Goal: Communication & Community: Answer question/provide support

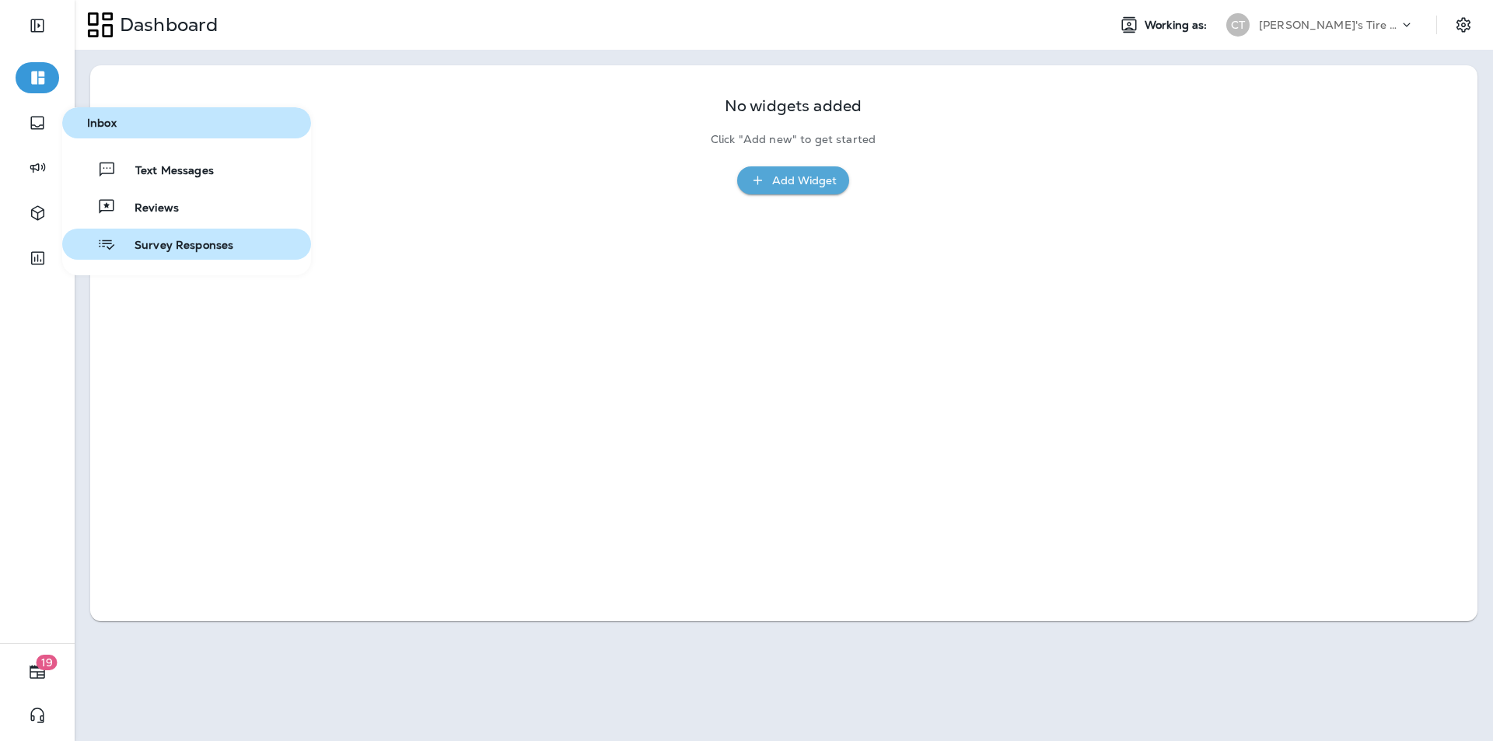
click at [160, 247] on span "Survey Responses" at bounding box center [174, 246] width 117 height 15
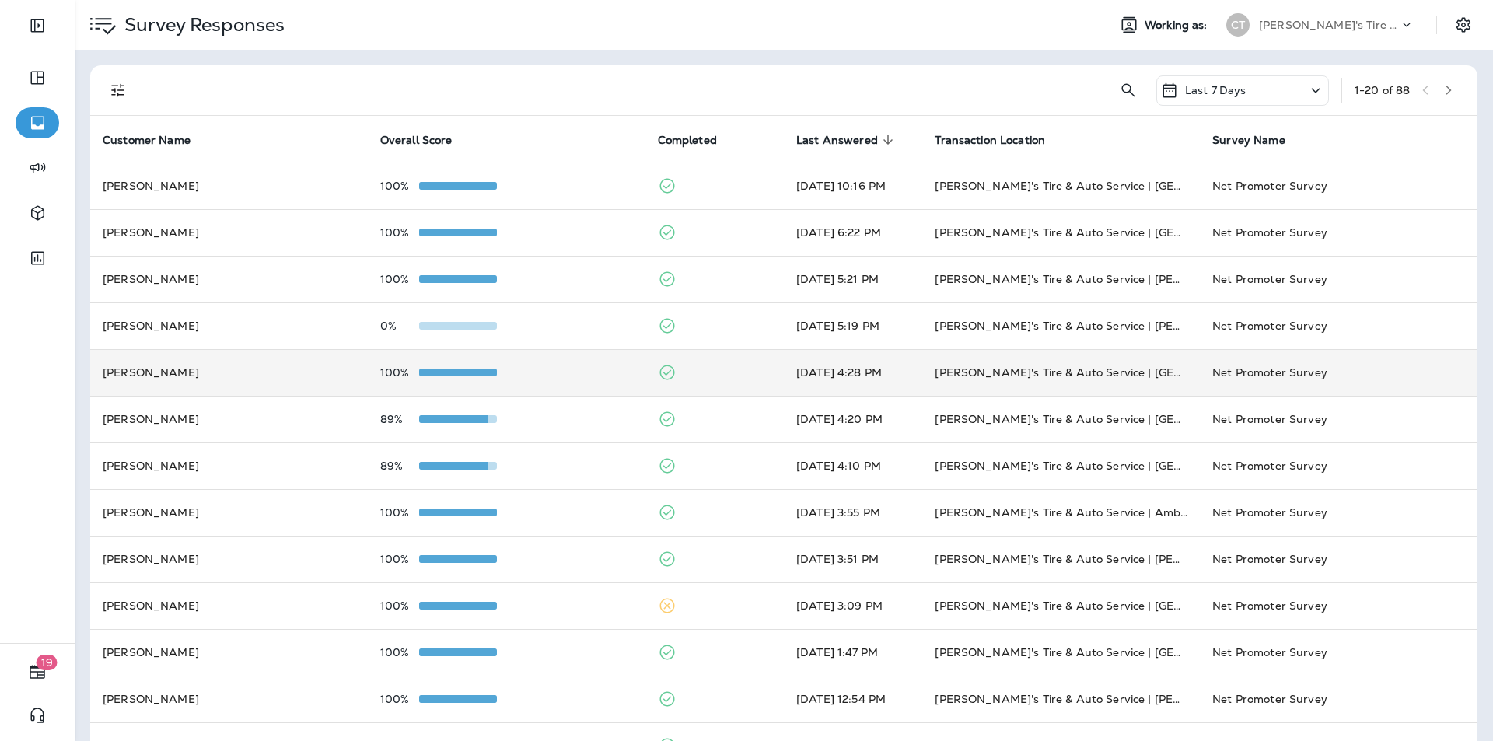
click at [575, 374] on div "100%" at bounding box center [506, 372] width 253 height 12
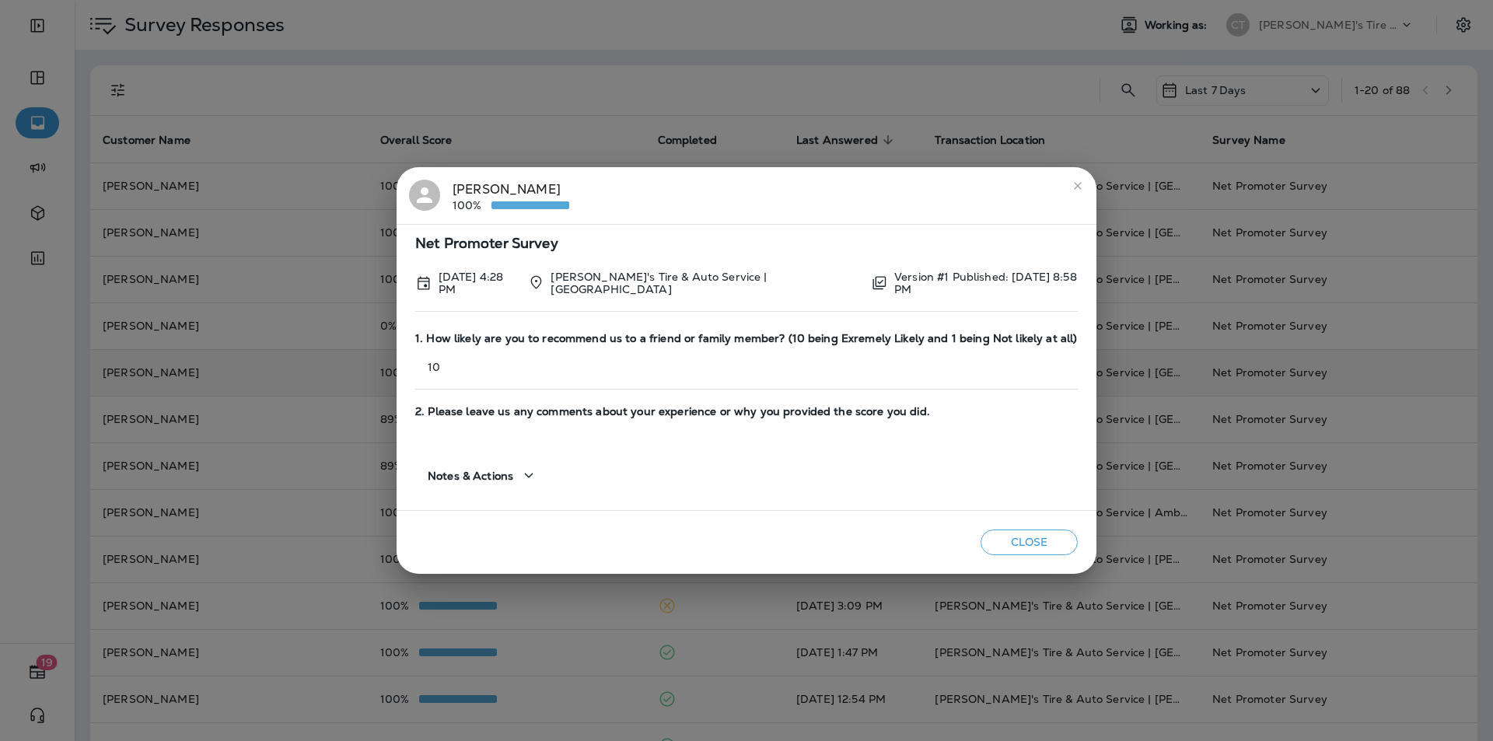
click at [784, 186] on icon "close" at bounding box center [1078, 186] width 12 height 12
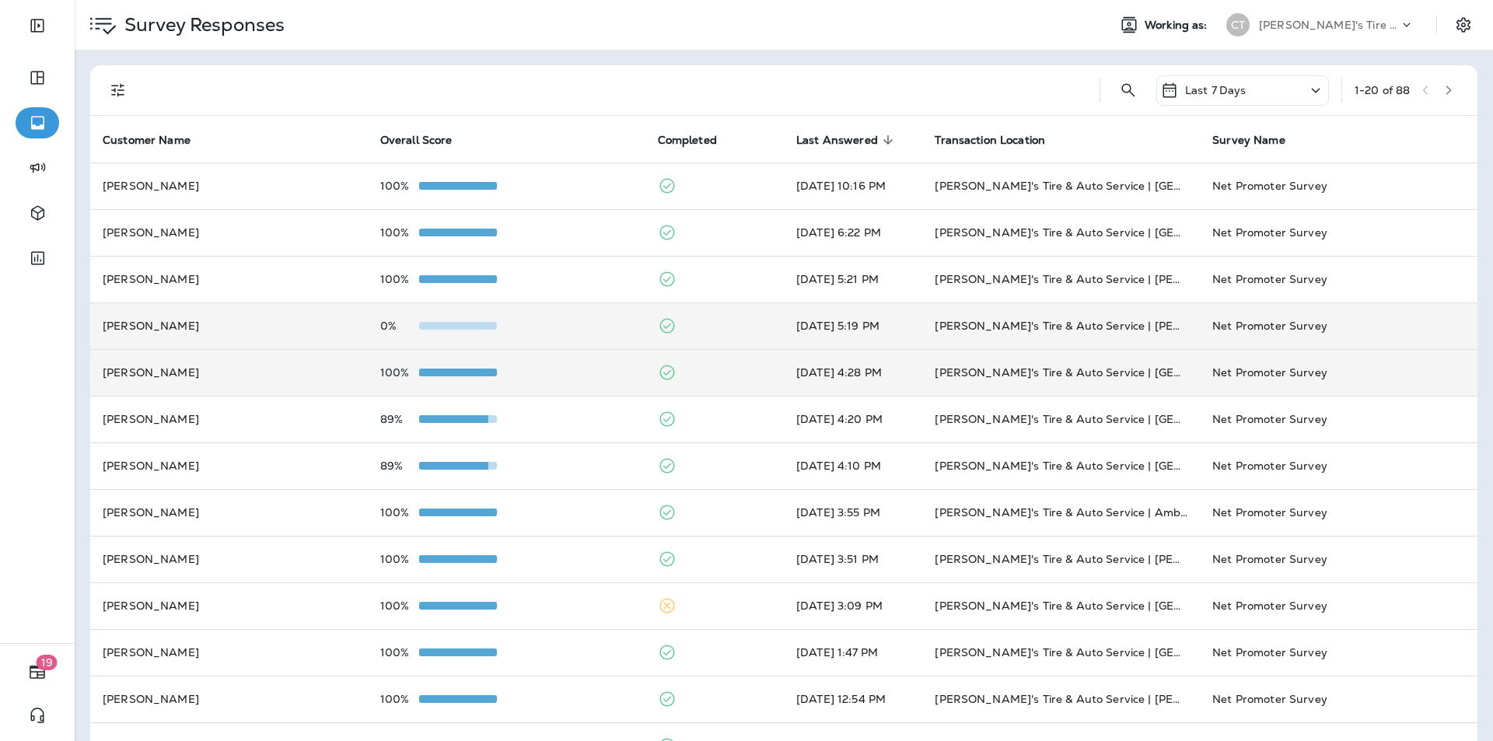
click at [600, 326] on div "0%" at bounding box center [506, 326] width 253 height 12
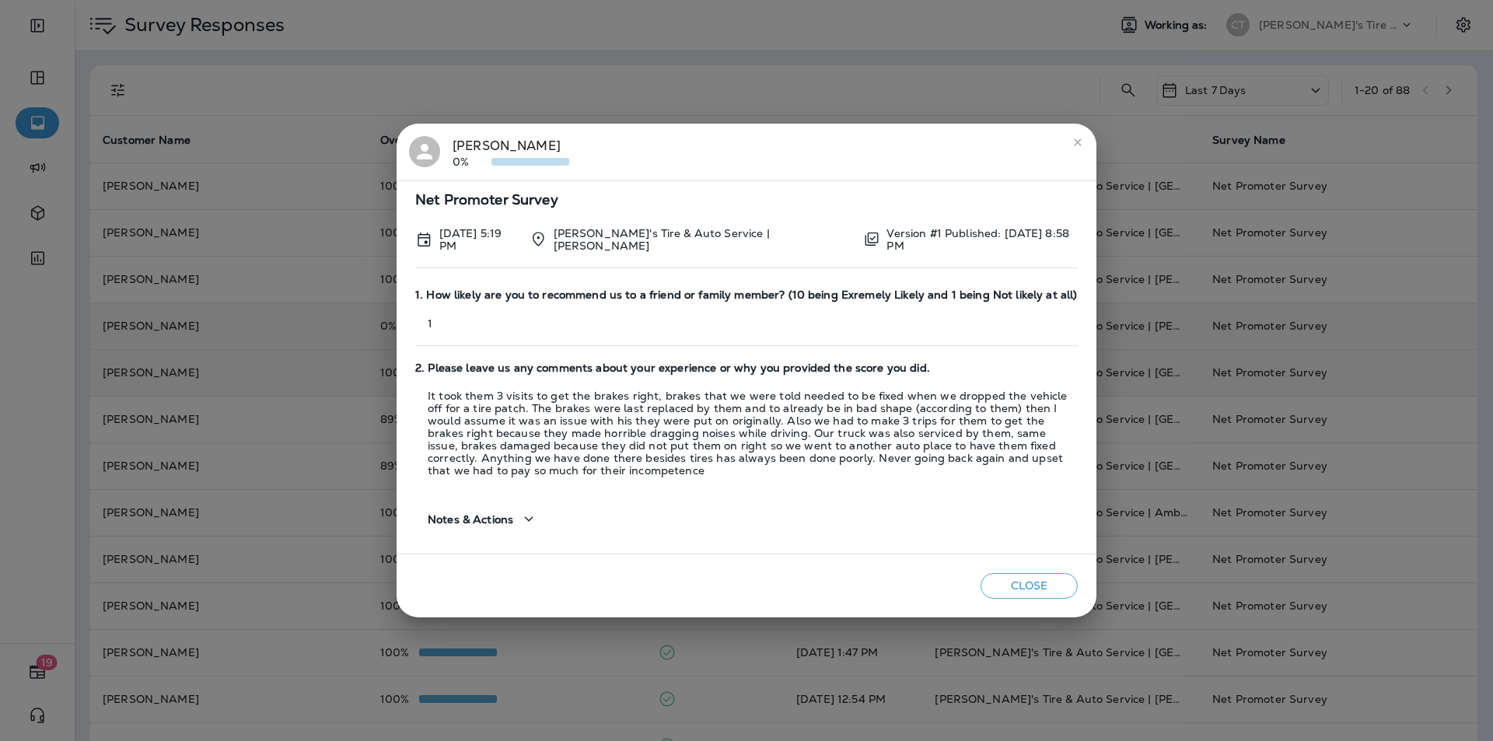
click at [648, 331] on div "1. How likely are you to recommend us to a friend or family member? (10 being E…" at bounding box center [746, 317] width 663 height 73
click at [784, 582] on button "Close" at bounding box center [1029, 586] width 97 height 26
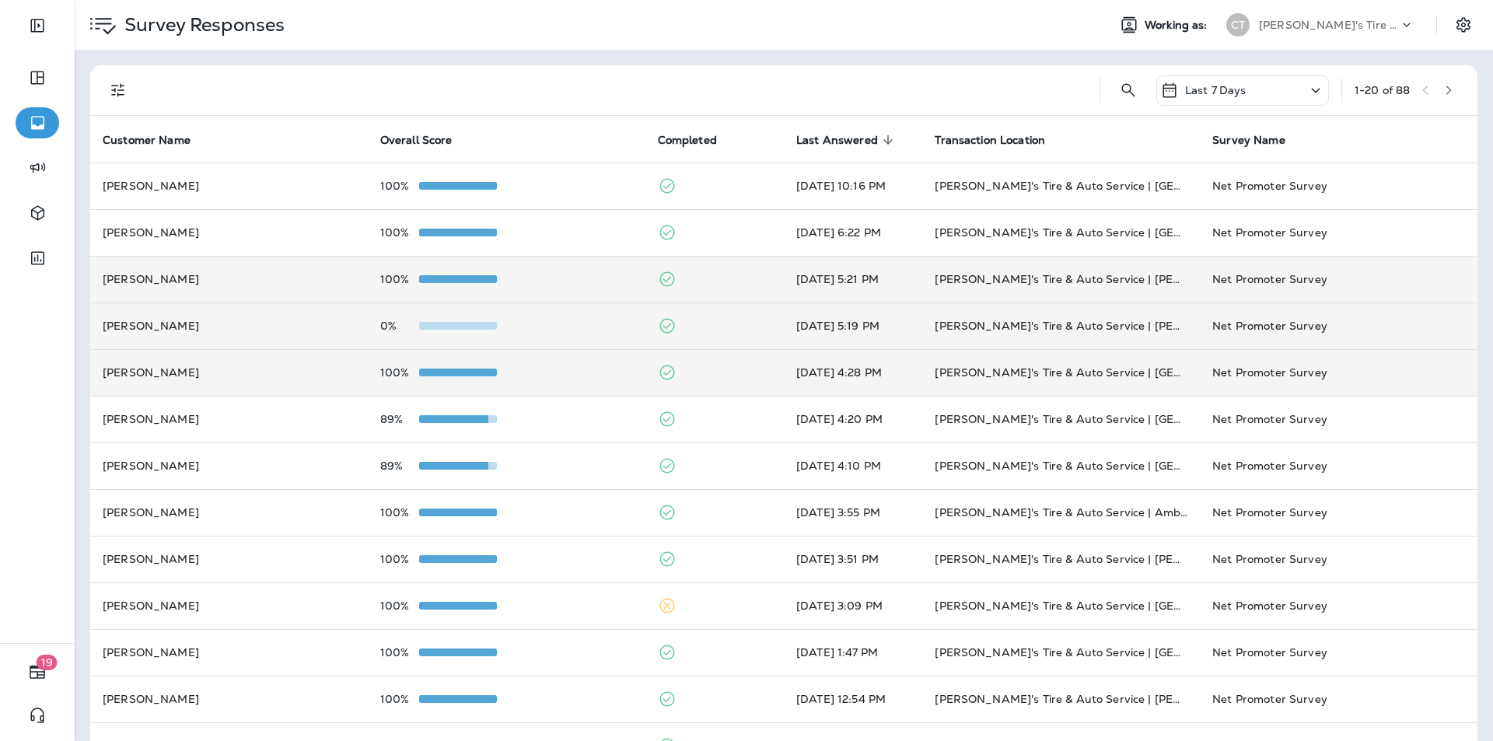
click at [588, 274] on div "100%" at bounding box center [506, 279] width 253 height 12
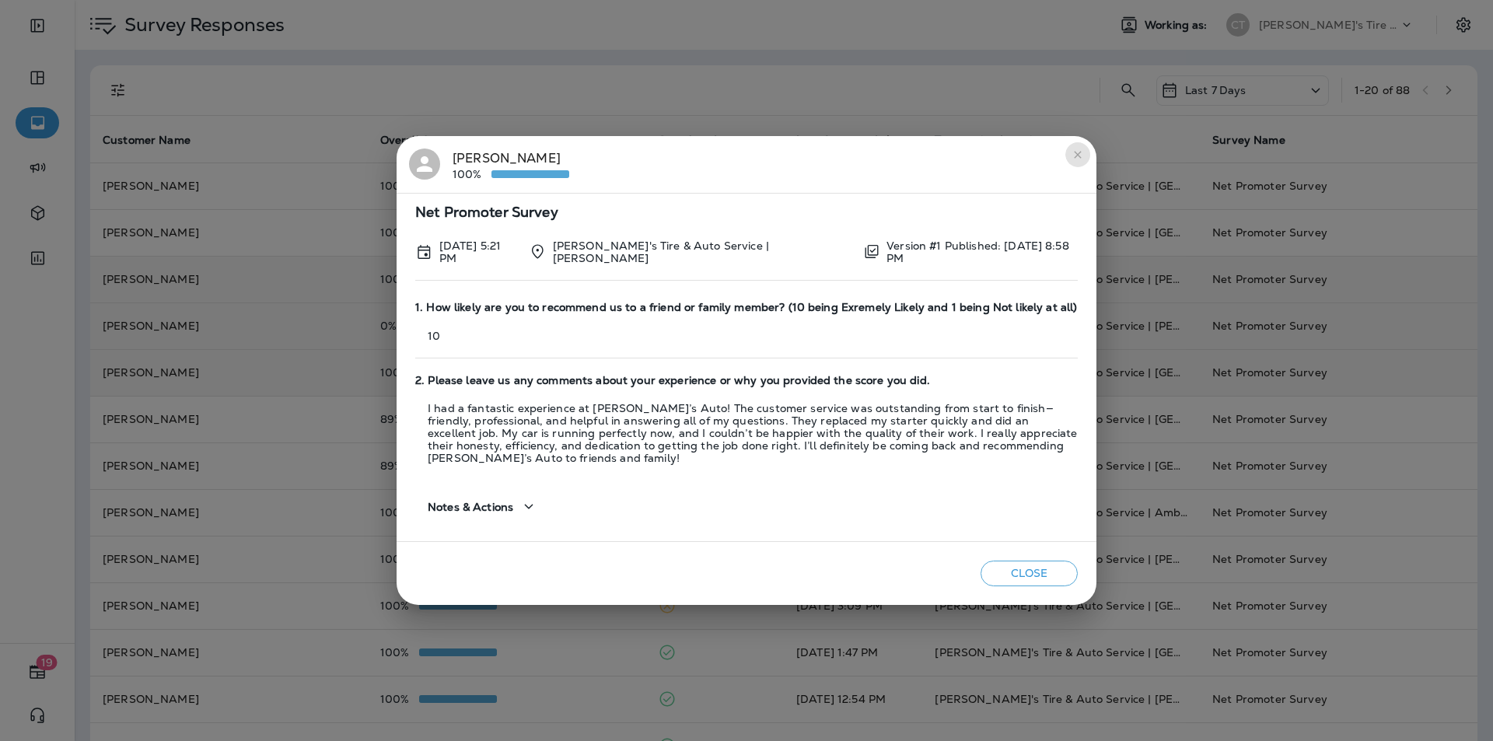
click at [784, 155] on icon "close" at bounding box center [1078, 155] width 12 height 12
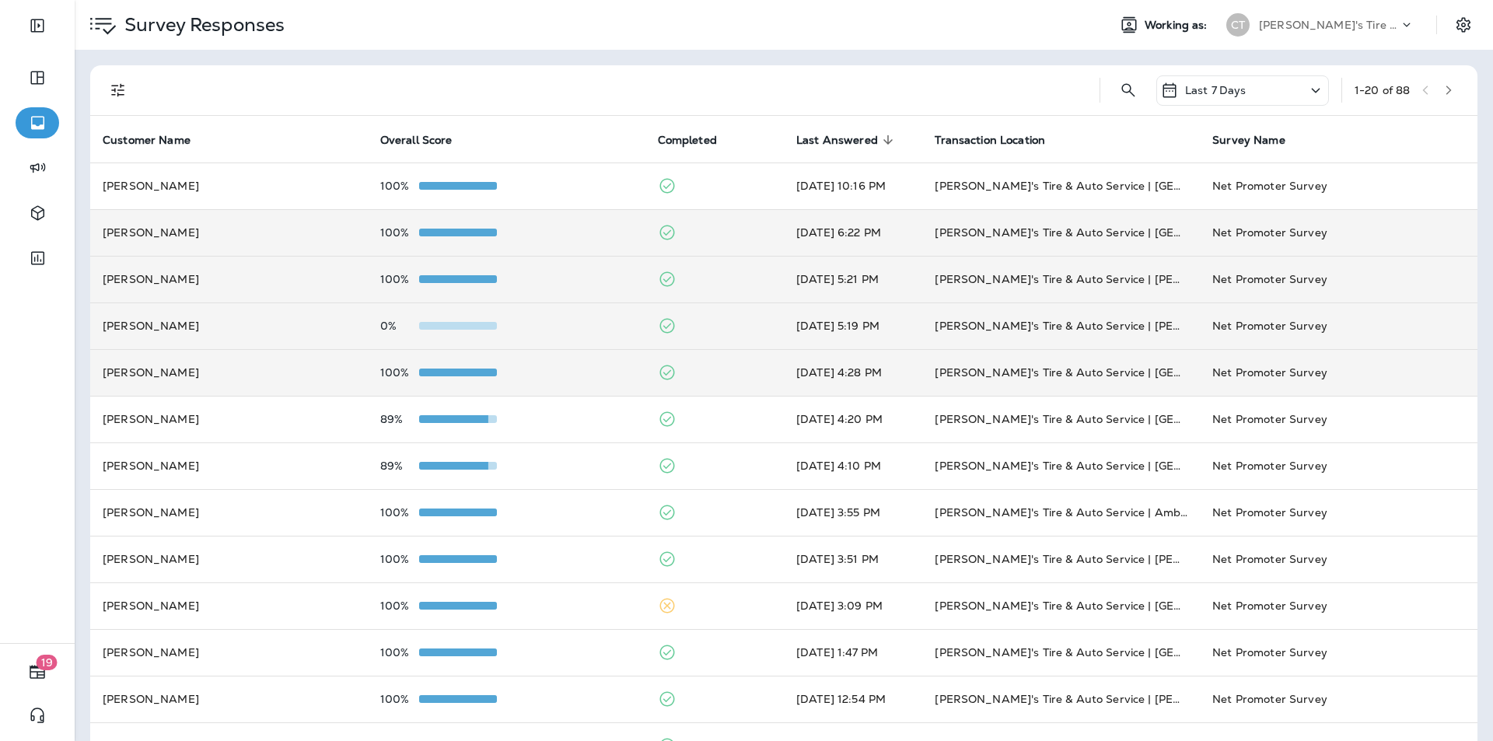
click at [586, 224] on td "100%" at bounding box center [507, 232] width 278 height 47
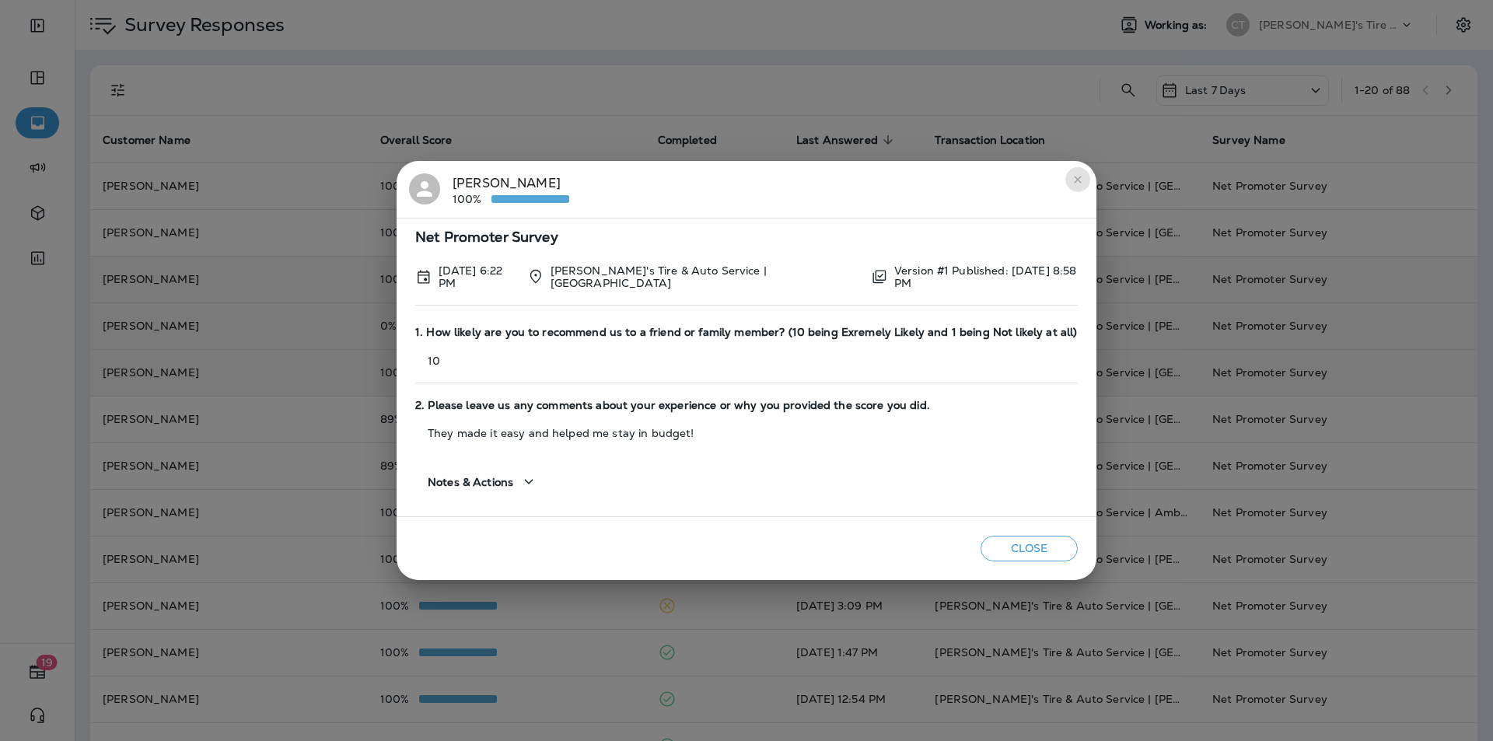
click at [784, 183] on icon "close" at bounding box center [1077, 179] width 7 height 7
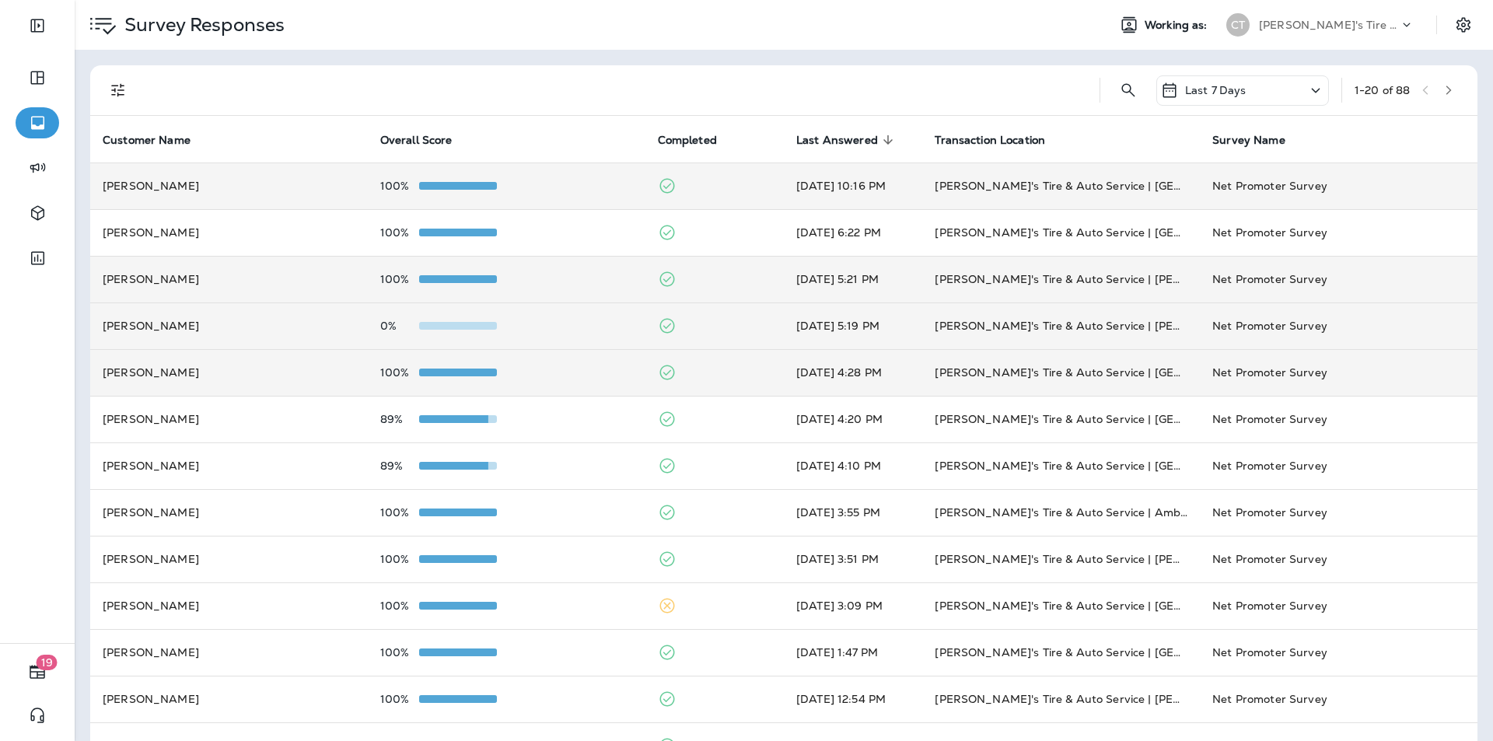
click at [583, 173] on td "100%" at bounding box center [507, 186] width 278 height 47
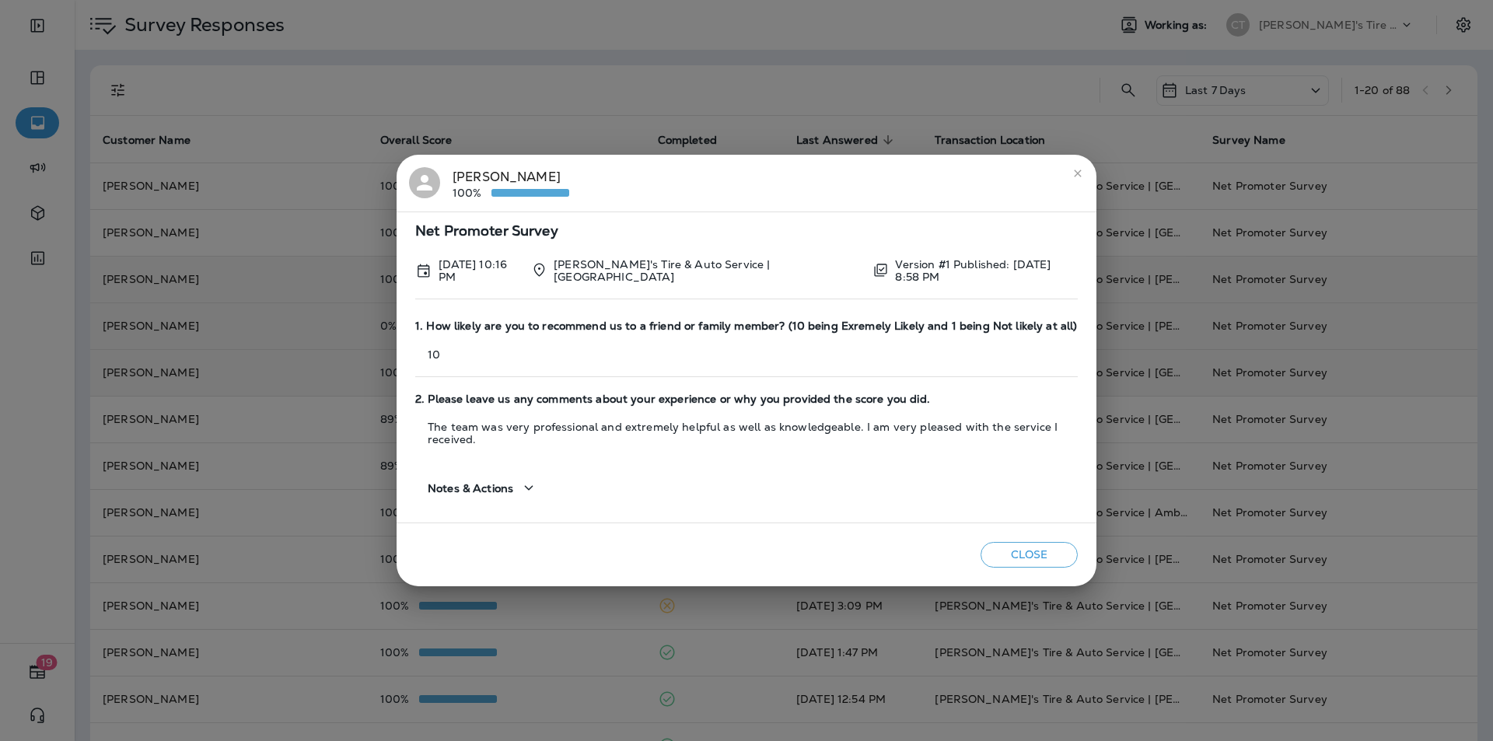
click at [784, 175] on icon "close" at bounding box center [1078, 173] width 12 height 12
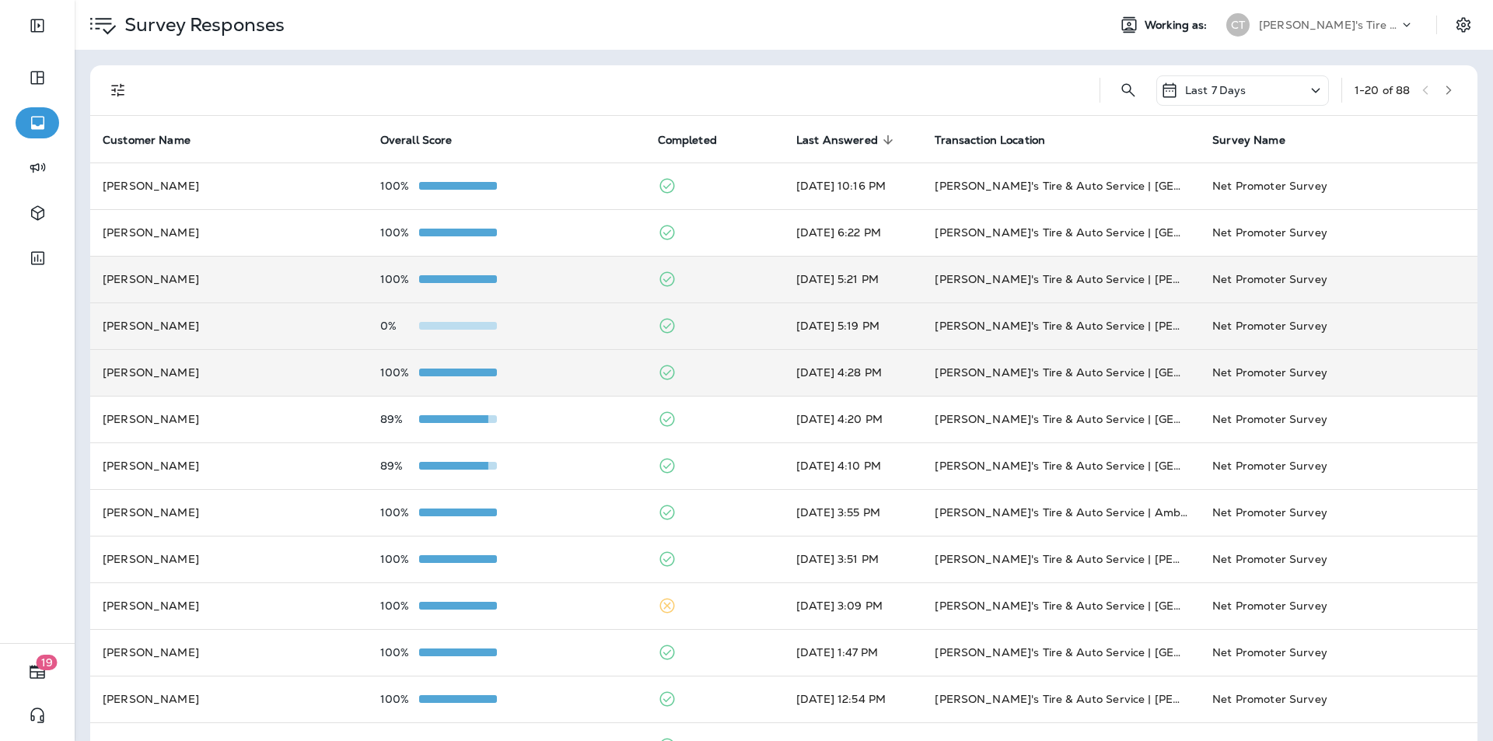
click at [580, 326] on div "0%" at bounding box center [506, 326] width 253 height 12
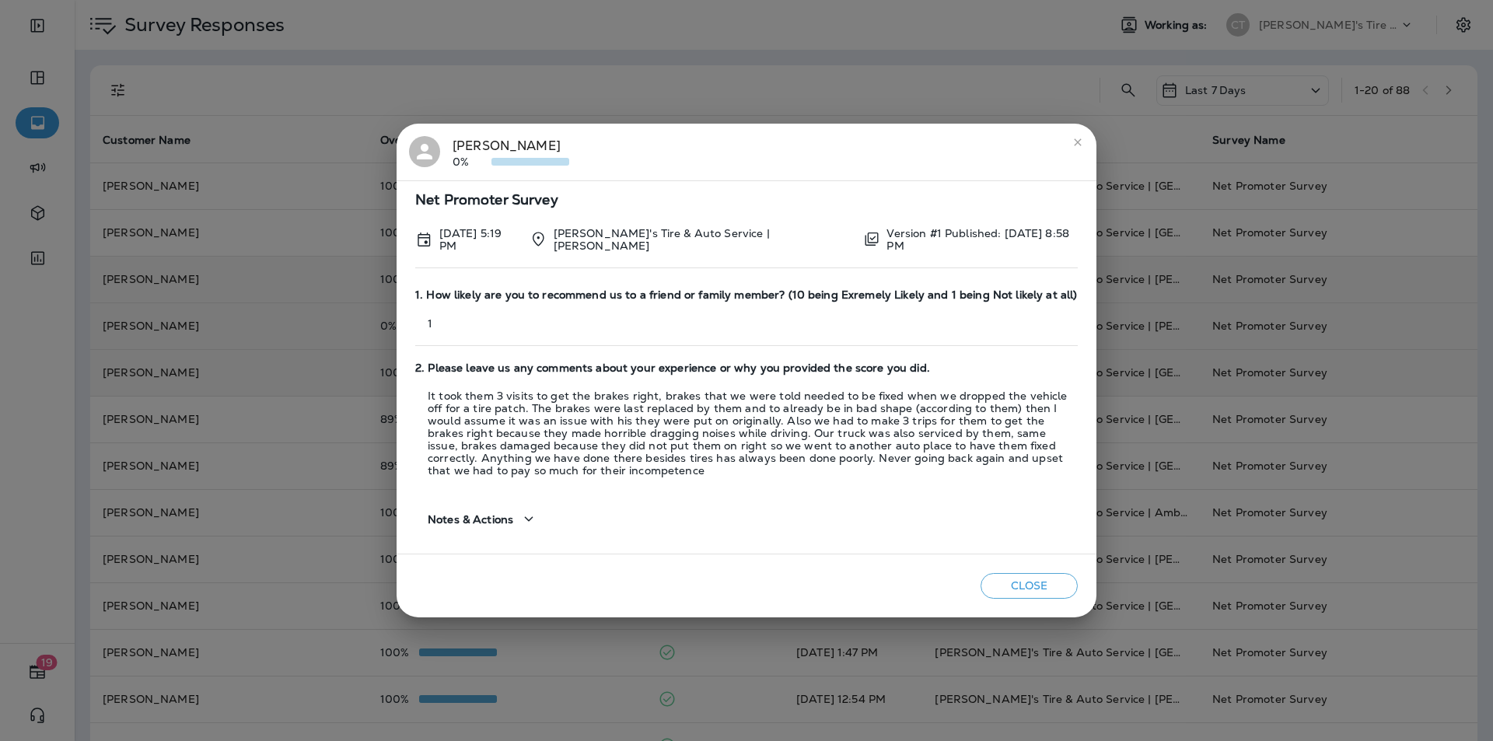
click at [475, 145] on div "[PERSON_NAME] 0%" at bounding box center [511, 152] width 117 height 33
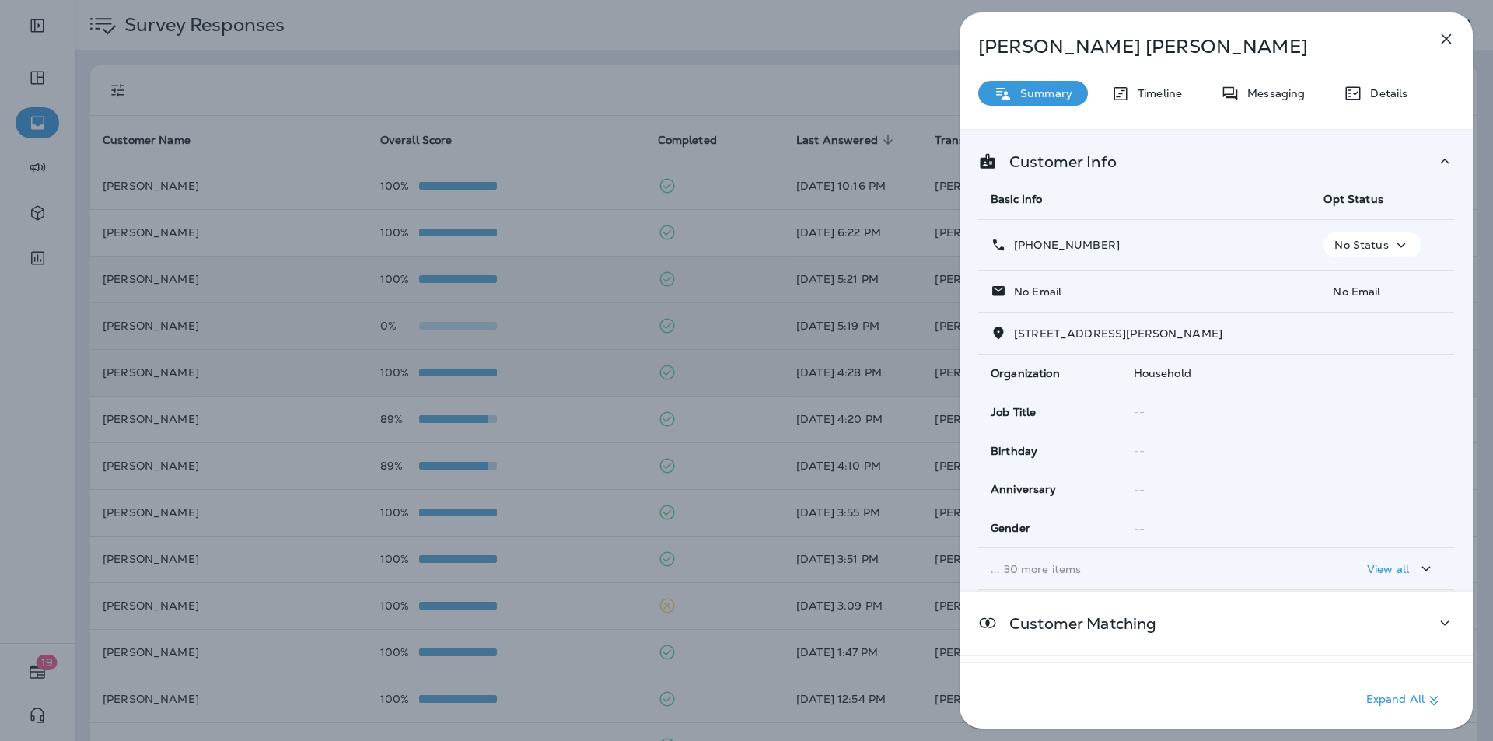
click at [784, 40] on icon "button" at bounding box center [1447, 39] width 10 height 10
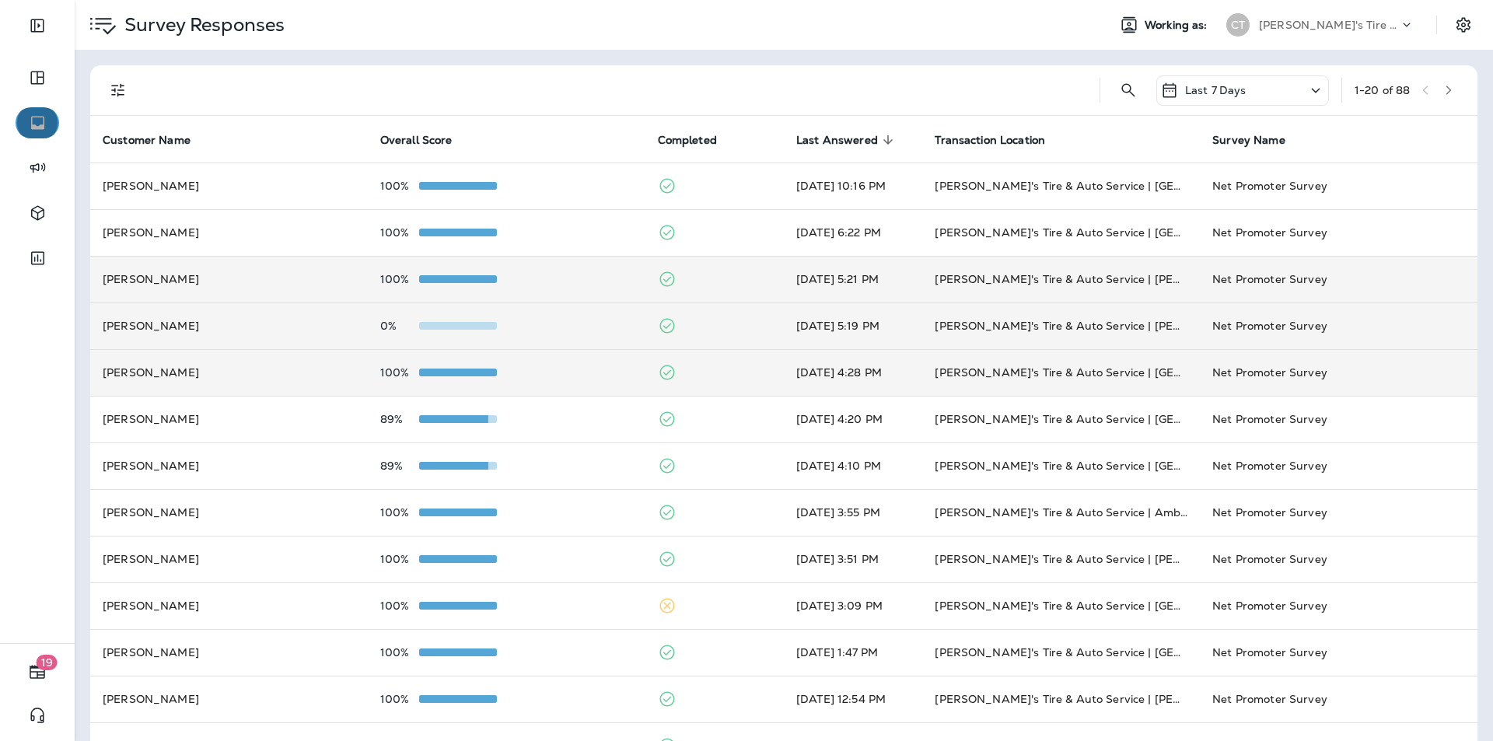
click at [37, 122] on icon "button" at bounding box center [37, 123] width 19 height 19
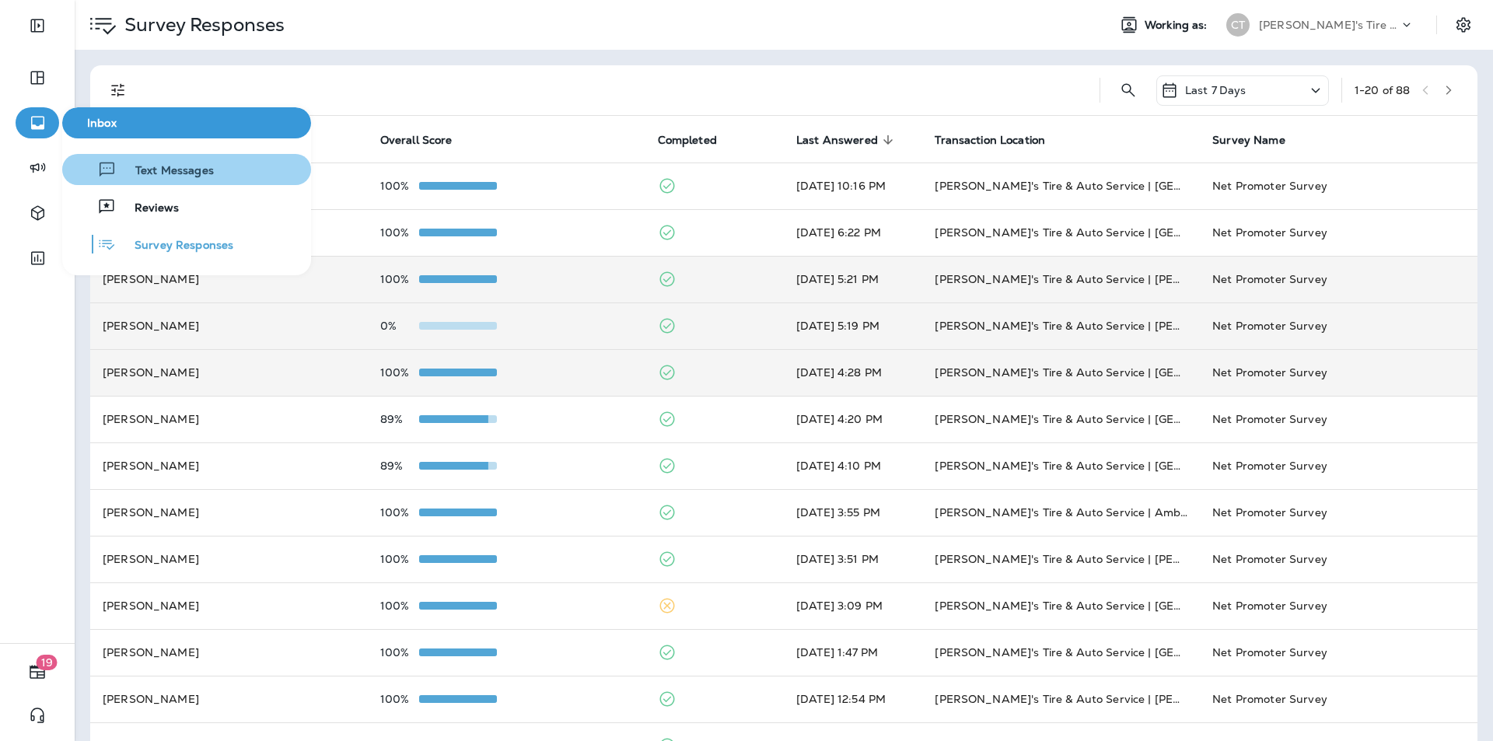
click at [162, 170] on span "Text Messages" at bounding box center [165, 171] width 97 height 15
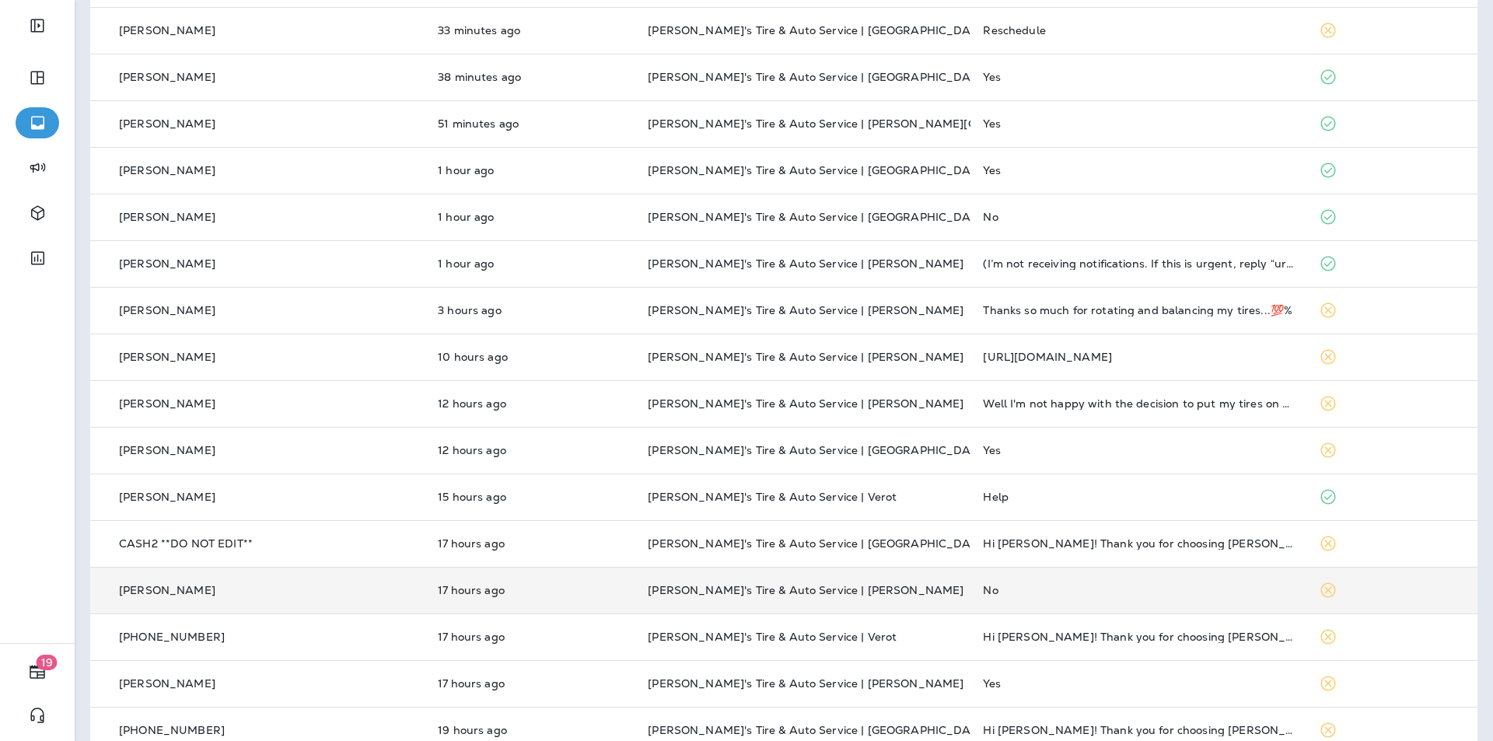
scroll to position [371, 0]
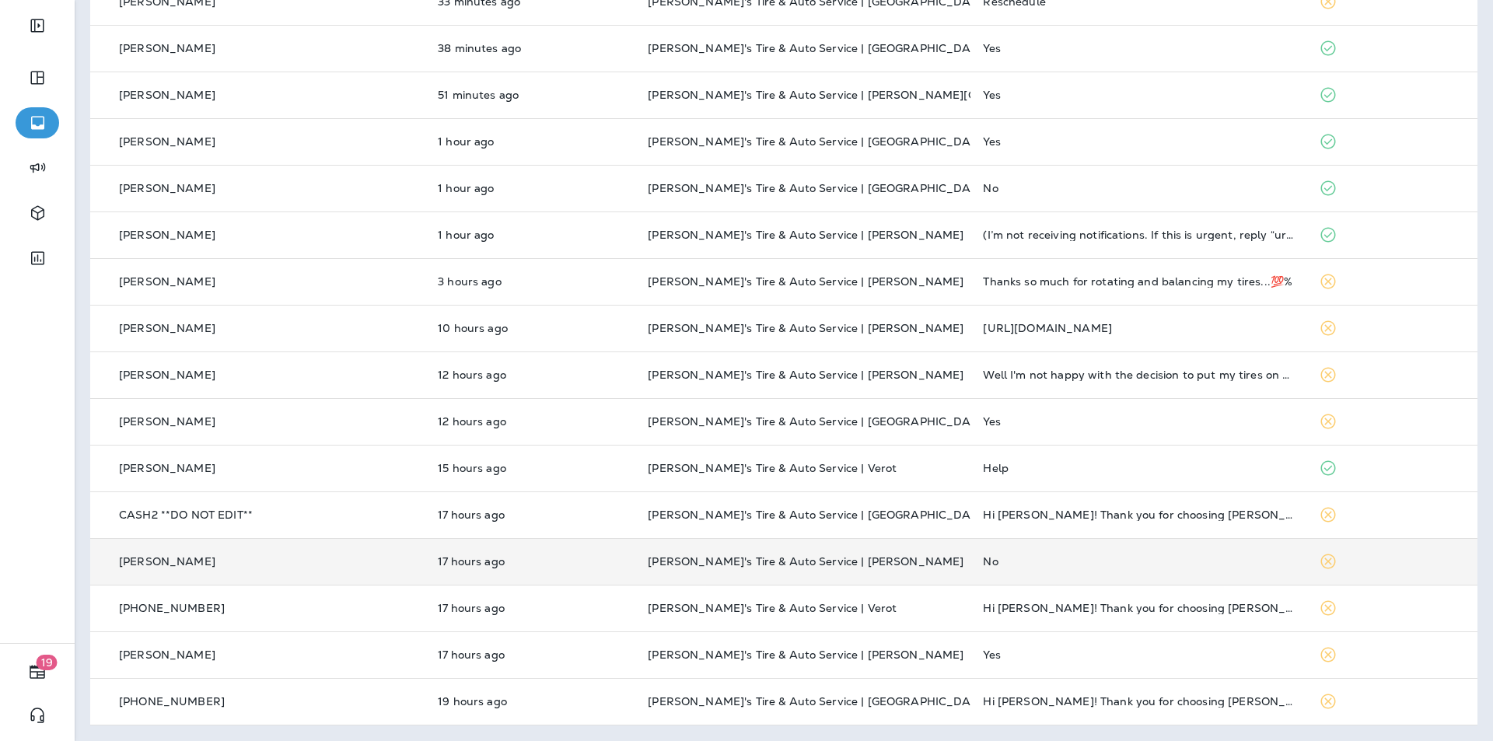
click at [487, 571] on td "17 hours ago" at bounding box center [530, 561] width 210 height 47
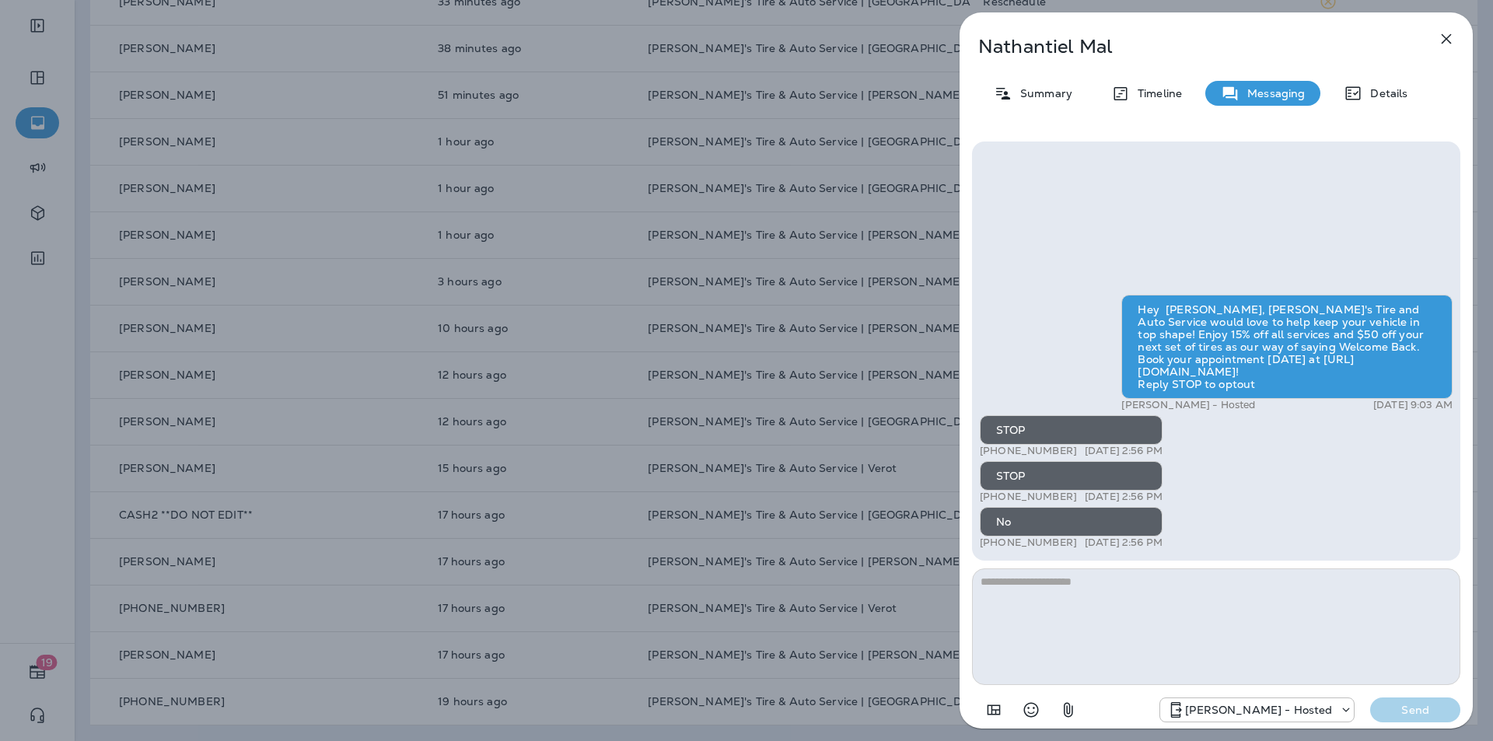
click at [784, 40] on icon "button" at bounding box center [1446, 39] width 19 height 19
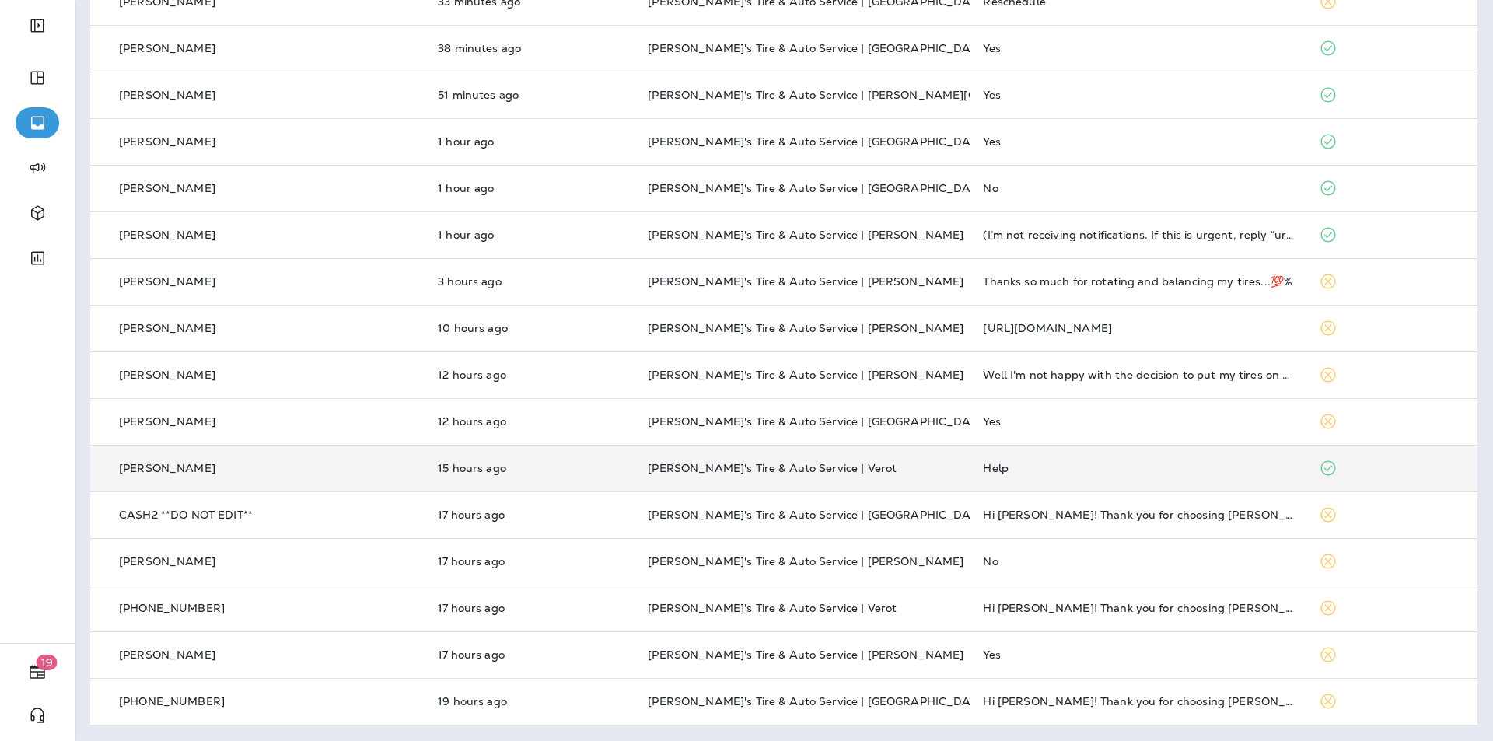
click at [784, 472] on p "[PERSON_NAME]'s Tire & Auto Service | Verot" at bounding box center [803, 468] width 310 height 12
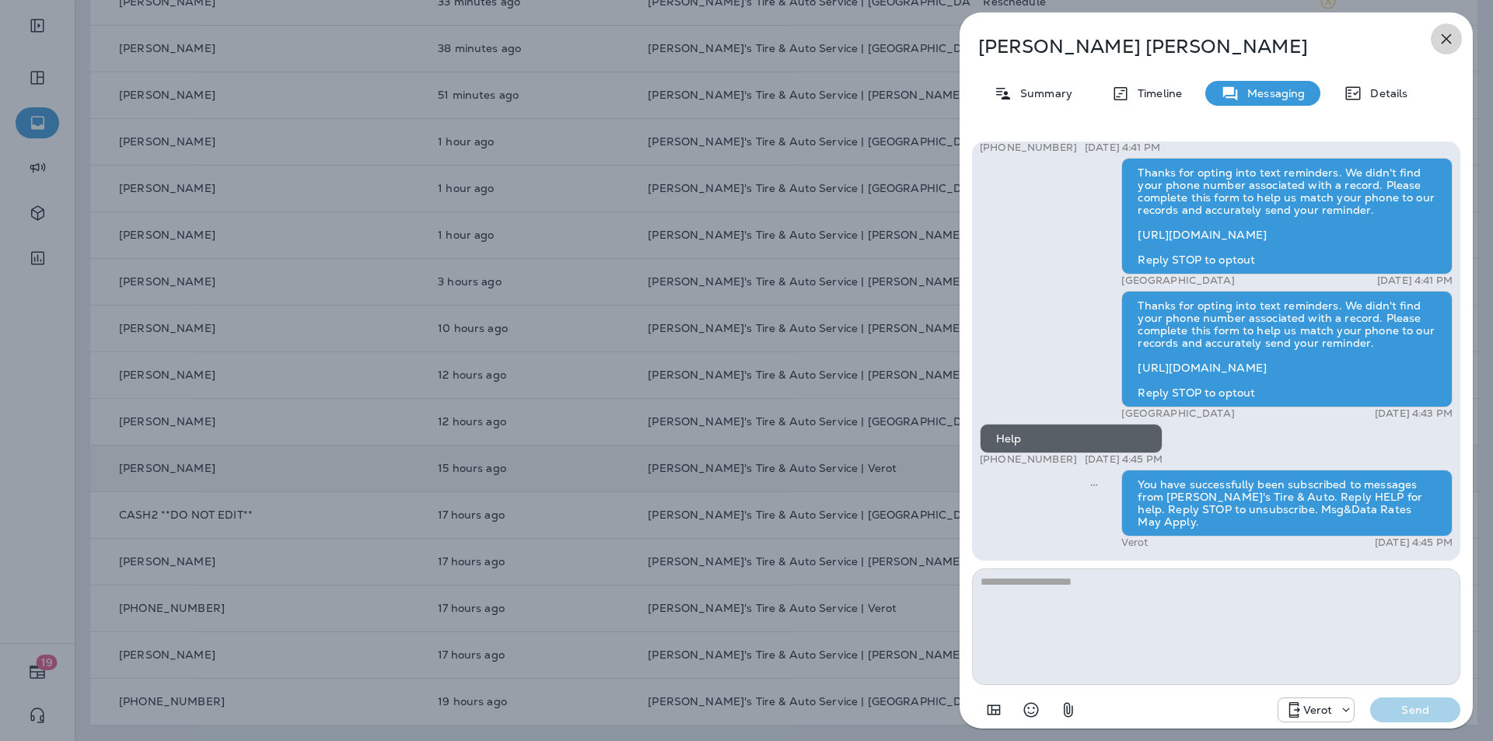
click at [784, 37] on icon "button" at bounding box center [1447, 39] width 10 height 10
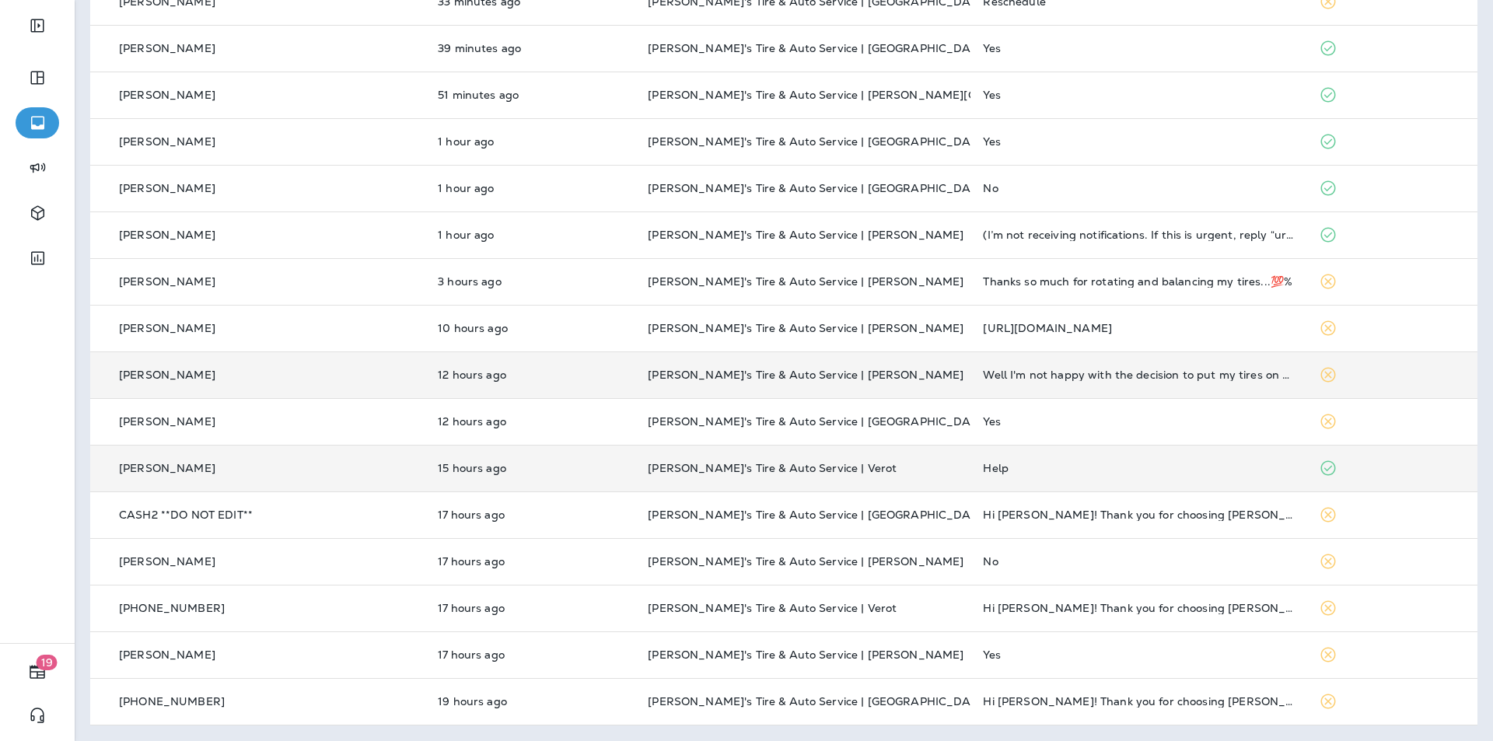
click at [784, 374] on p "[PERSON_NAME]'s Tire & Auto Service | [PERSON_NAME]" at bounding box center [803, 375] width 310 height 12
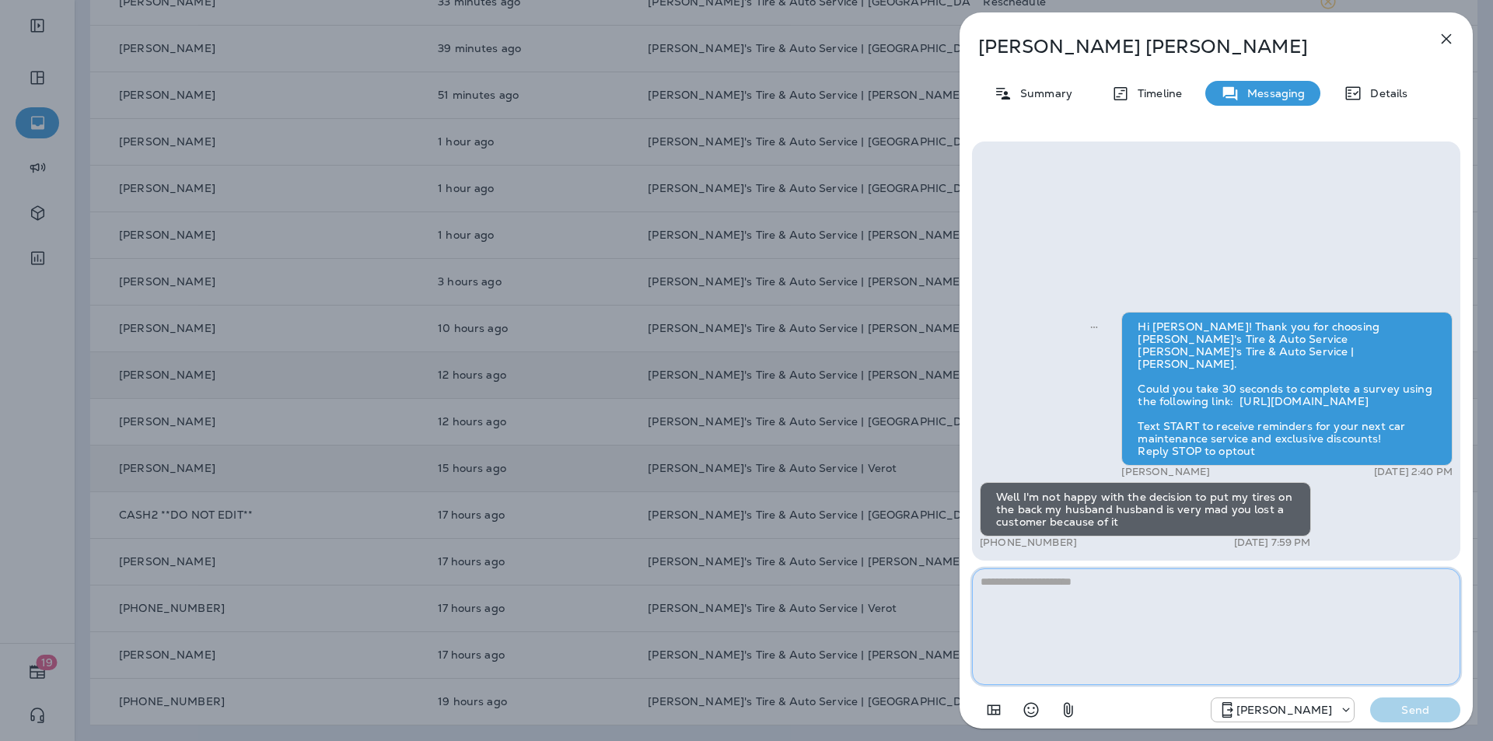
click at [784, 583] on textarea at bounding box center [1216, 627] width 488 height 117
paste textarea "**********"
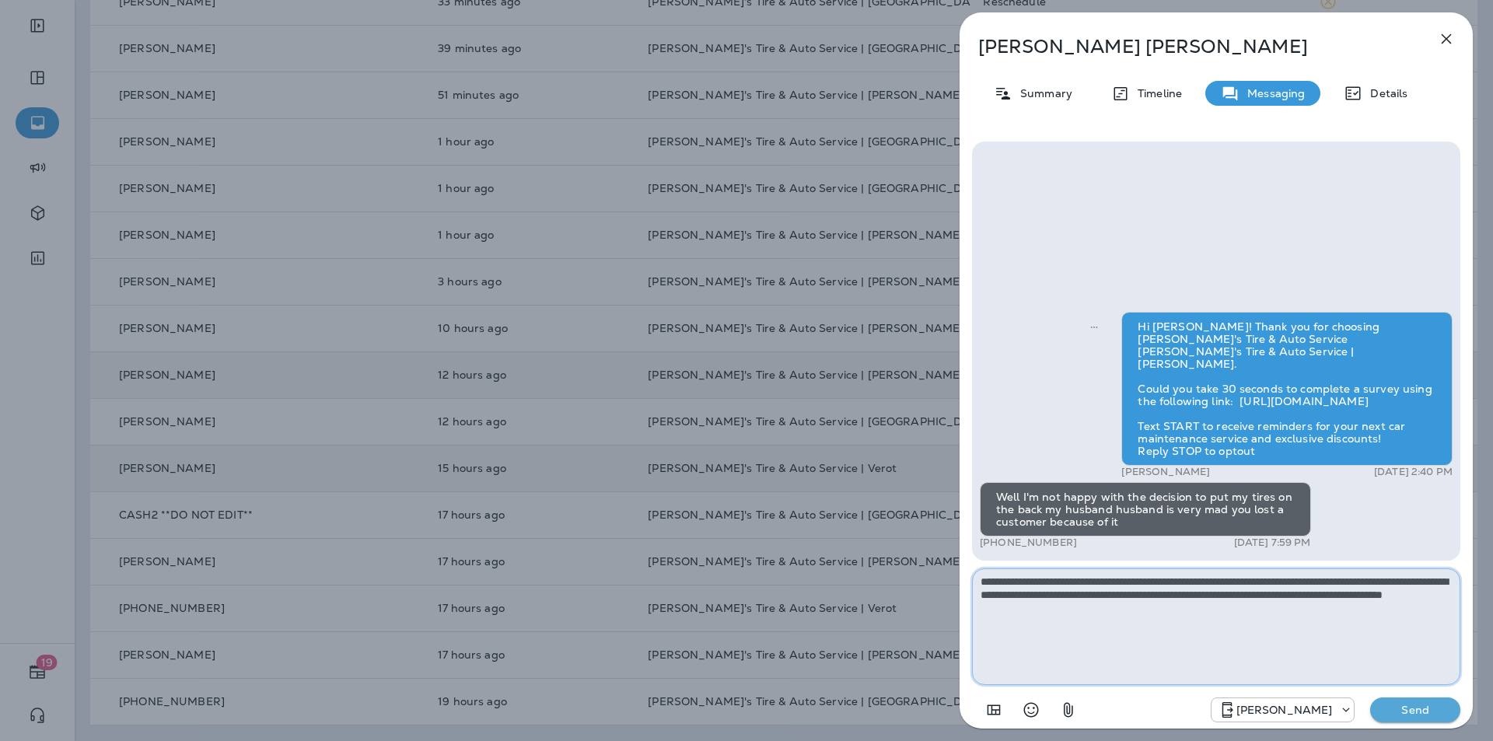
type textarea "**********"
click at [784, 649] on p "Send" at bounding box center [1415, 710] width 65 height 14
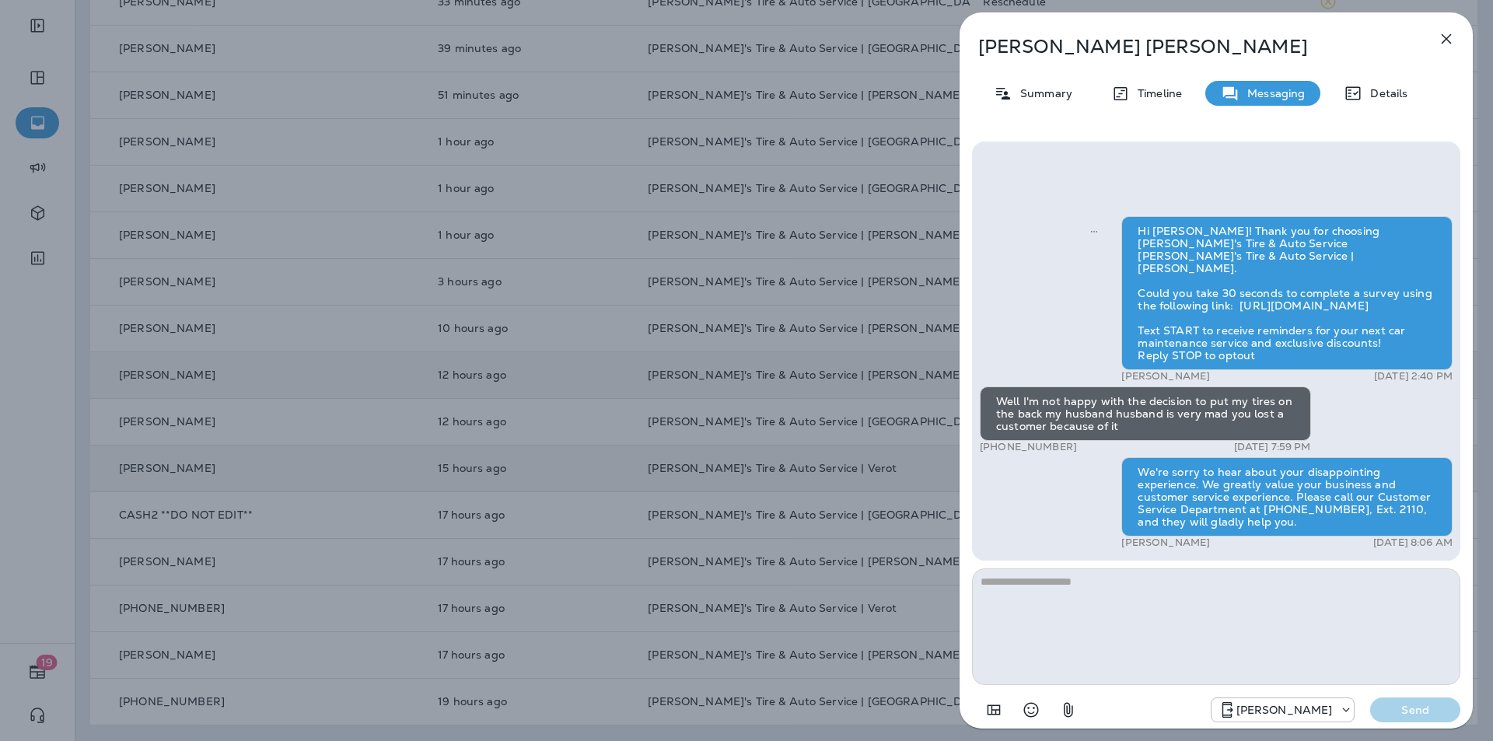
click at [784, 37] on icon "button" at bounding box center [1447, 39] width 10 height 10
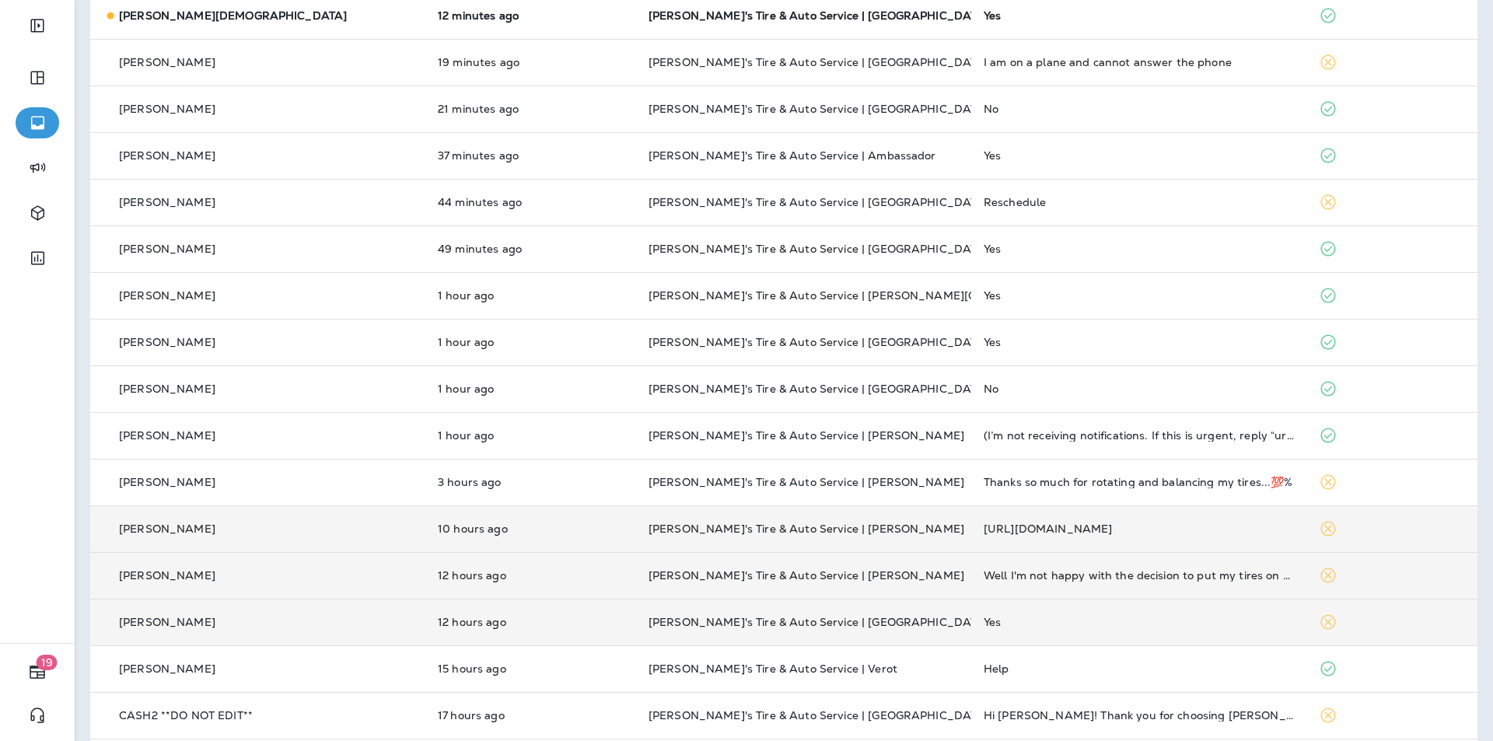
scroll to position [215, 0]
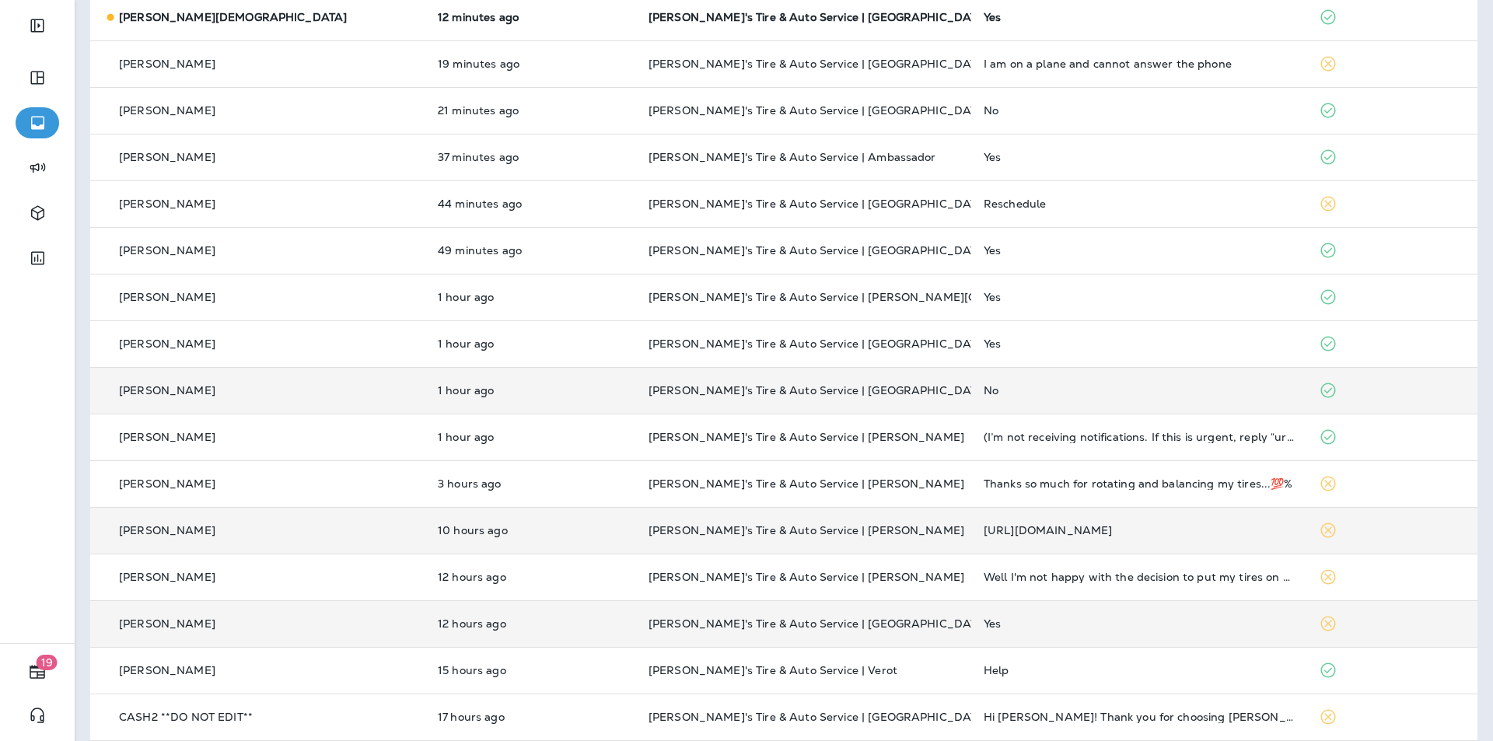
click at [784, 390] on p "[PERSON_NAME]'s Tire & Auto Service | [GEOGRAPHIC_DATA]" at bounding box center [804, 390] width 310 height 12
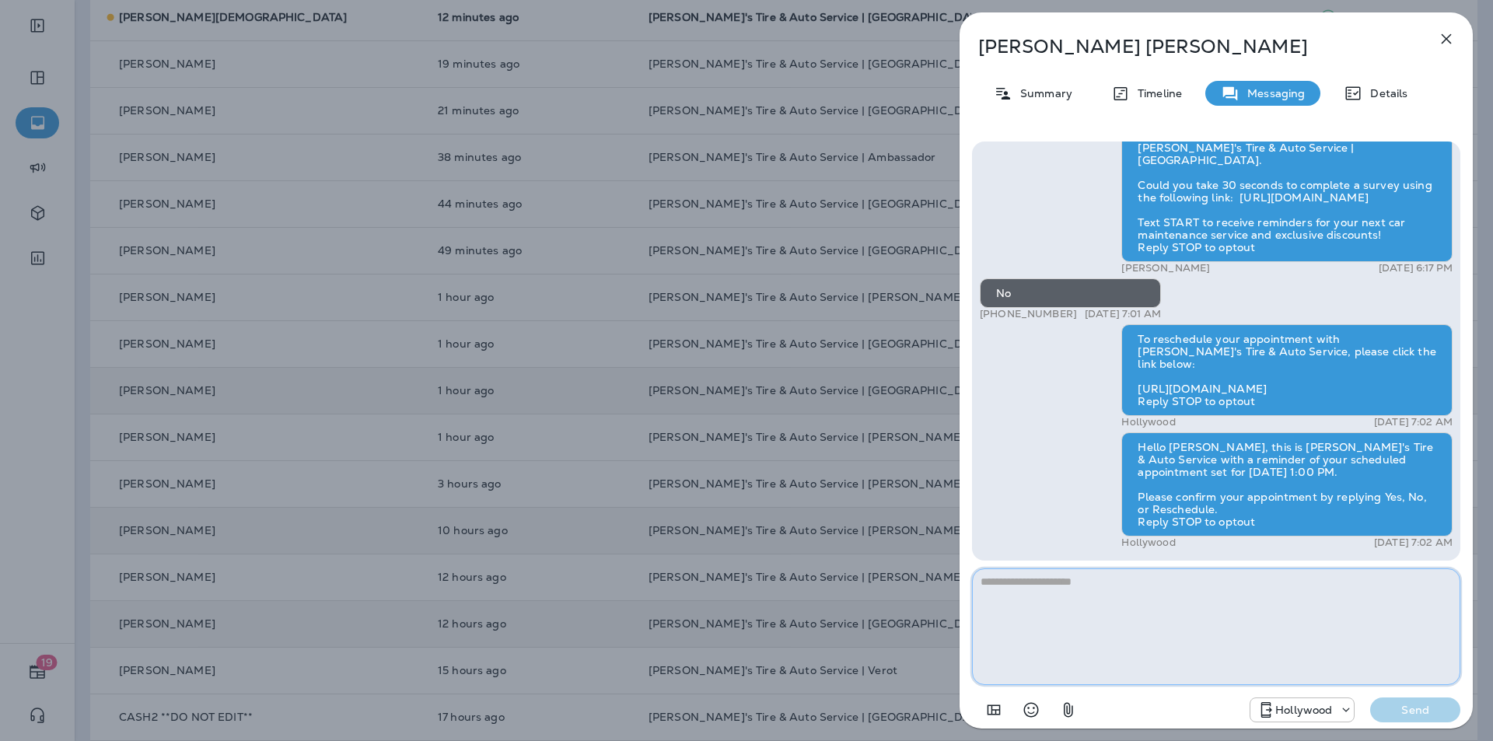
paste textarea "**********"
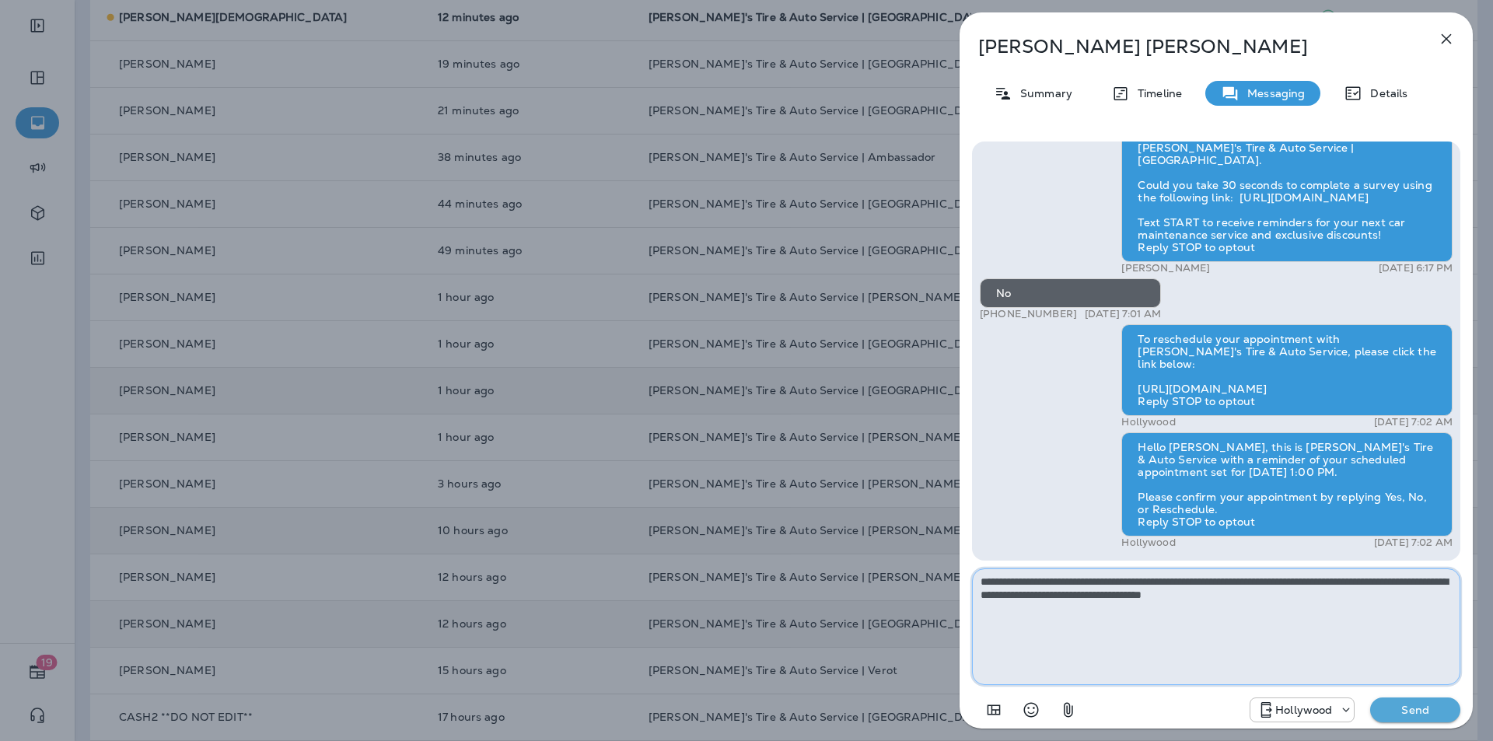
type textarea "**********"
click at [784, 649] on p "Send" at bounding box center [1415, 710] width 65 height 14
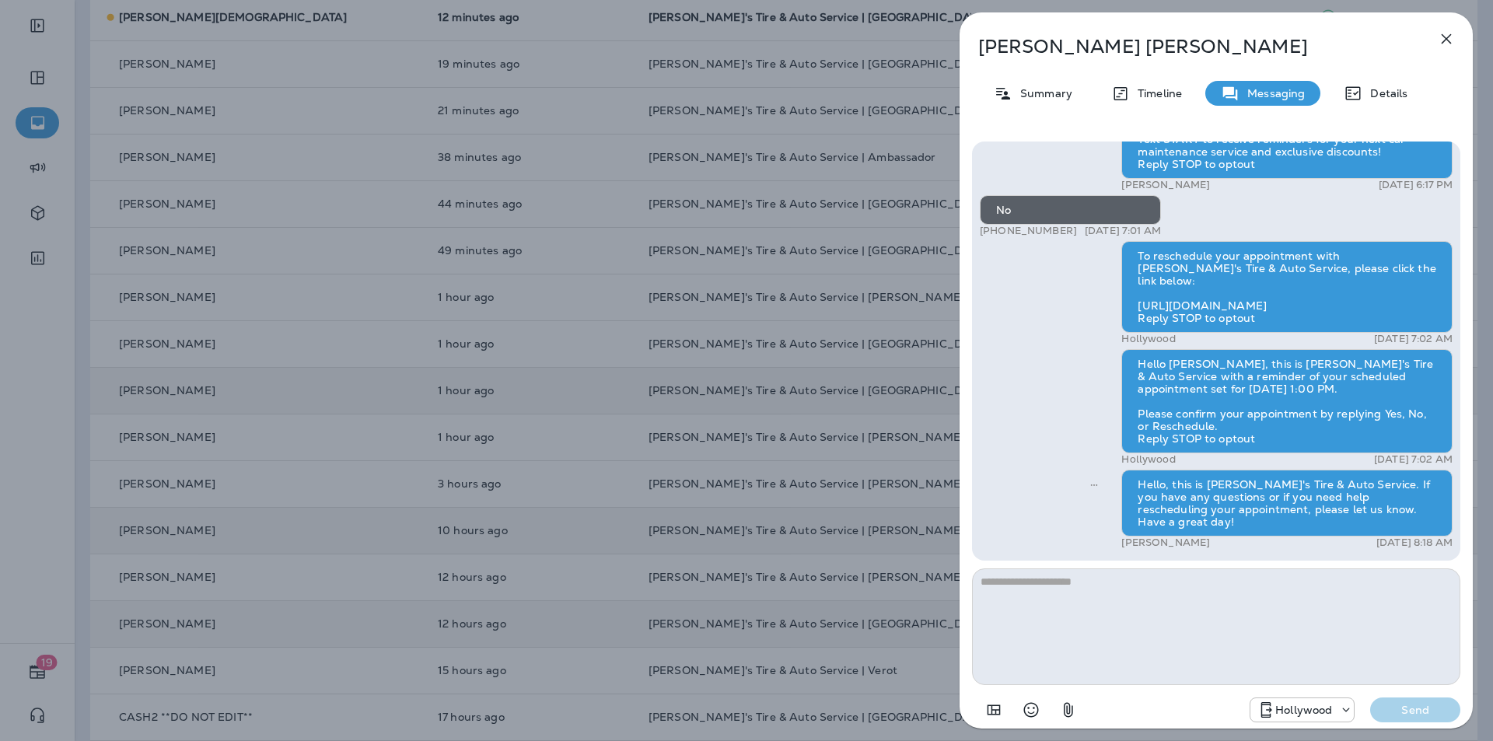
click at [784, 38] on icon "button" at bounding box center [1446, 39] width 19 height 19
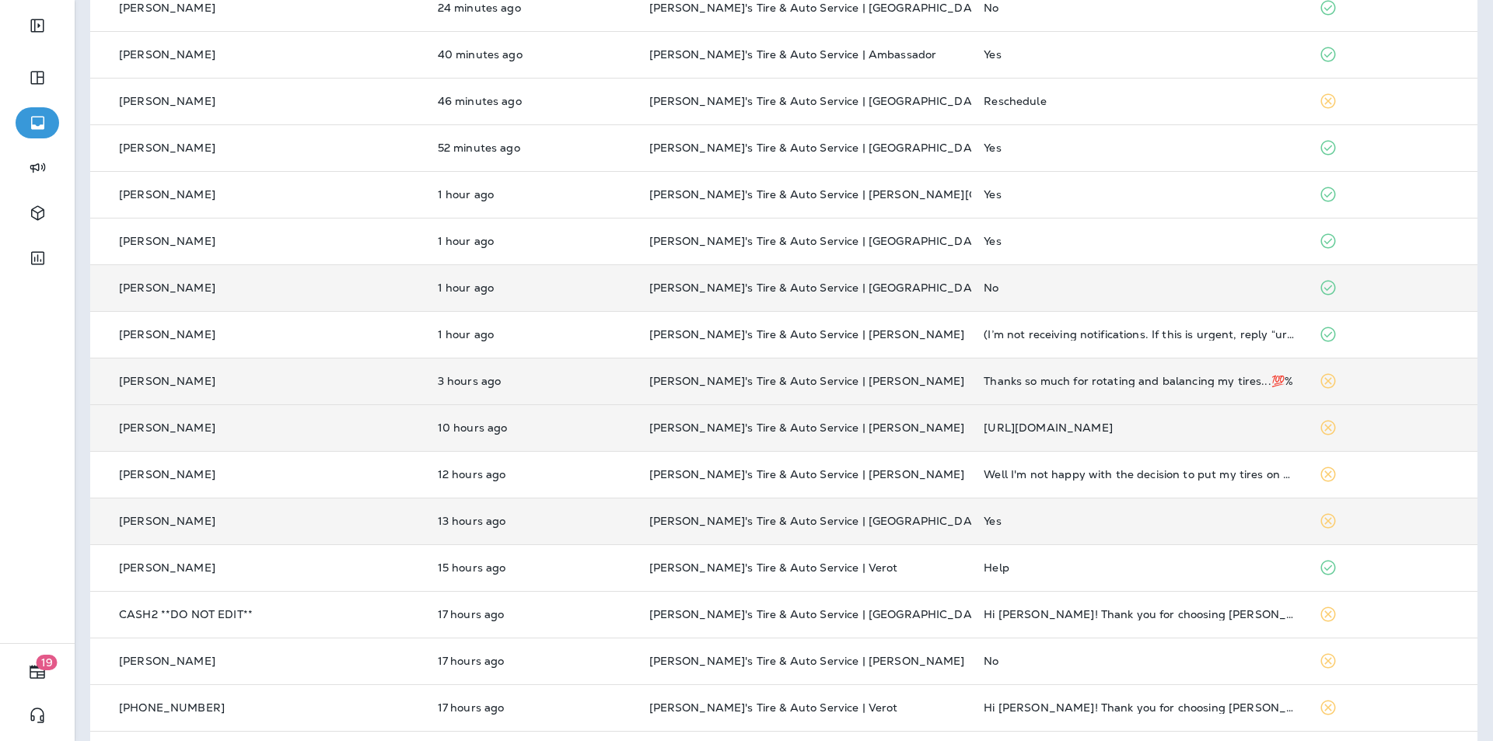
scroll to position [293, 0]
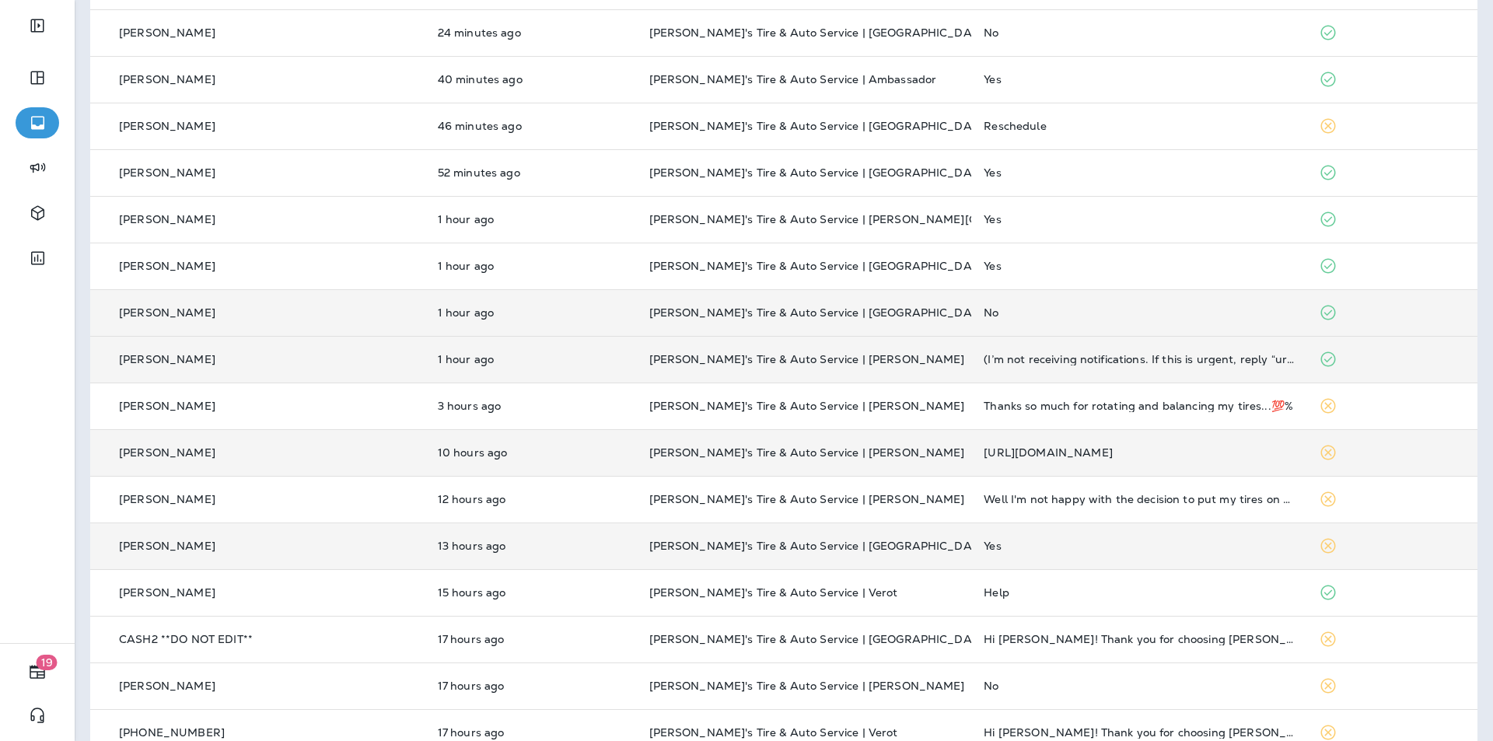
click at [784, 359] on p "[PERSON_NAME]'s Tire & Auto Service | [PERSON_NAME]" at bounding box center [804, 359] width 310 height 12
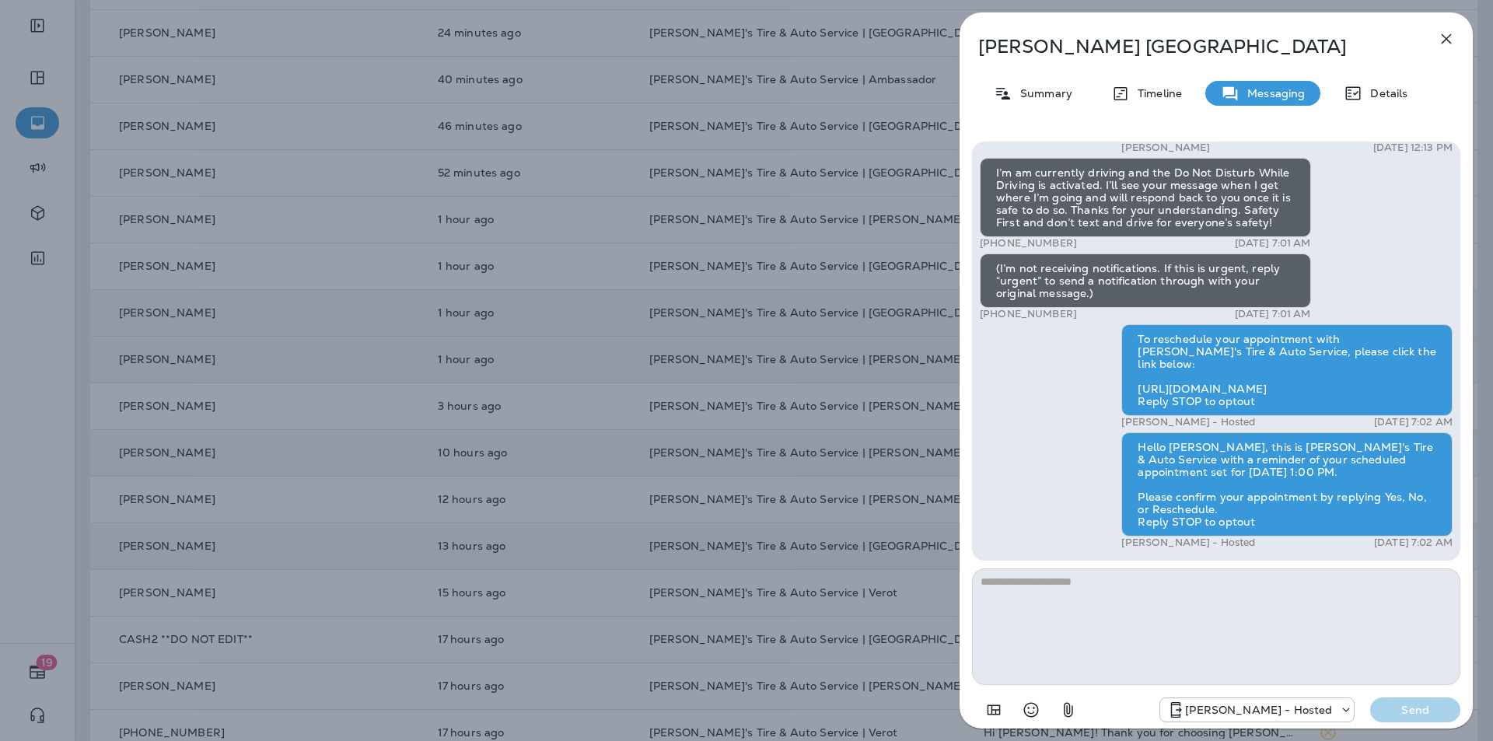
click at [784, 40] on icon "button" at bounding box center [1446, 39] width 19 height 19
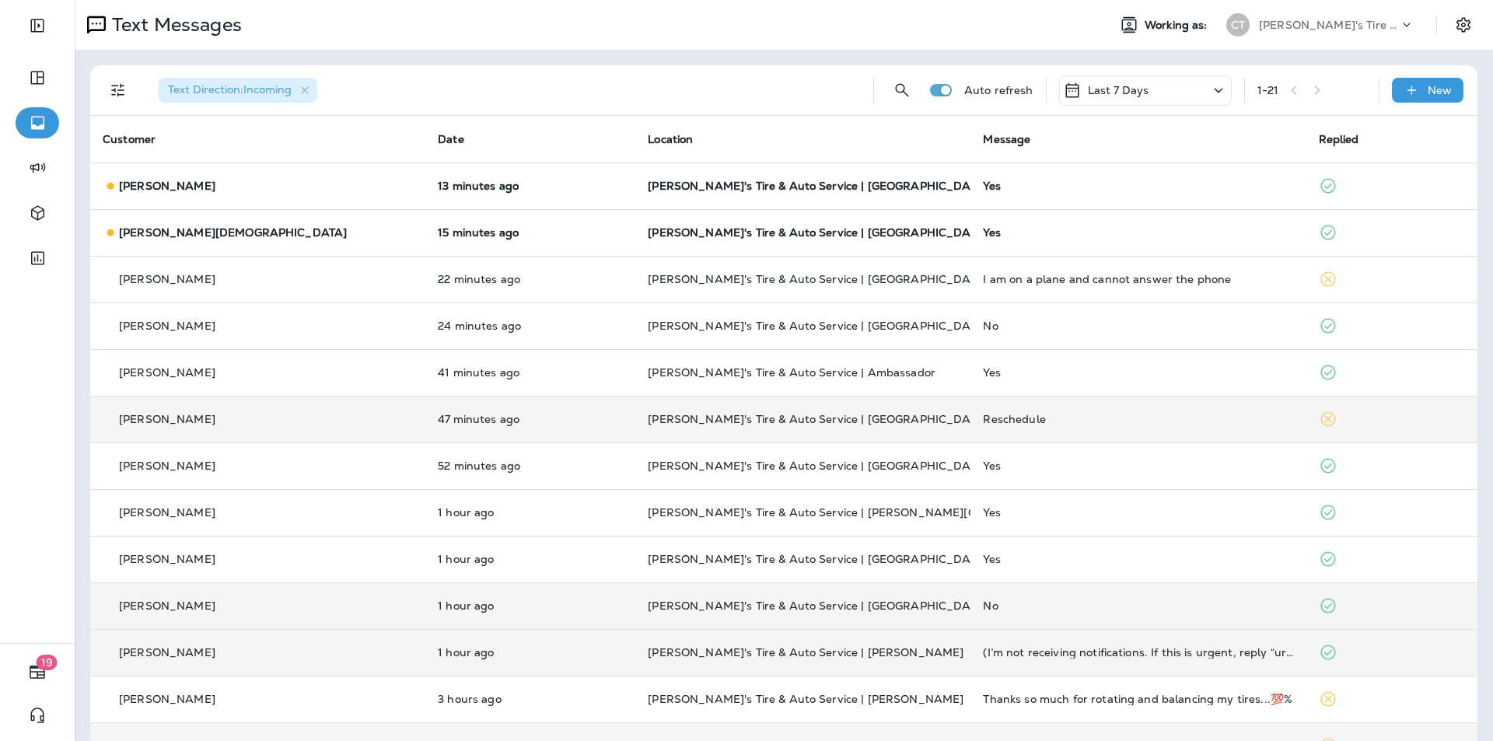
click at [784, 415] on div "Reschedule" at bounding box center [1138, 419] width 310 height 12
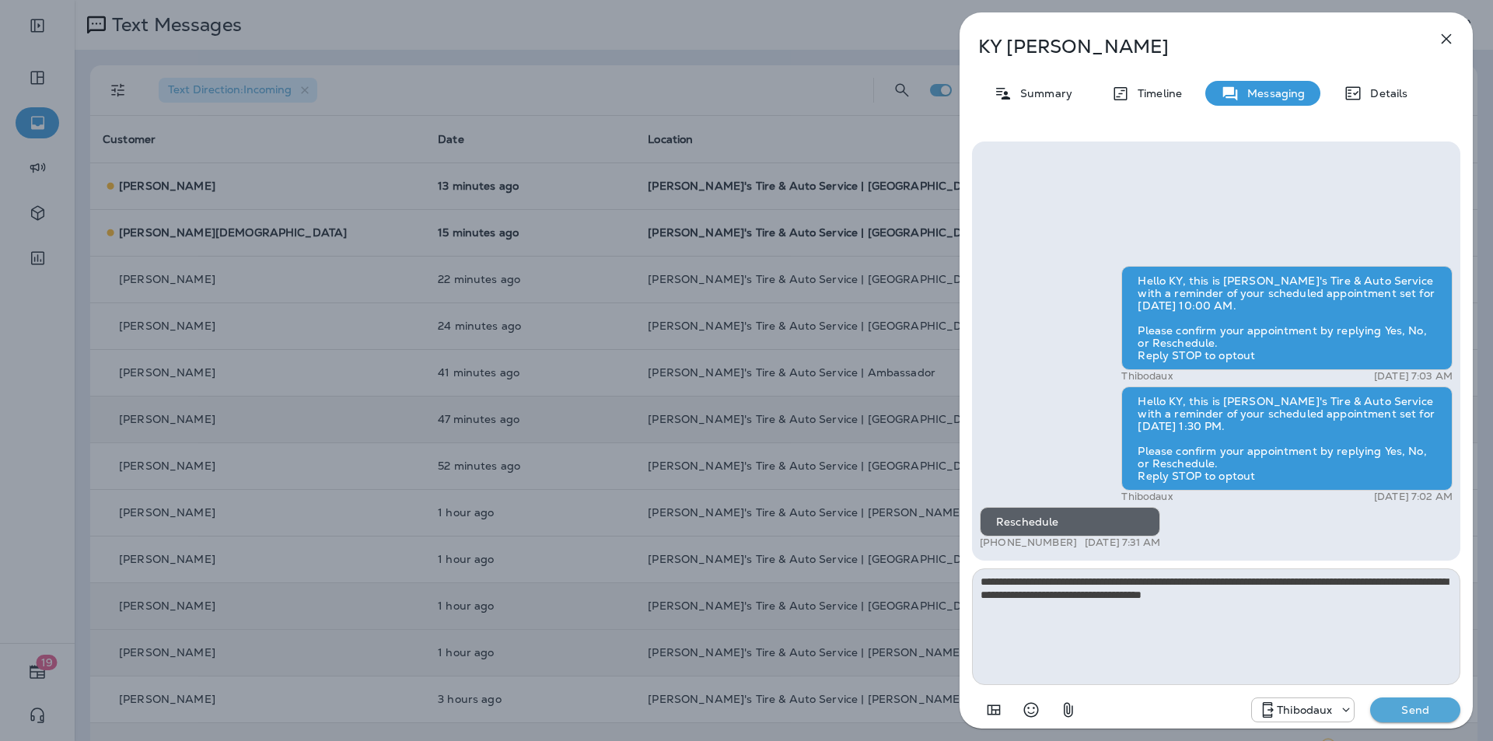
type textarea "**********"
click at [784, 649] on p "Send" at bounding box center [1415, 710] width 65 height 14
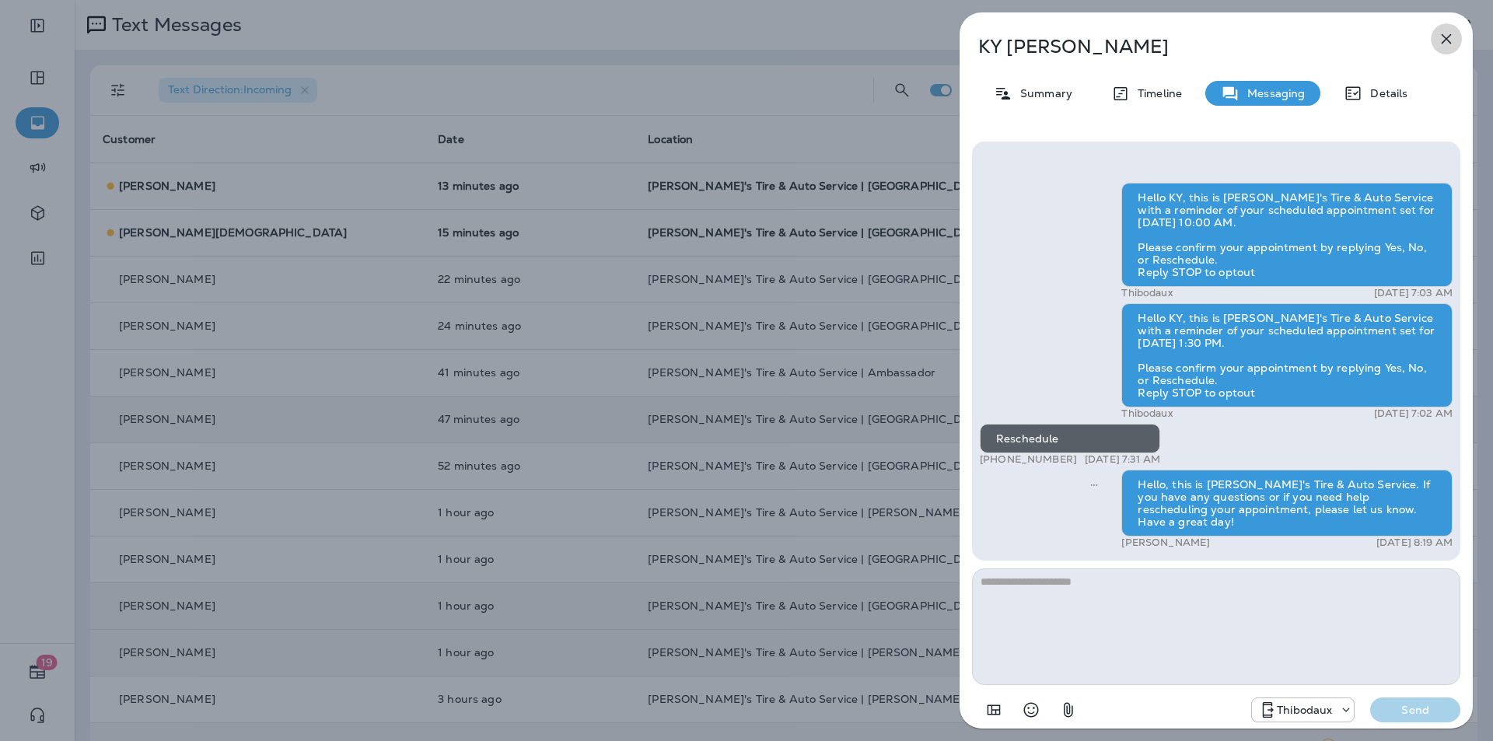
click at [784, 38] on icon "button" at bounding box center [1446, 39] width 19 height 19
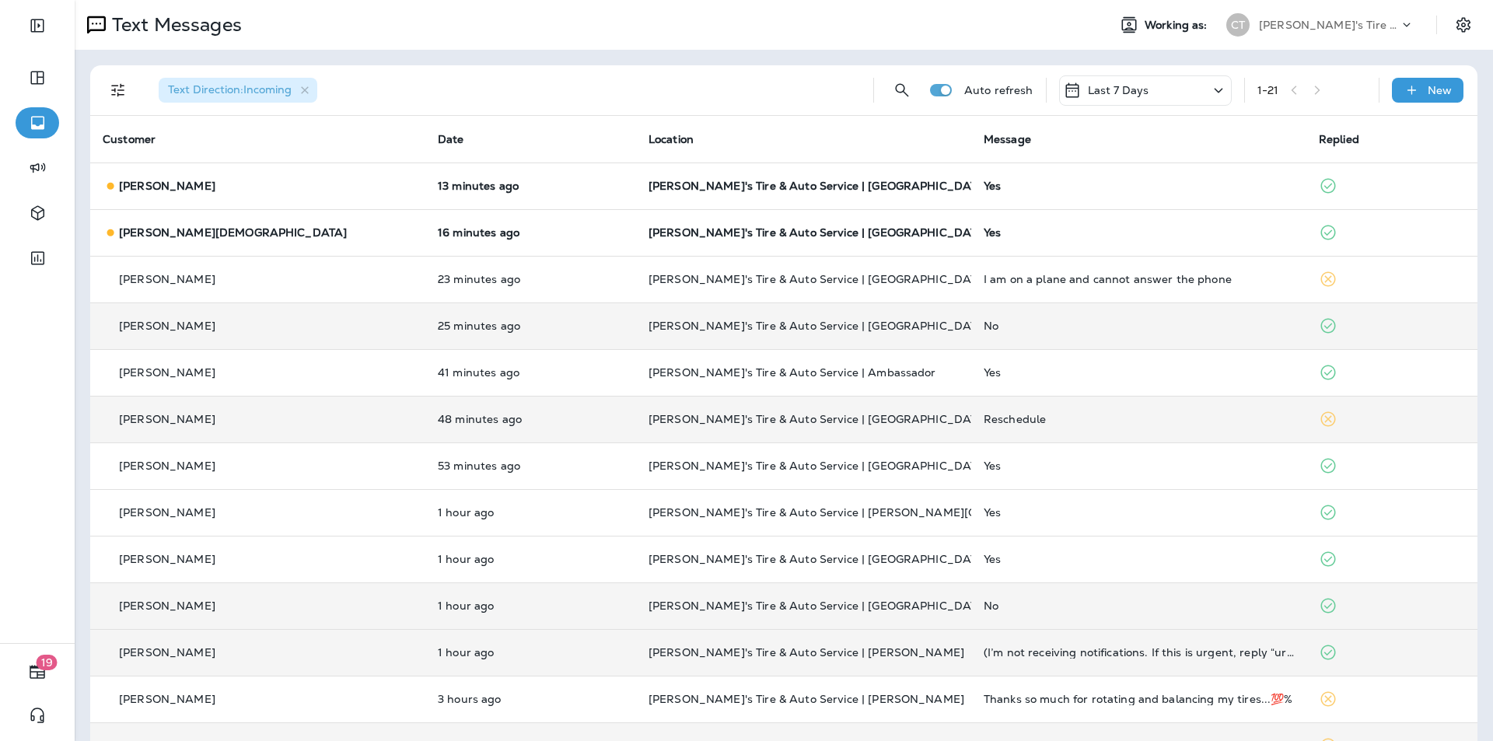
click at [784, 320] on div "No" at bounding box center [1139, 326] width 310 height 12
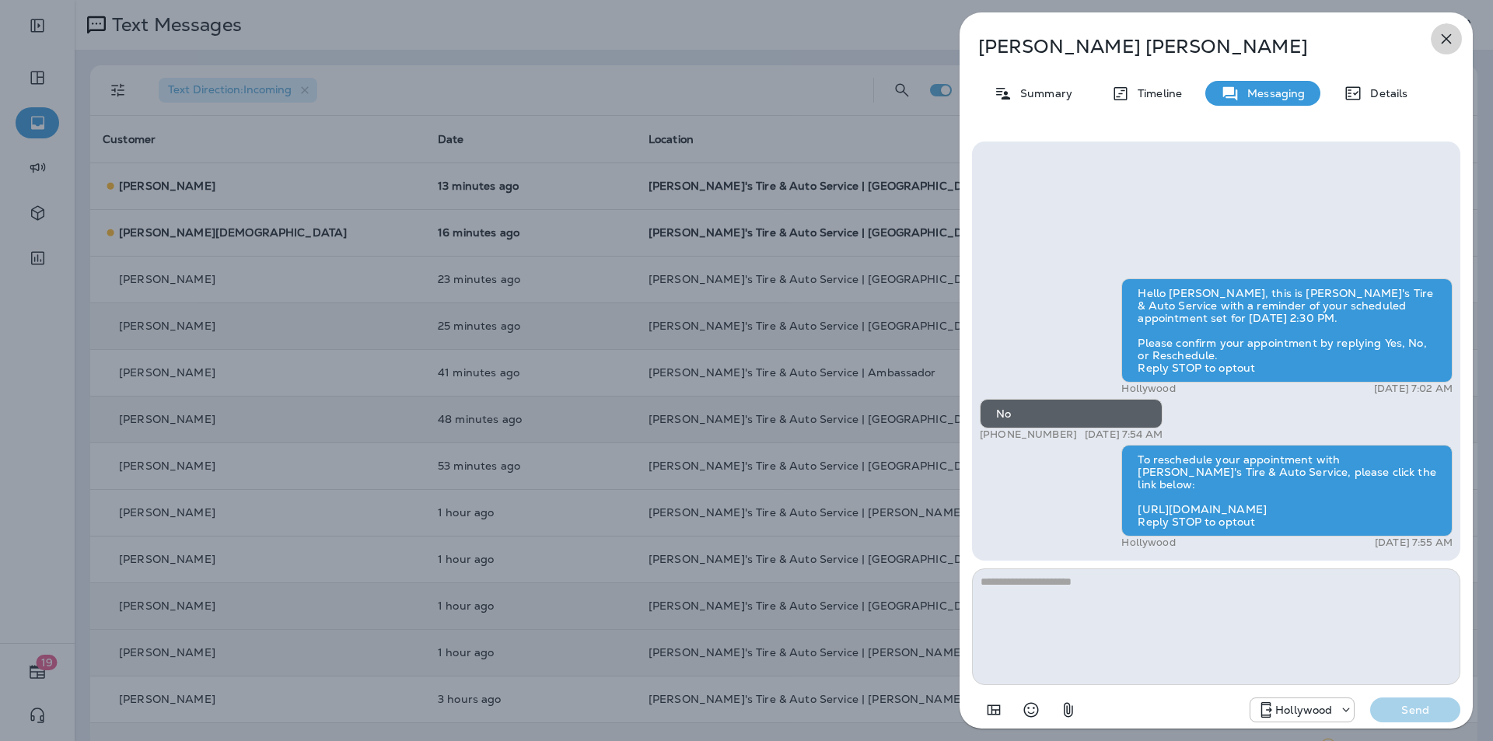
click at [784, 40] on icon "button" at bounding box center [1446, 39] width 19 height 19
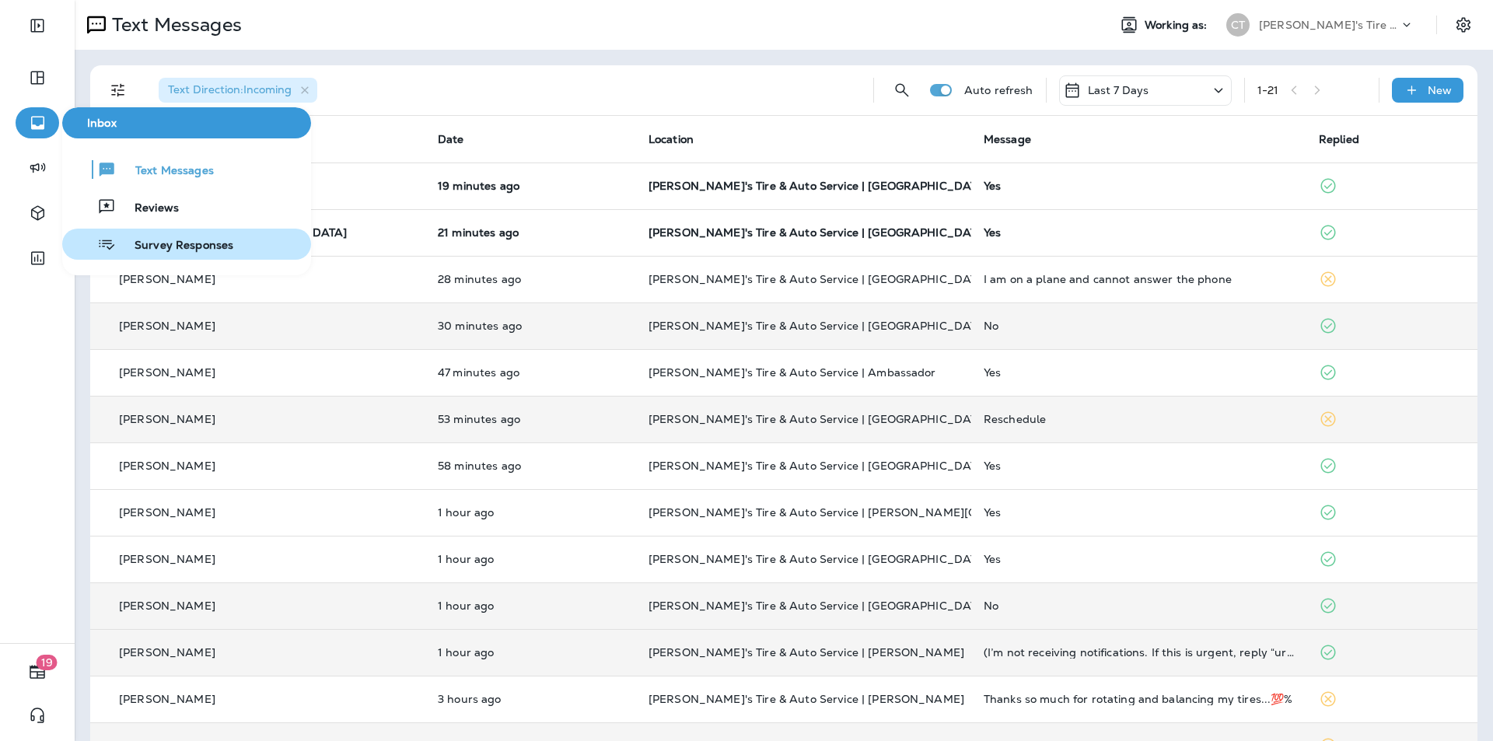
click at [145, 243] on span "Survey Responses" at bounding box center [174, 246] width 117 height 15
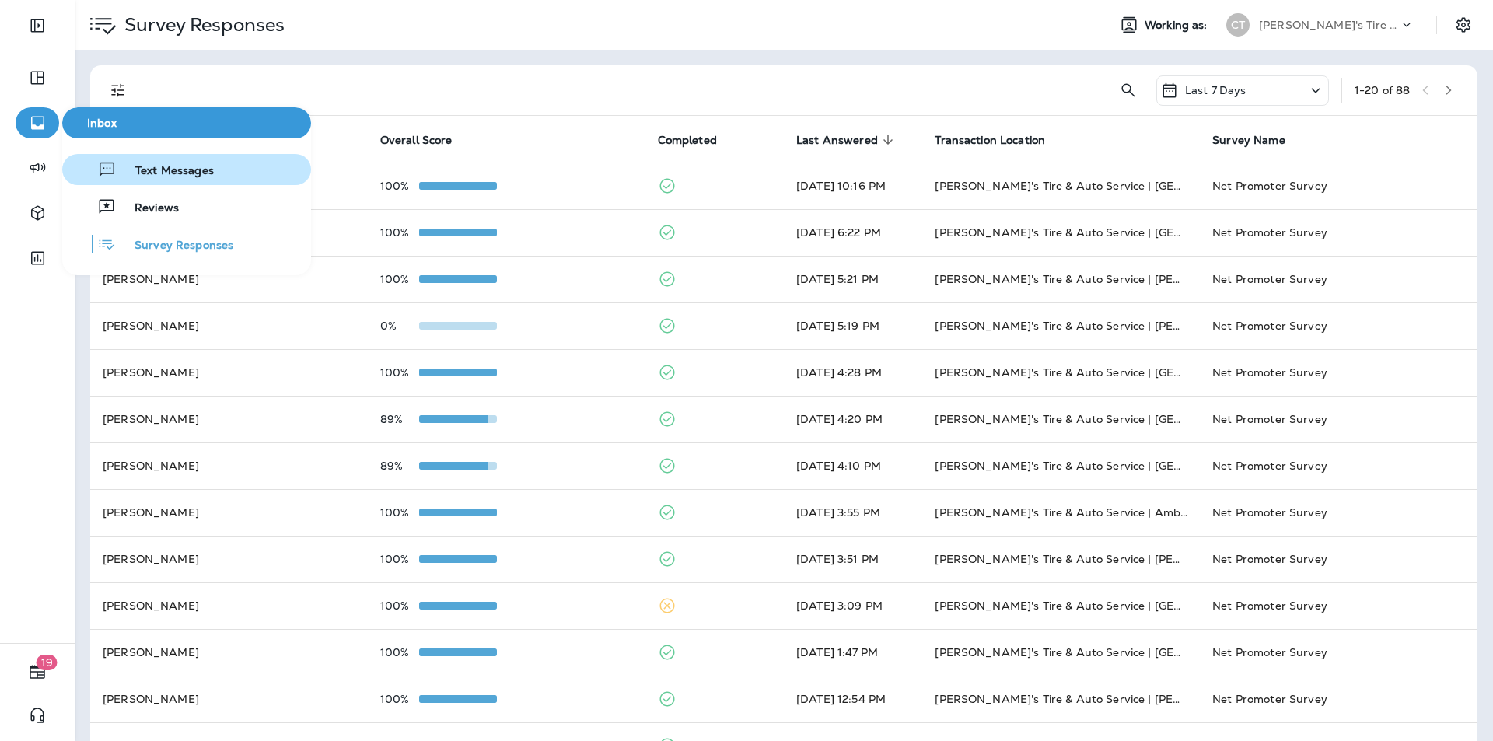
click at [152, 172] on span "Text Messages" at bounding box center [165, 171] width 97 height 15
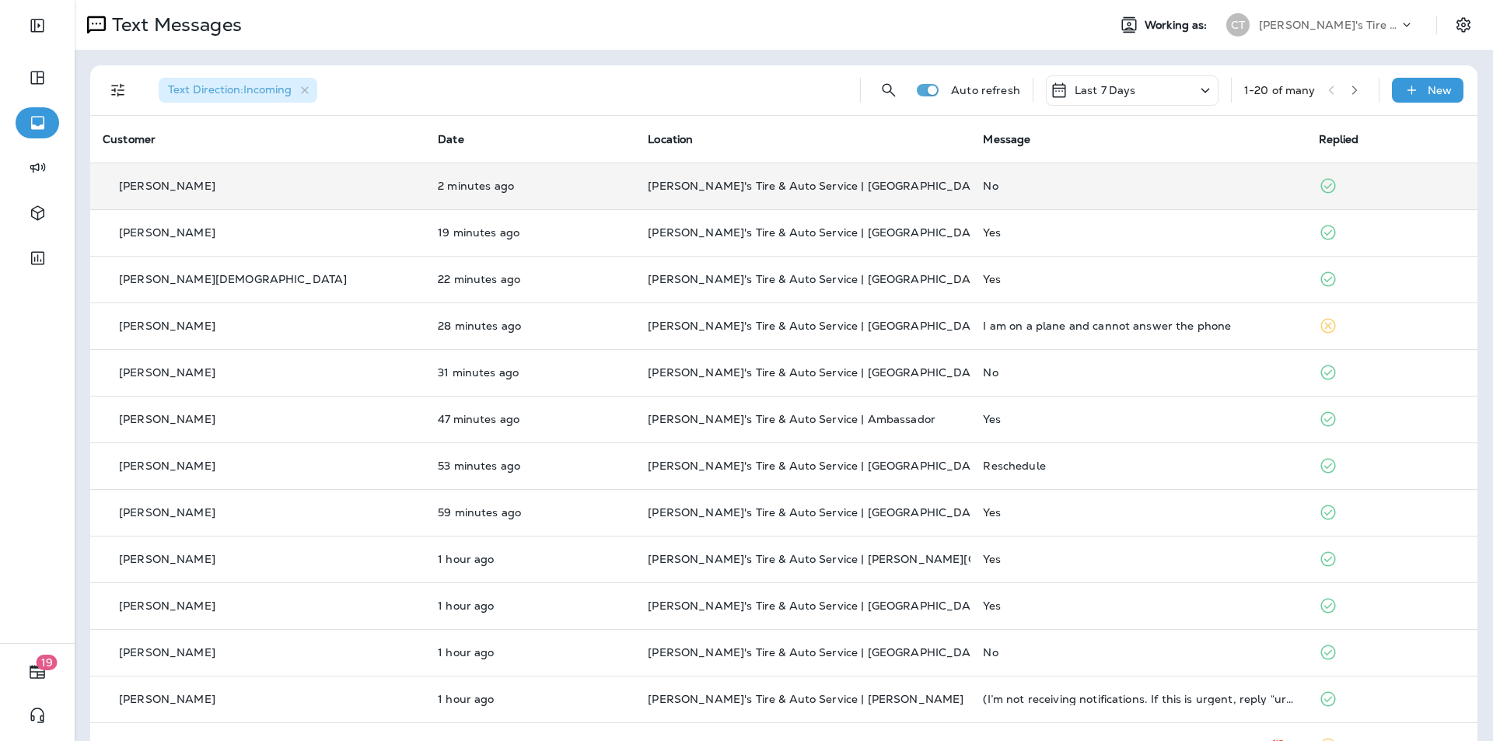
click at [784, 185] on div "No" at bounding box center [1138, 186] width 310 height 12
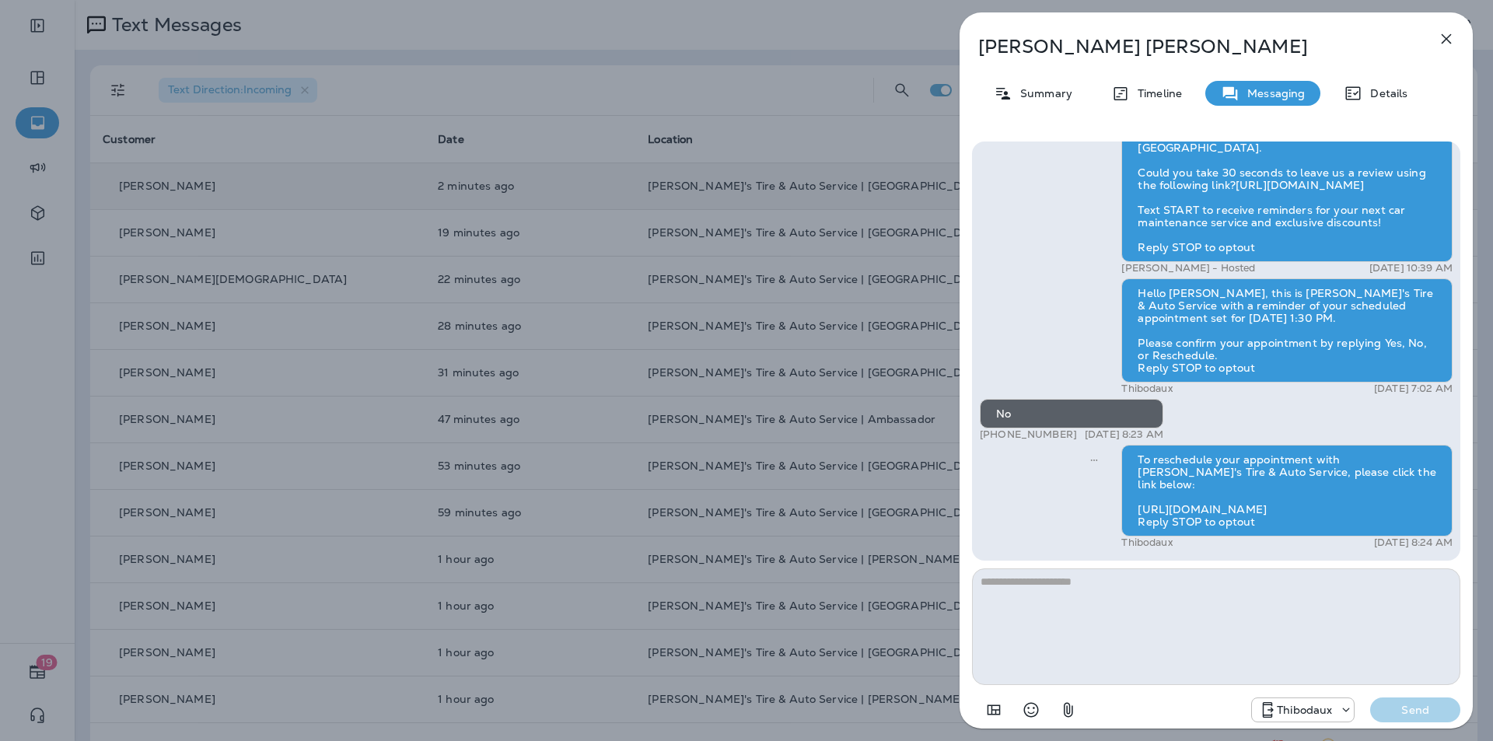
click at [784, 35] on icon "button" at bounding box center [1446, 39] width 19 height 19
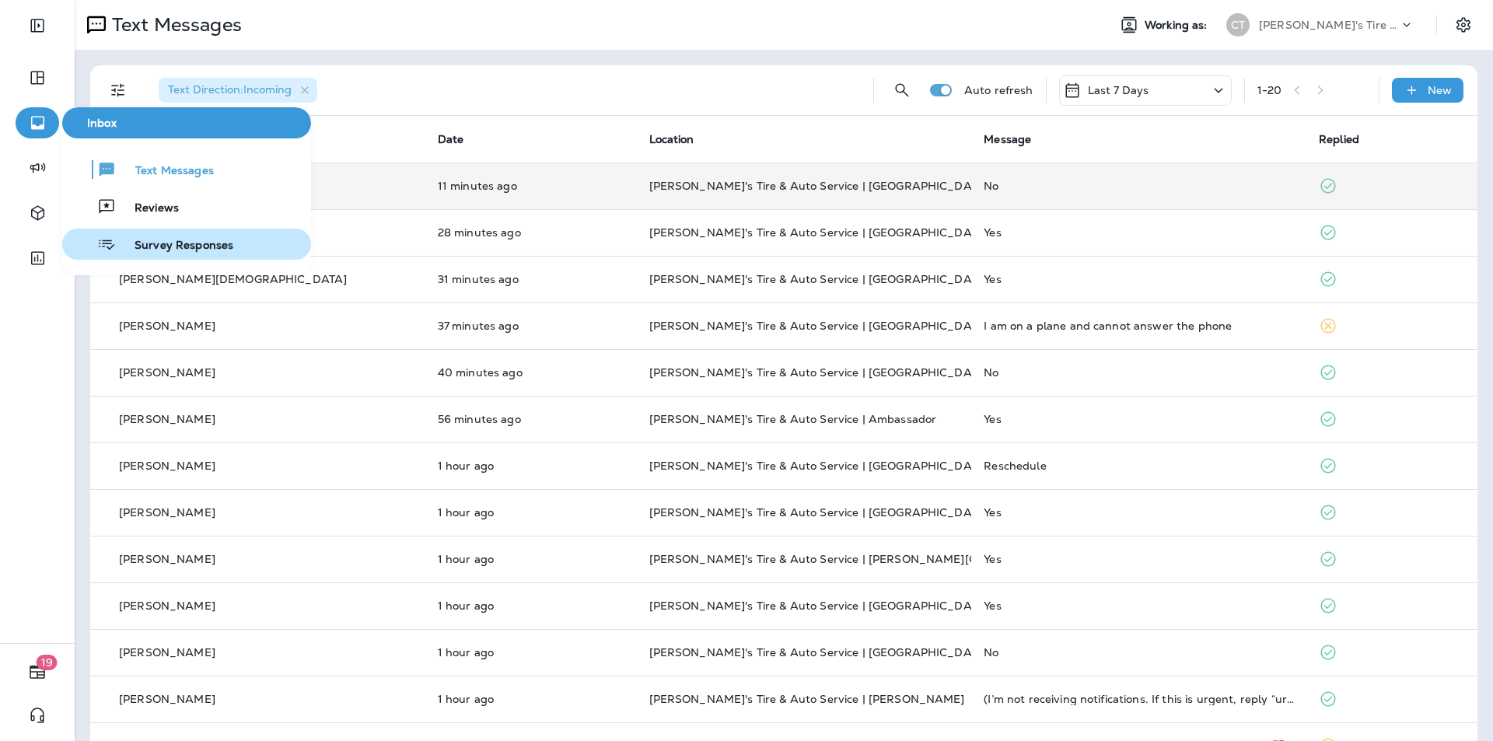
click at [164, 242] on span "Survey Responses" at bounding box center [174, 246] width 117 height 15
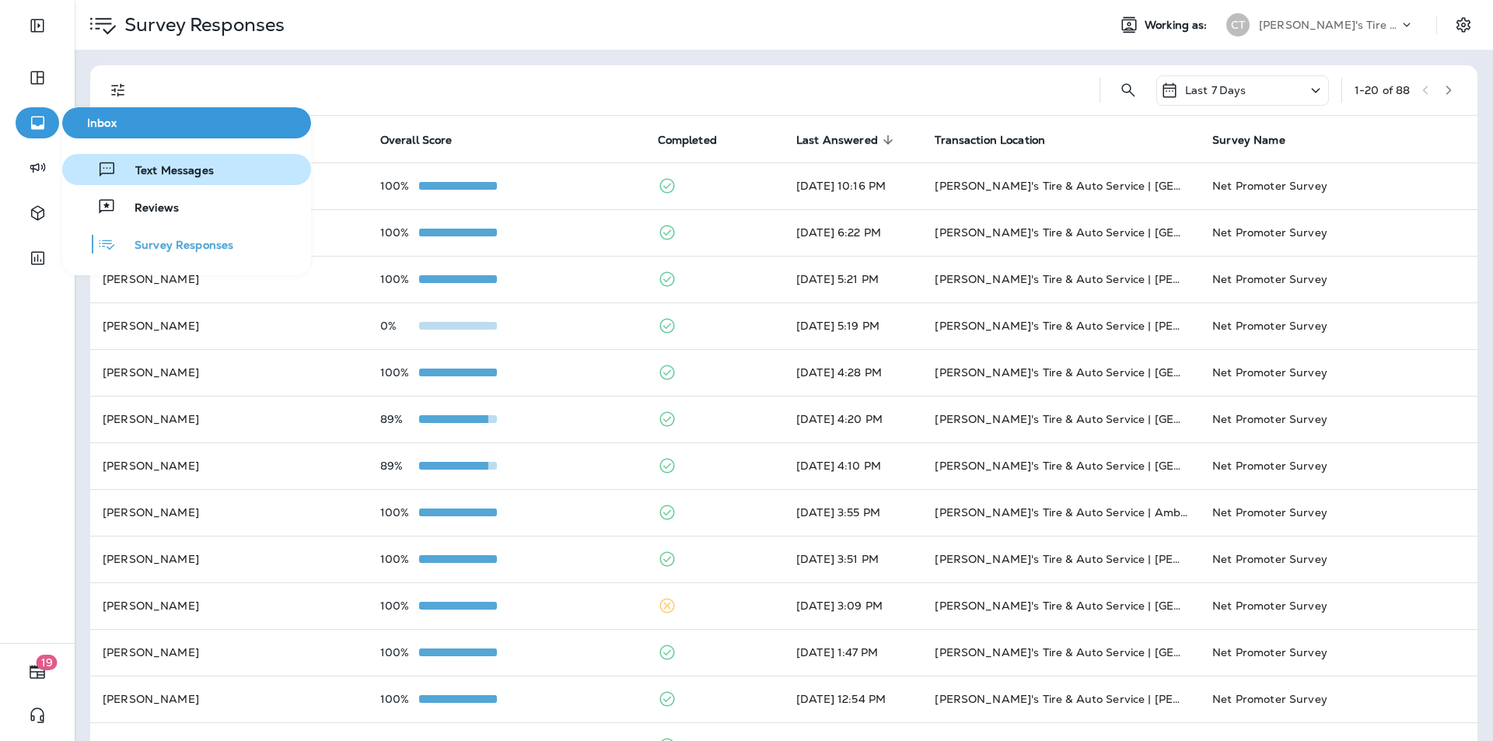
click at [161, 170] on span "Text Messages" at bounding box center [165, 171] width 97 height 15
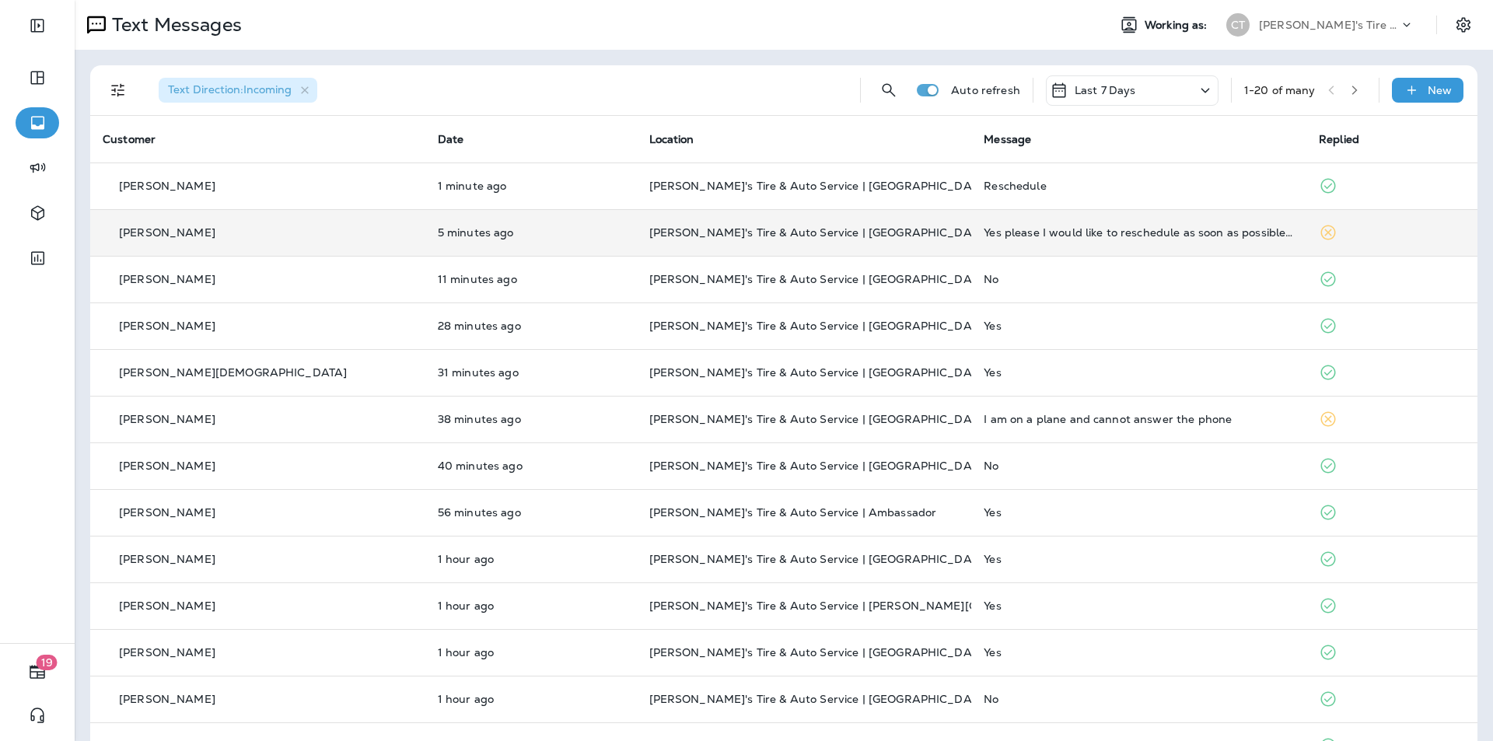
click at [784, 233] on p "[PERSON_NAME]'s Tire & Auto Service | [GEOGRAPHIC_DATA]" at bounding box center [804, 232] width 310 height 12
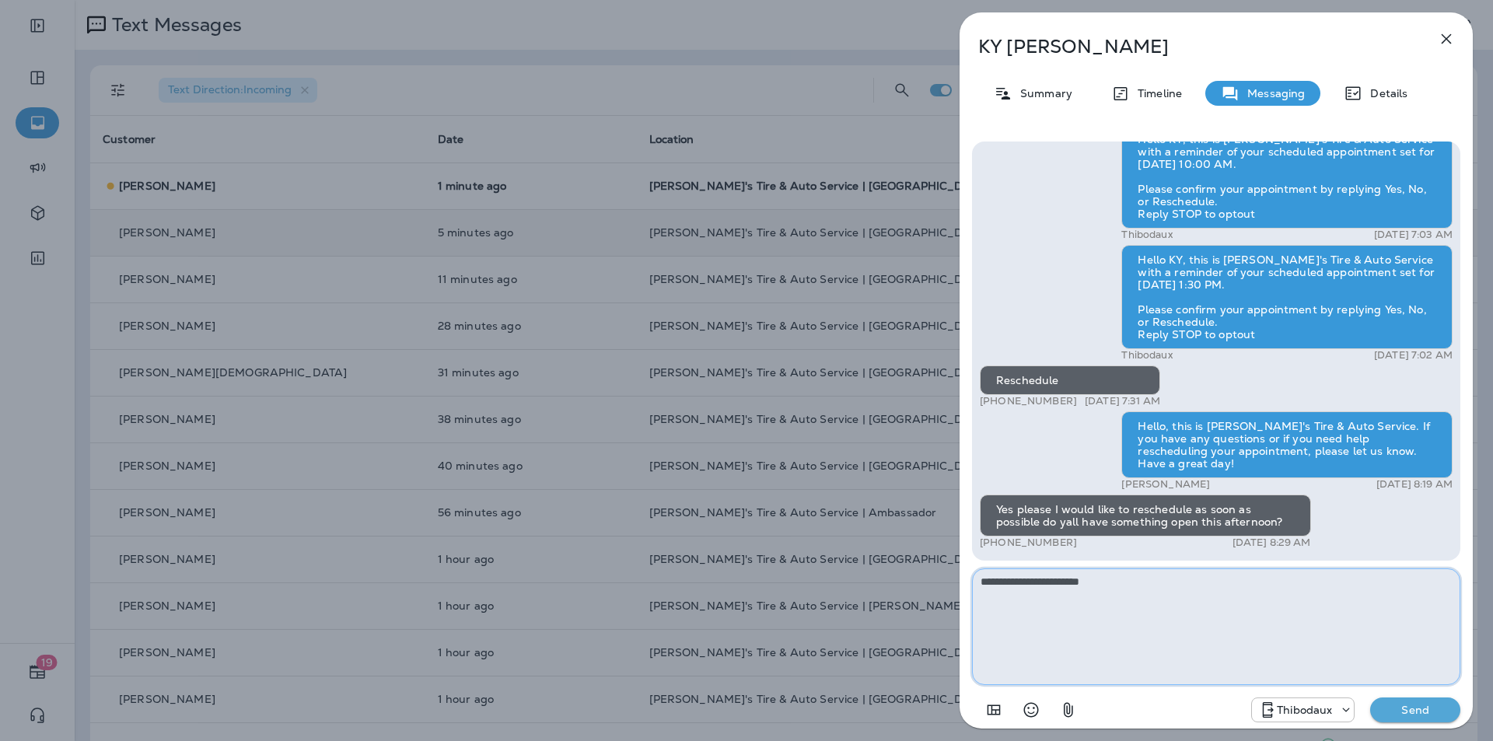
type textarea "**********"
click at [784, 649] on p "Send" at bounding box center [1415, 710] width 65 height 14
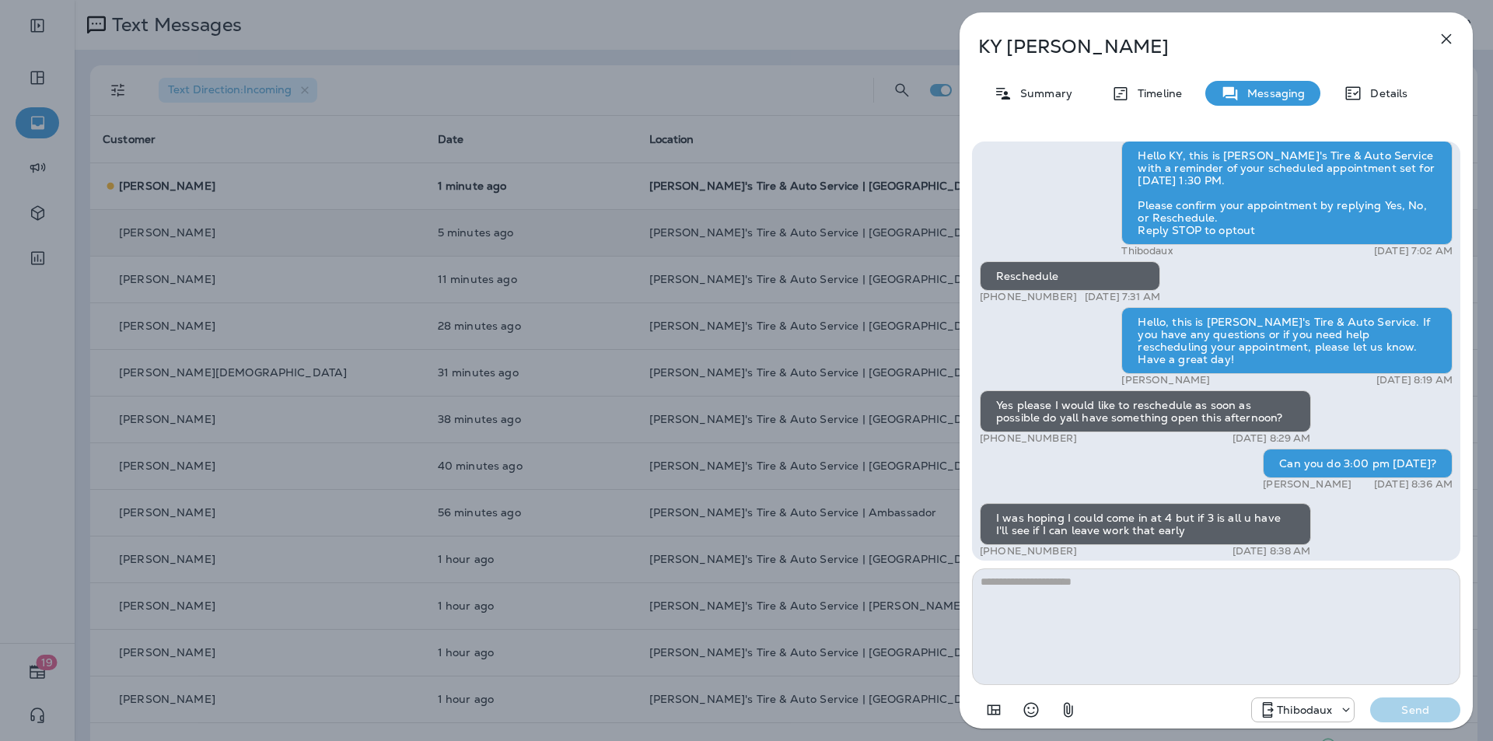
click at [784, 44] on p "[PERSON_NAME]" at bounding box center [1190, 47] width 425 height 22
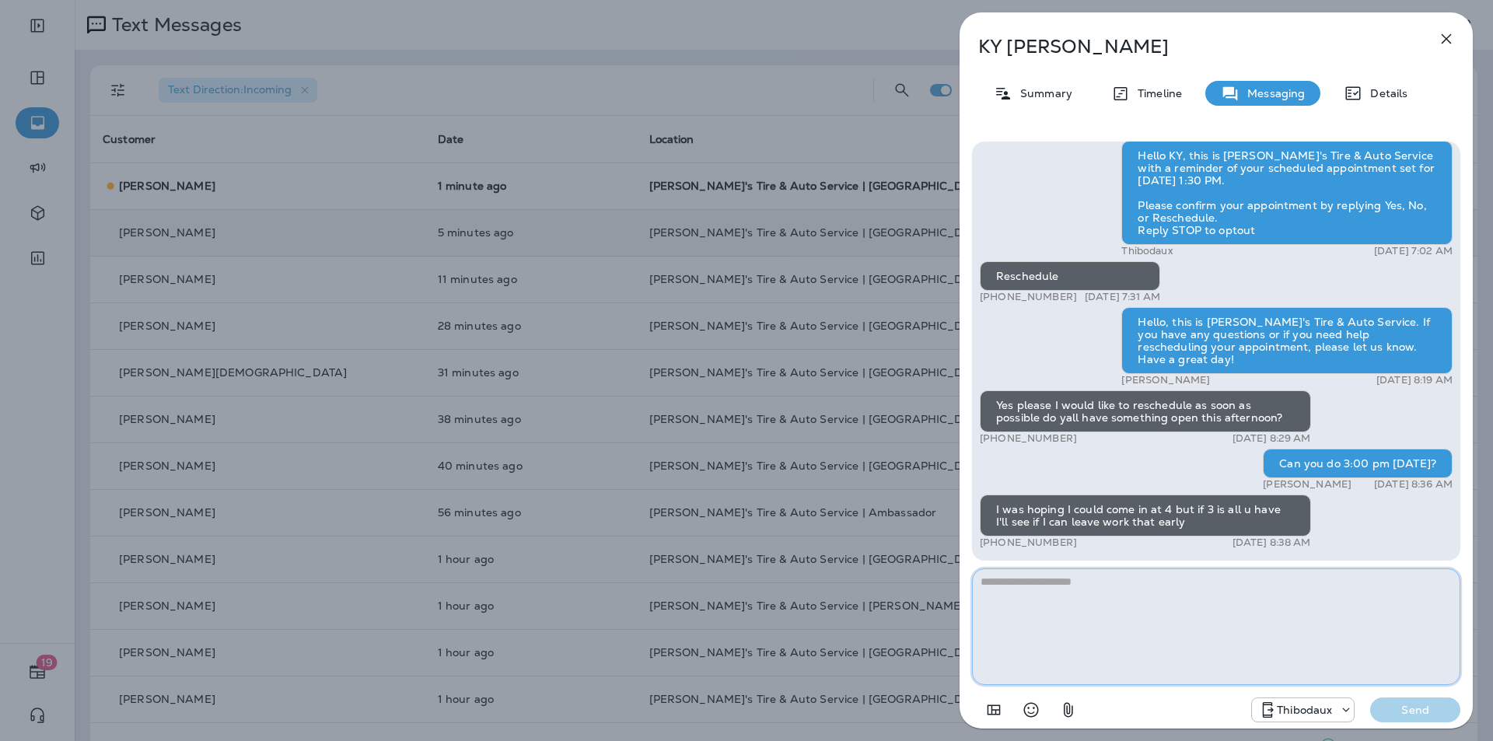
click at [784, 600] on textarea at bounding box center [1216, 627] width 488 height 117
type textarea "**********"
click at [784, 649] on p "Send" at bounding box center [1415, 710] width 65 height 14
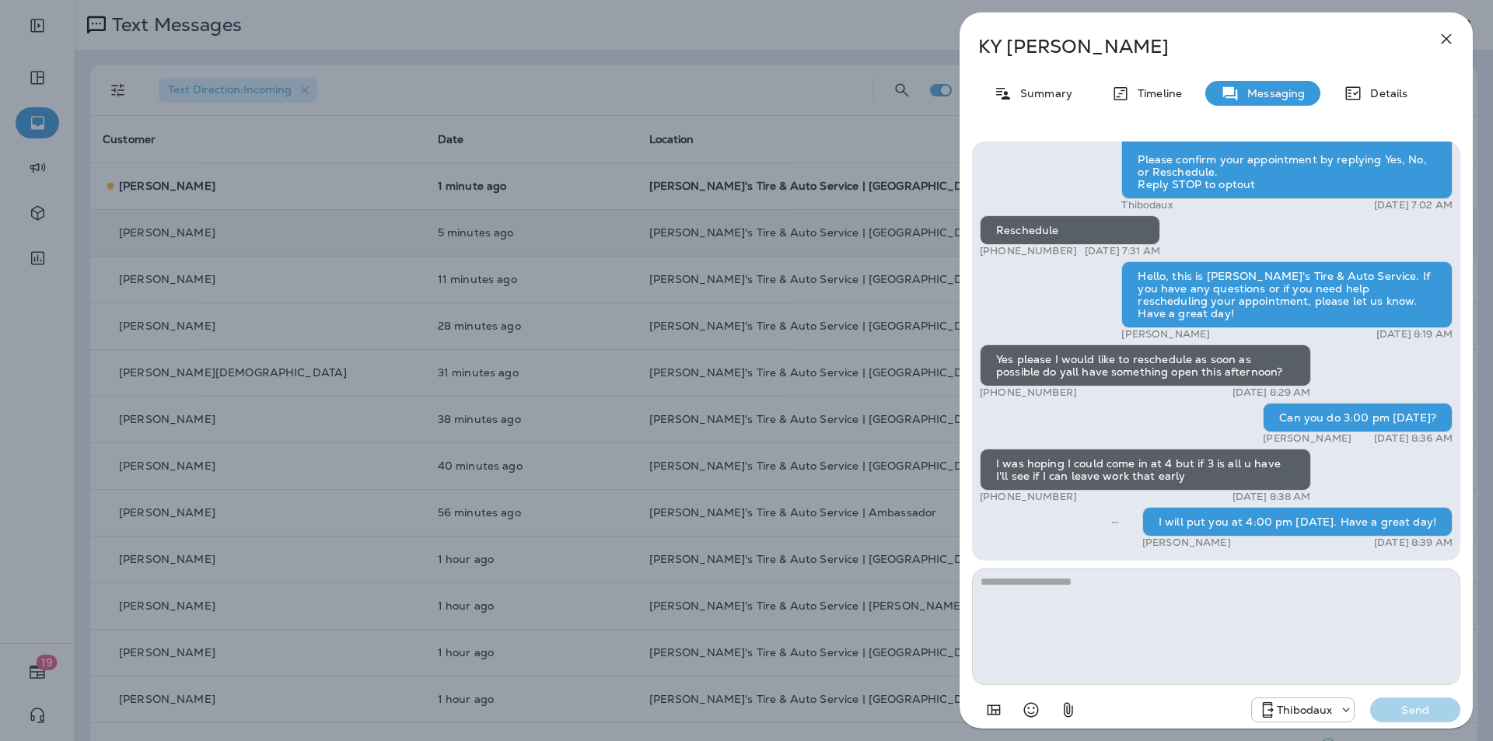
drag, startPoint x: 541, startPoint y: 211, endPoint x: 541, endPoint y: 197, distance: 14.0
click at [541, 211] on div "[PERSON_NAME] Summary Timeline Messaging Details Hello KY, this is [PERSON_NAME…" at bounding box center [746, 370] width 1493 height 741
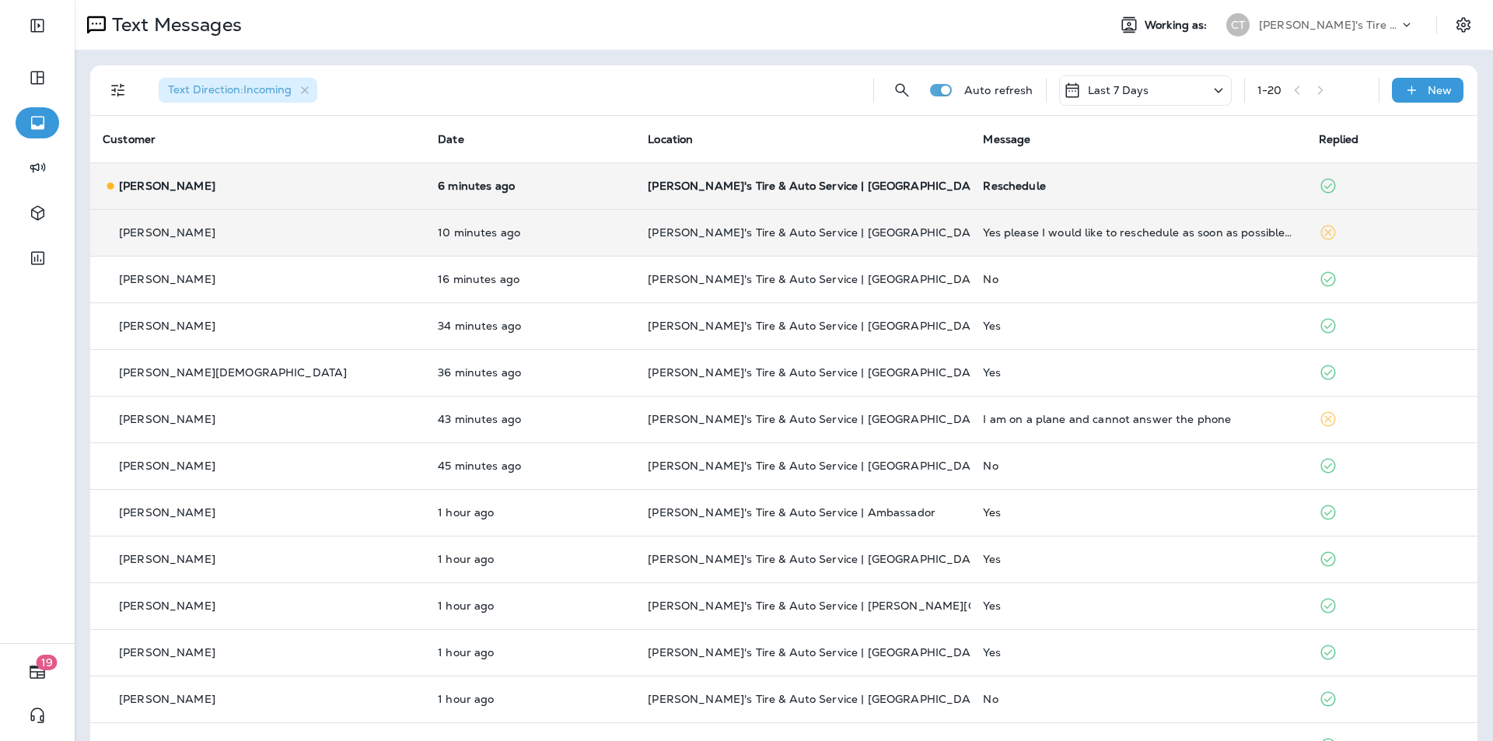
click at [784, 182] on p "[PERSON_NAME]'s Tire & Auto Service | [GEOGRAPHIC_DATA]" at bounding box center [803, 186] width 310 height 12
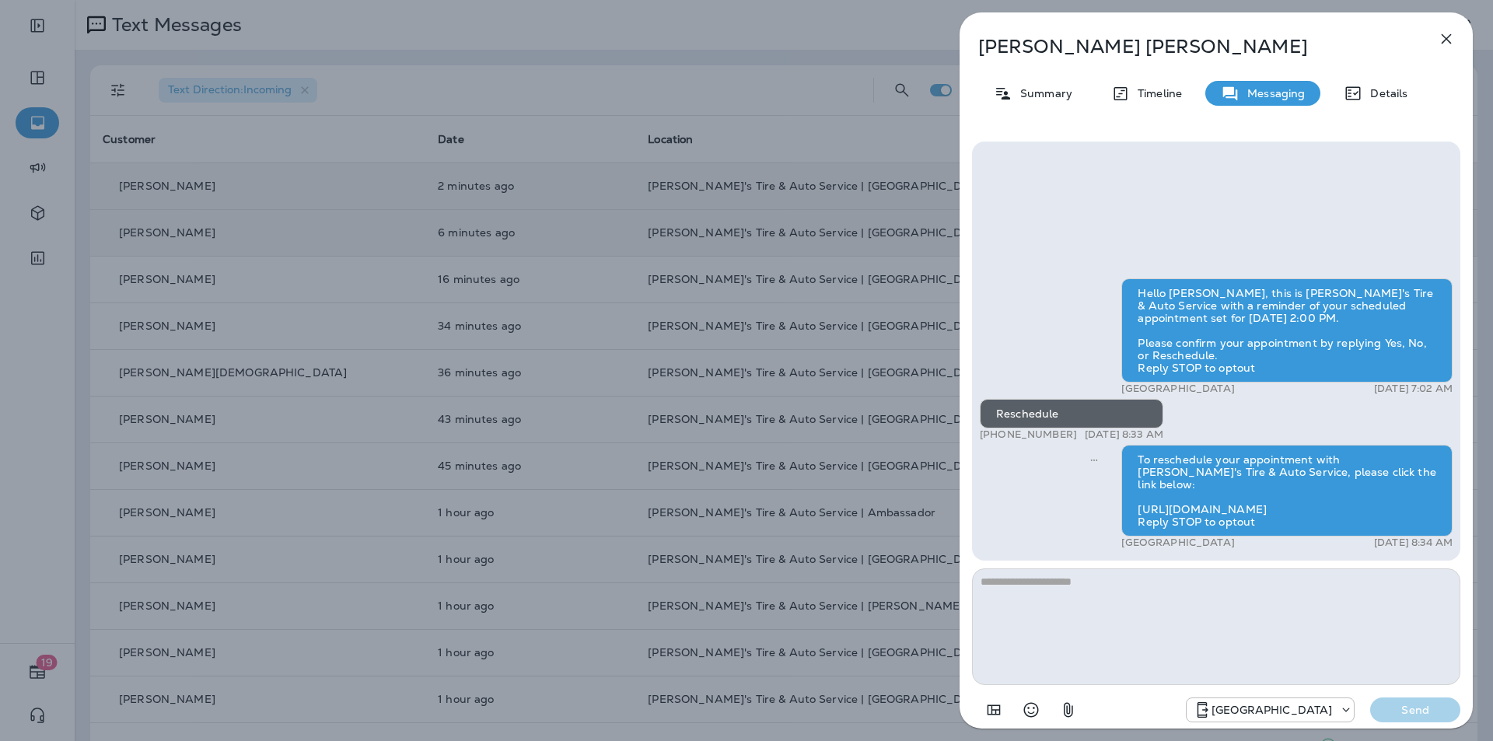
click at [736, 145] on div "[PERSON_NAME] Summary Timeline Messaging Details Hello [PERSON_NAME], this is […" at bounding box center [746, 370] width 1493 height 741
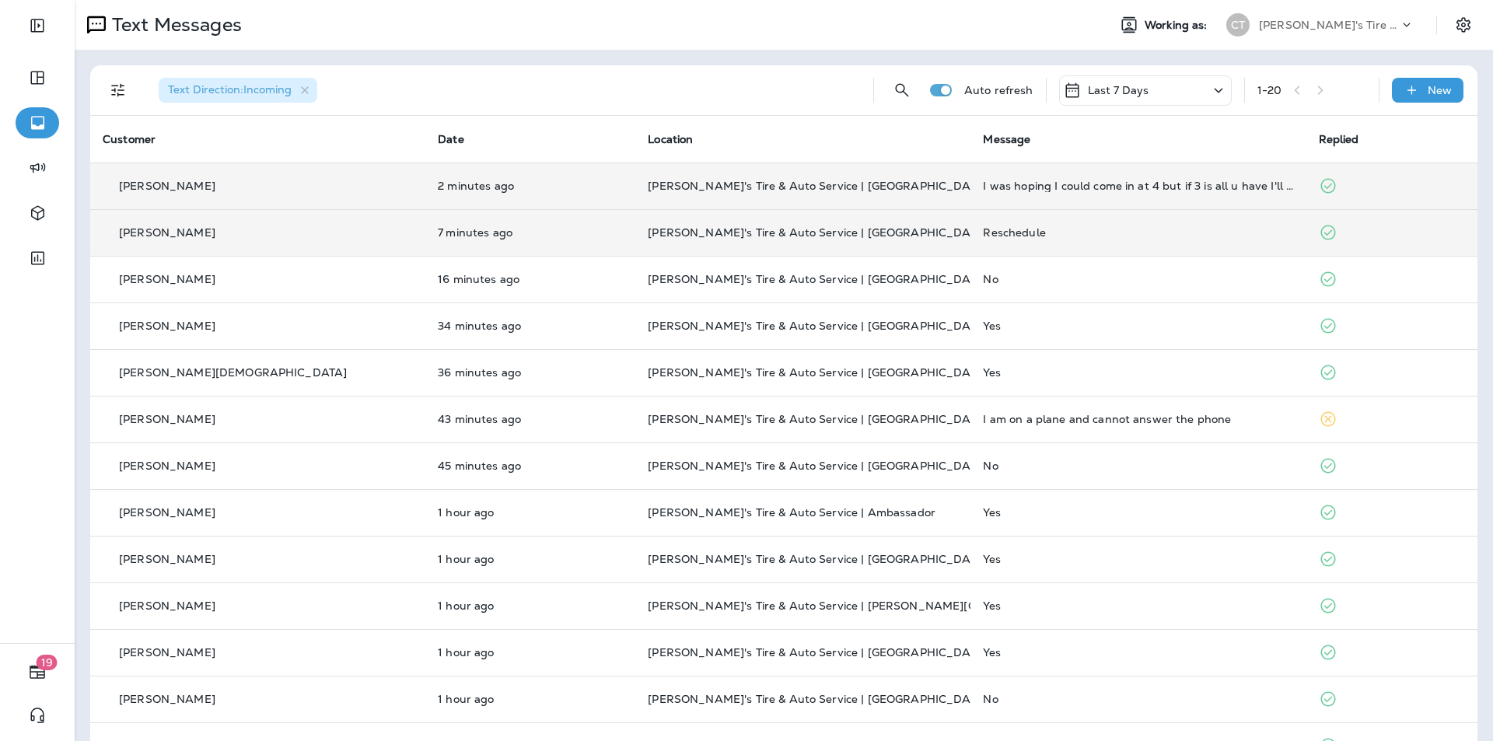
click at [784, 191] on p "[PERSON_NAME]'s Tire & Auto Service | [GEOGRAPHIC_DATA]" at bounding box center [803, 186] width 310 height 12
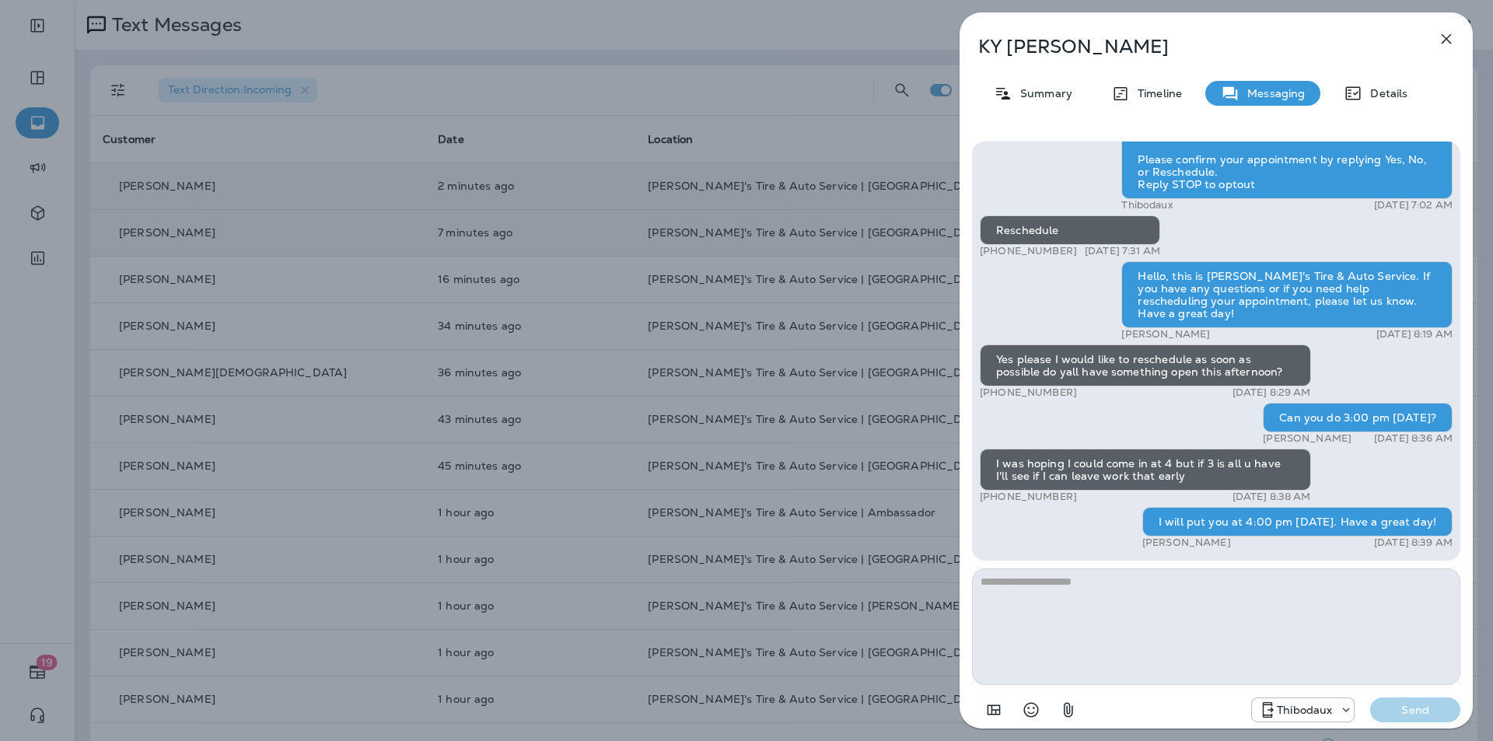
click at [784, 111] on div "[PERSON_NAME] Summary Timeline Messaging Details Hello KY, this is [PERSON_NAME…" at bounding box center [746, 370] width 1493 height 741
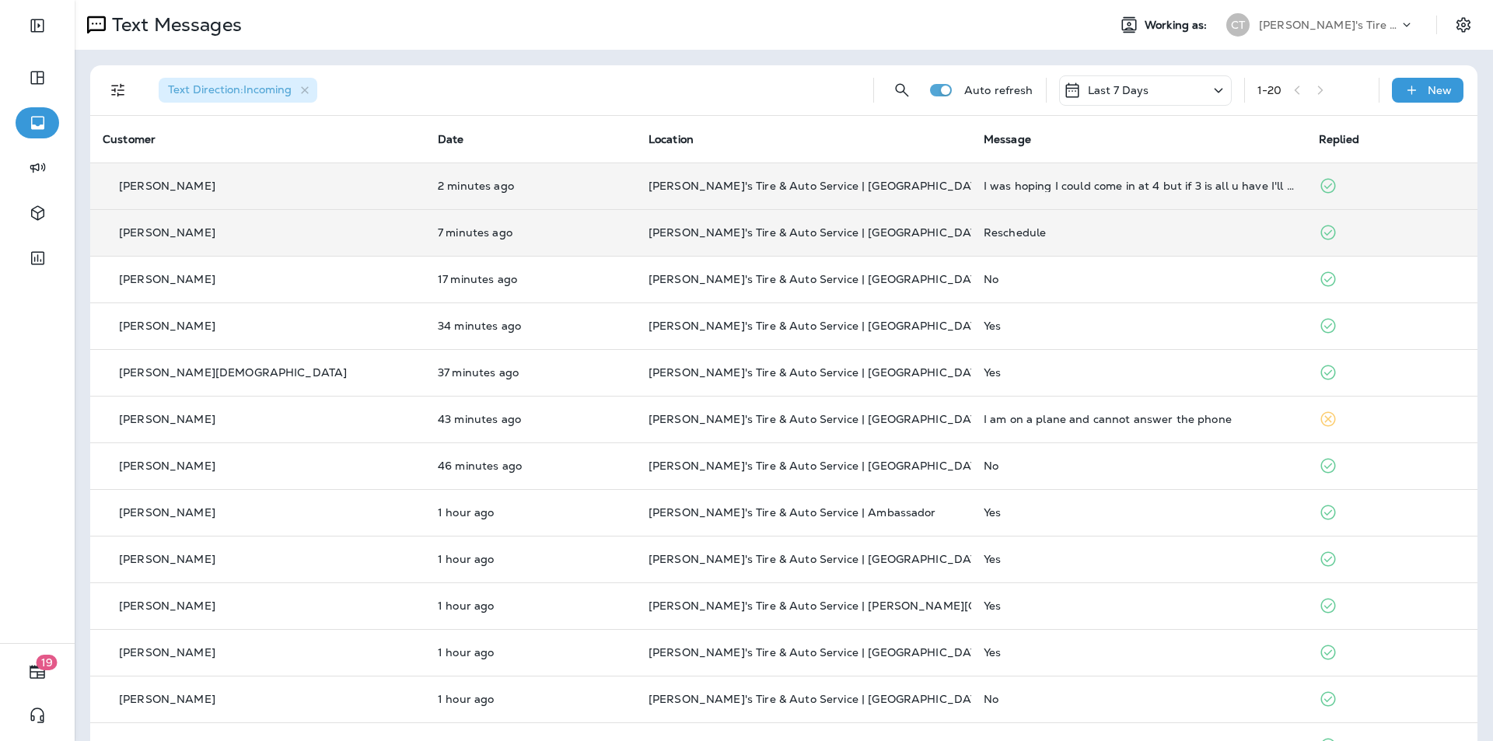
click at [784, 177] on td "[PERSON_NAME]'s Tire & Auto Service | [GEOGRAPHIC_DATA]" at bounding box center [803, 186] width 335 height 47
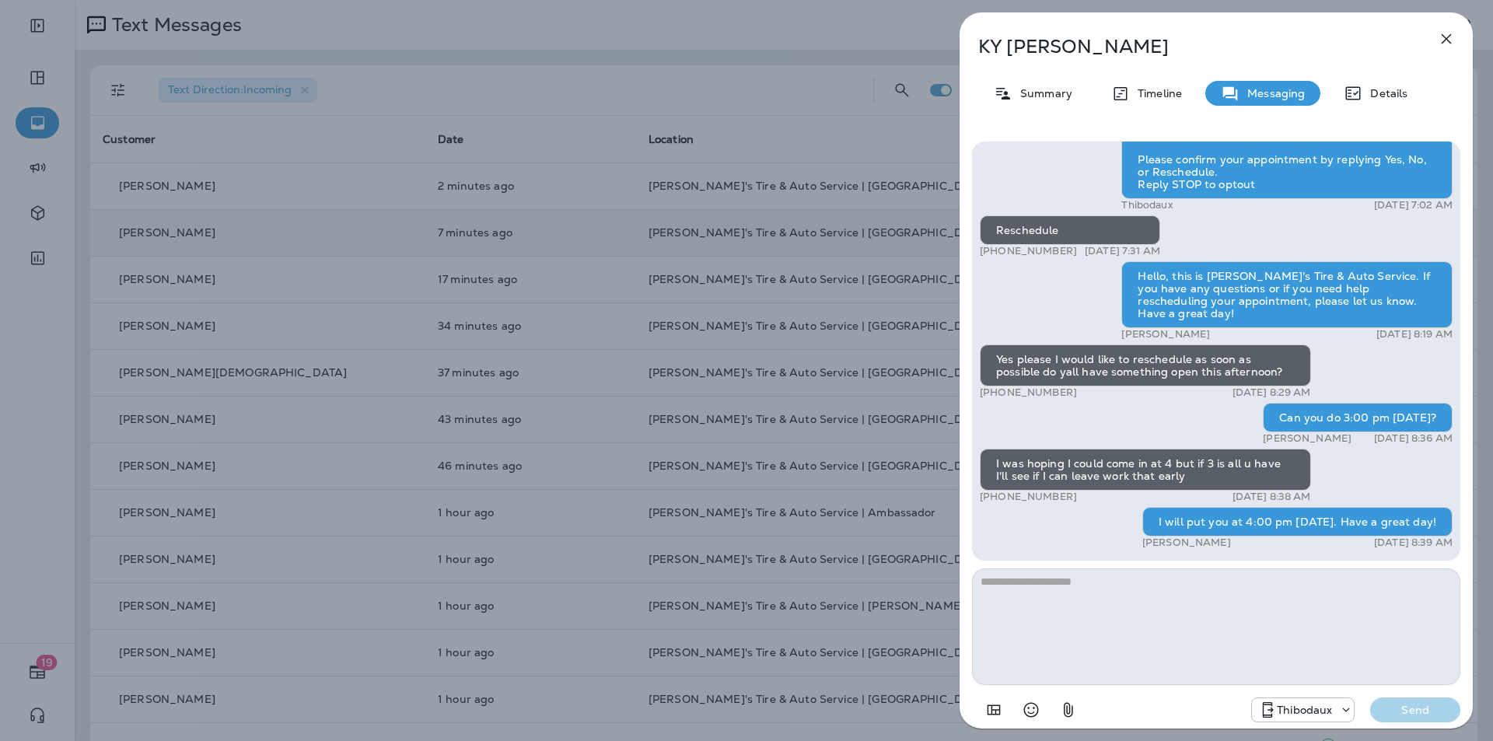
click at [690, 242] on div "[PERSON_NAME] Summary Timeline Messaging Details Hello KY, this is [PERSON_NAME…" at bounding box center [746, 370] width 1493 height 741
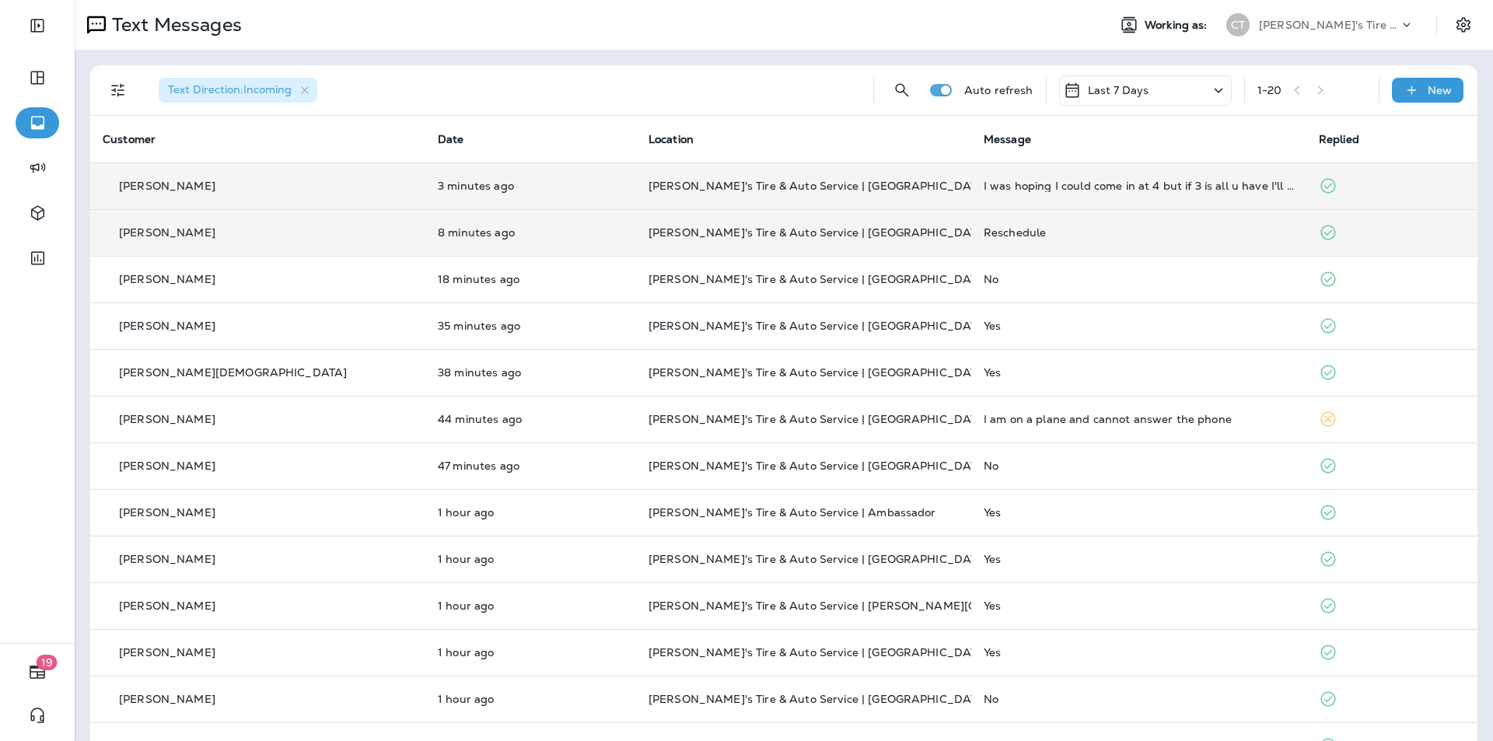
click at [784, 185] on p "[PERSON_NAME]'s Tire & Auto Service | [GEOGRAPHIC_DATA]" at bounding box center [804, 186] width 310 height 12
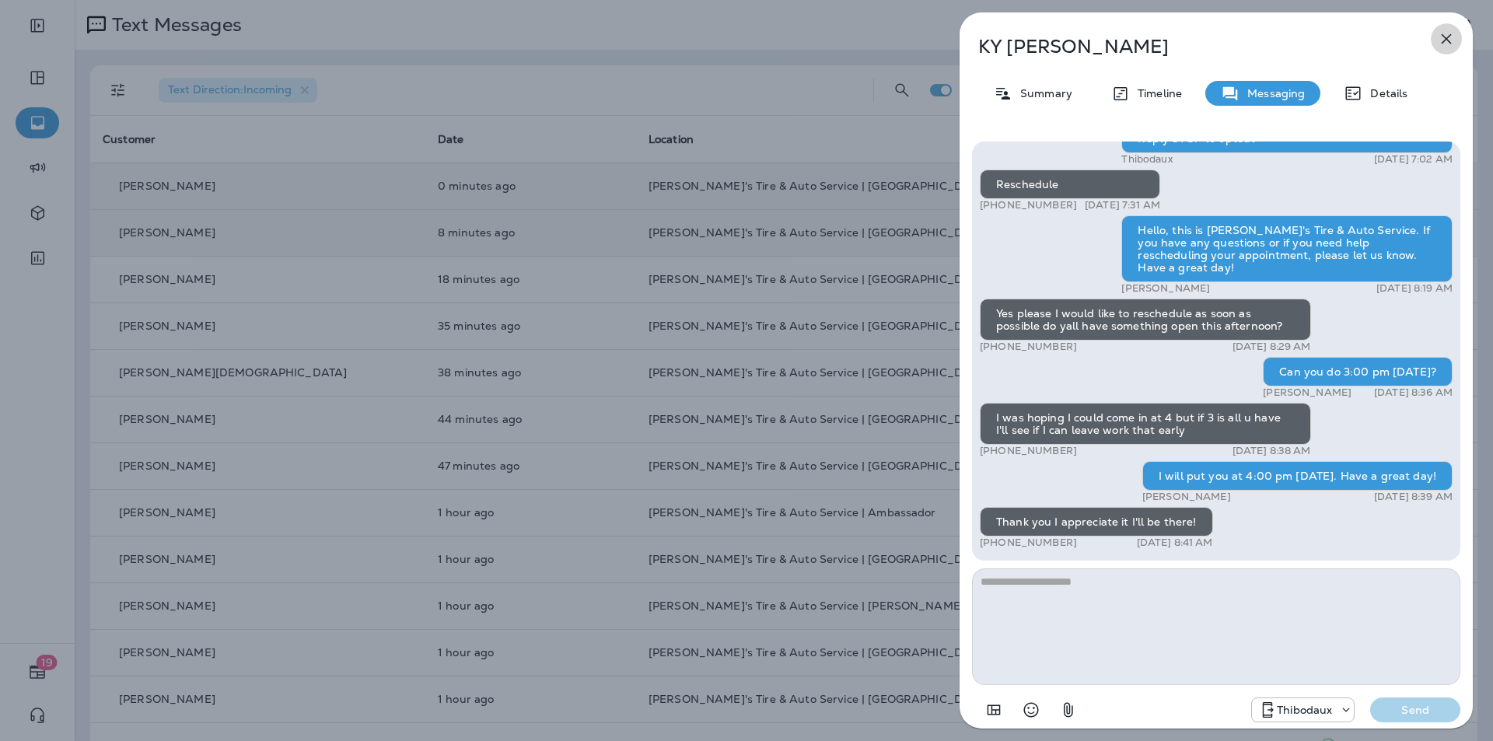
click at [784, 33] on icon "button" at bounding box center [1446, 39] width 19 height 19
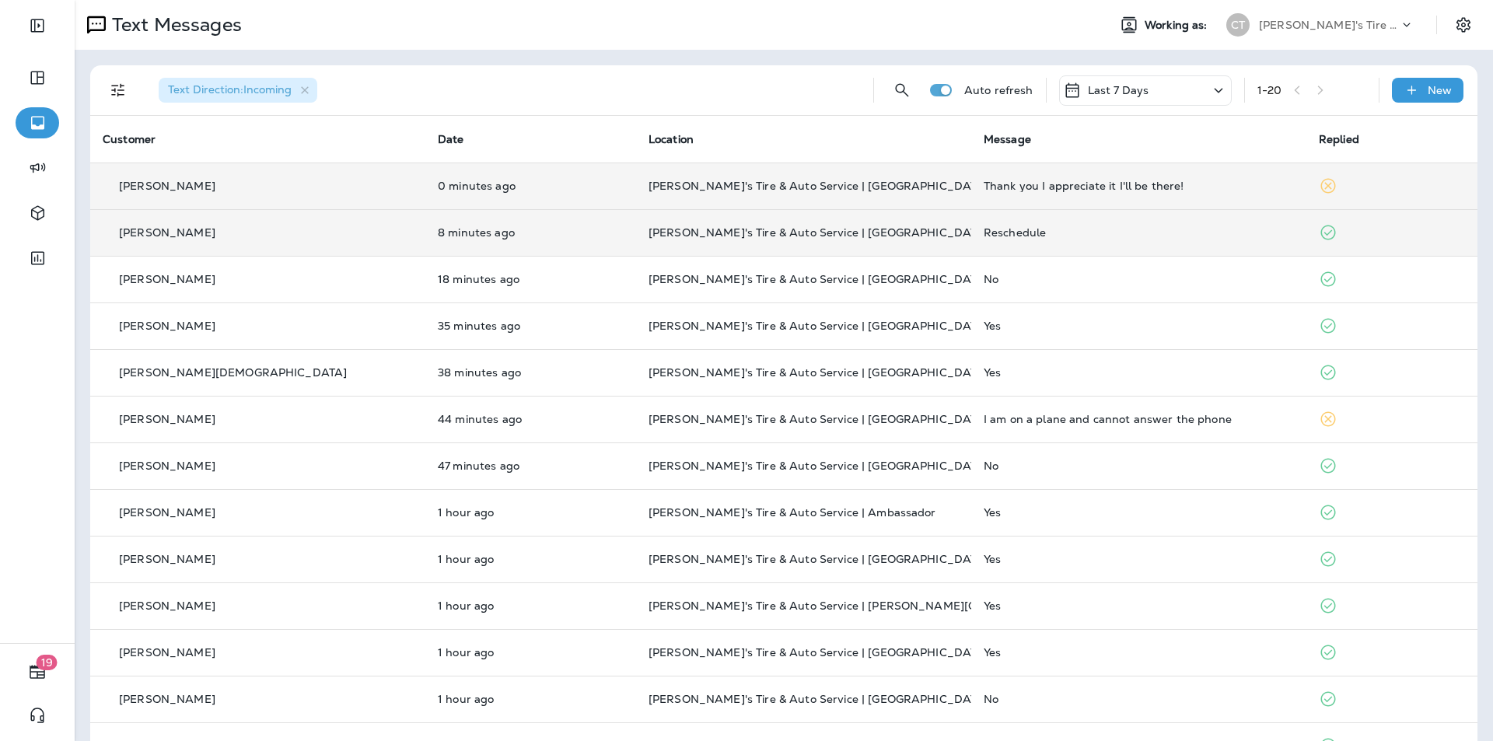
click at [784, 230] on p "[PERSON_NAME]'s Tire & Auto Service | [GEOGRAPHIC_DATA]" at bounding box center [804, 232] width 310 height 12
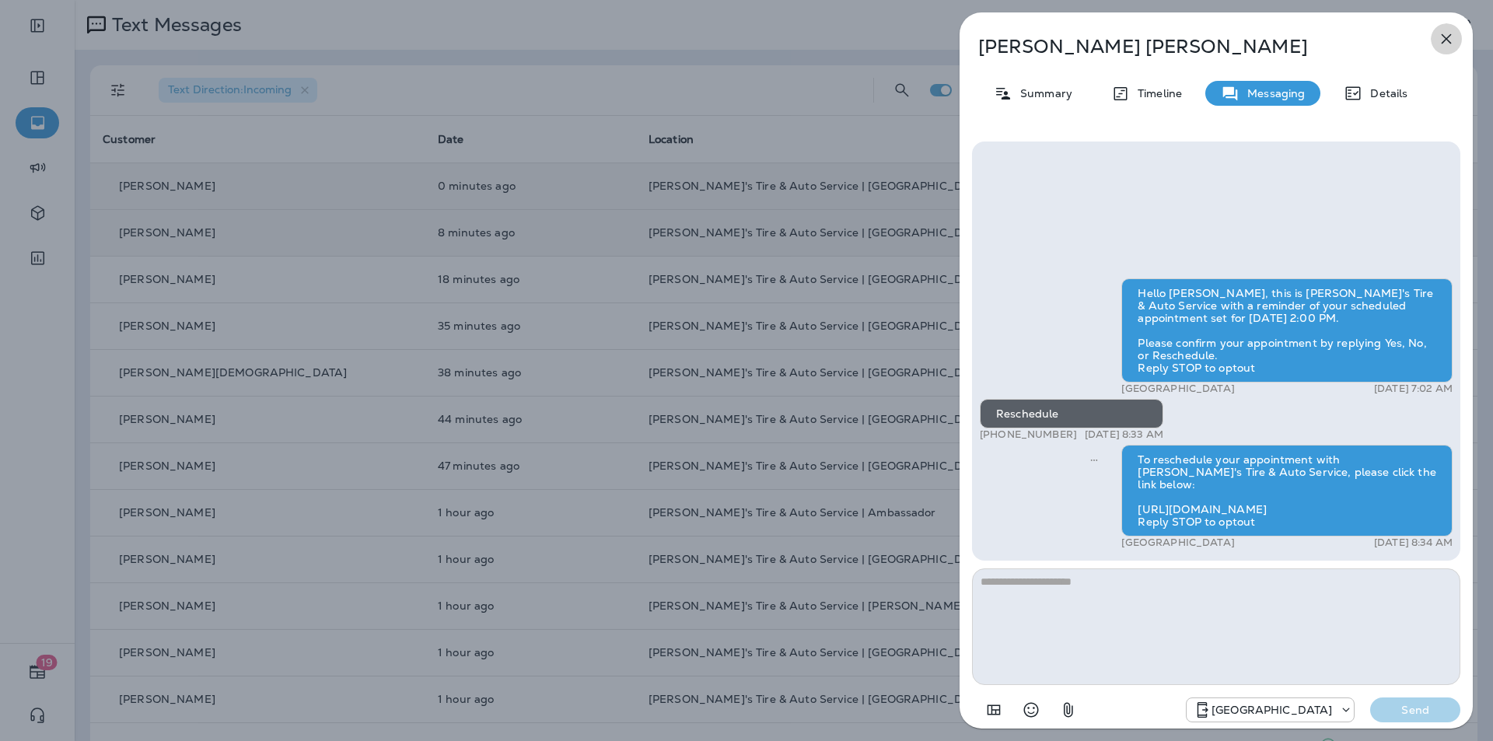
click at [784, 41] on icon "button" at bounding box center [1447, 39] width 10 height 10
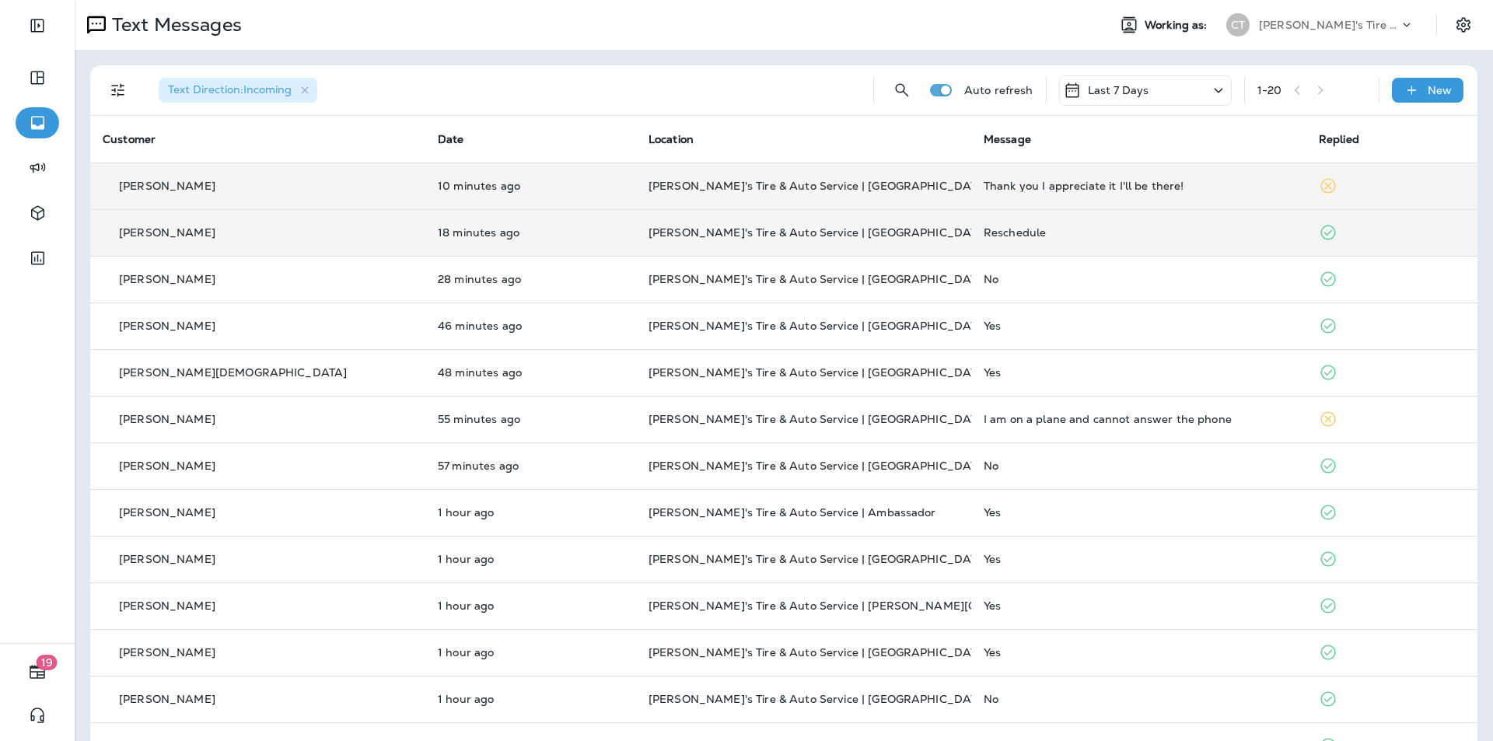
click at [784, 234] on div "Reschedule" at bounding box center [1139, 232] width 310 height 12
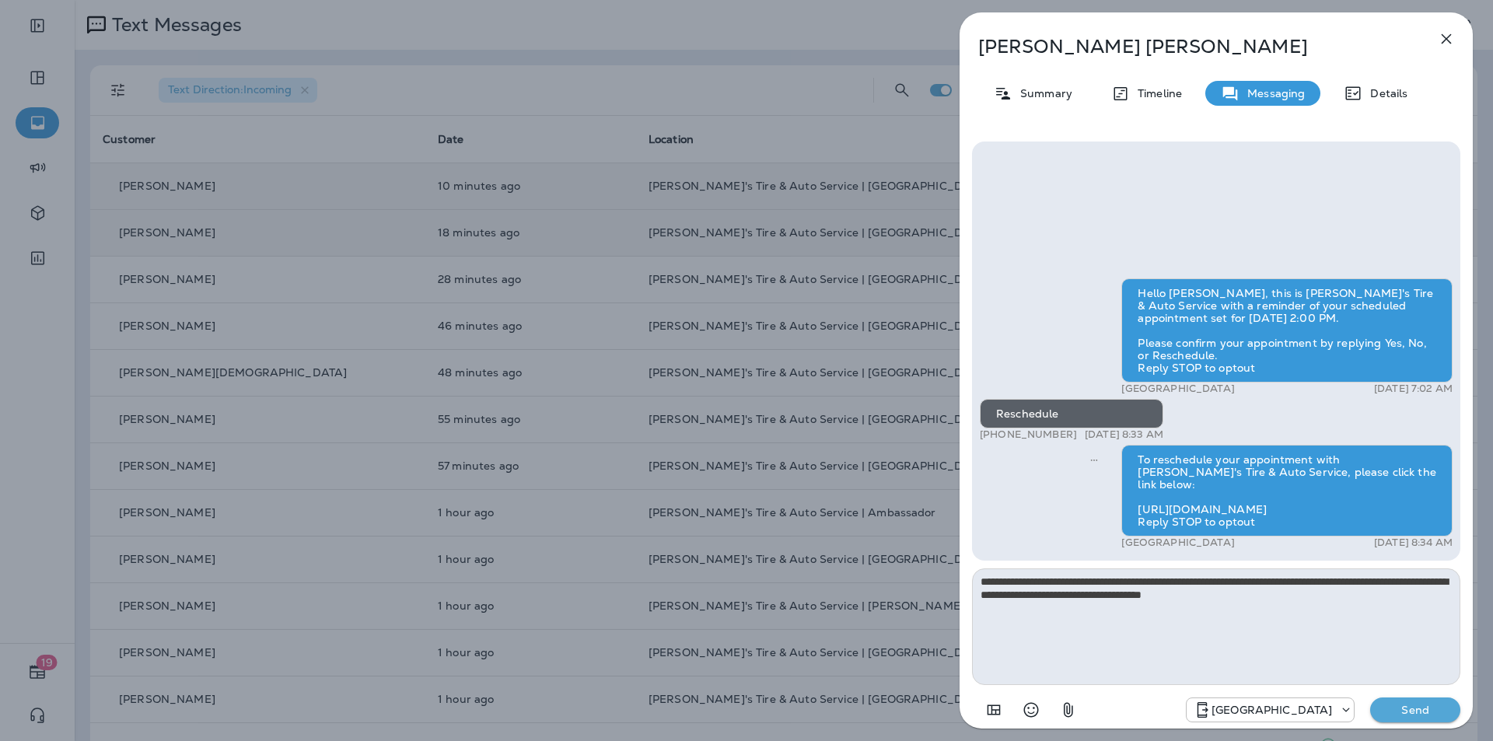
type textarea "**********"
click at [784, 649] on p "Send" at bounding box center [1415, 710] width 65 height 14
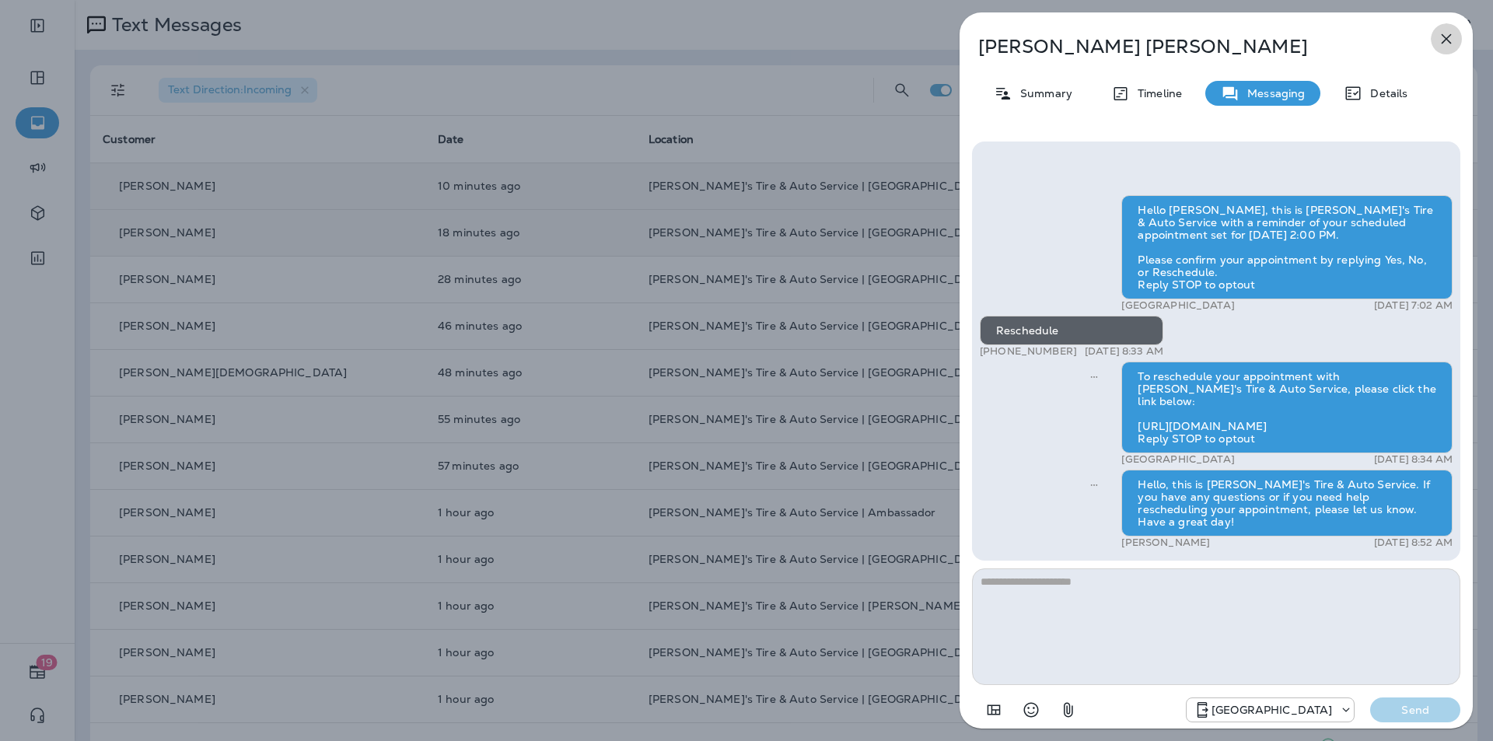
click at [784, 39] on icon "button" at bounding box center [1447, 39] width 10 height 10
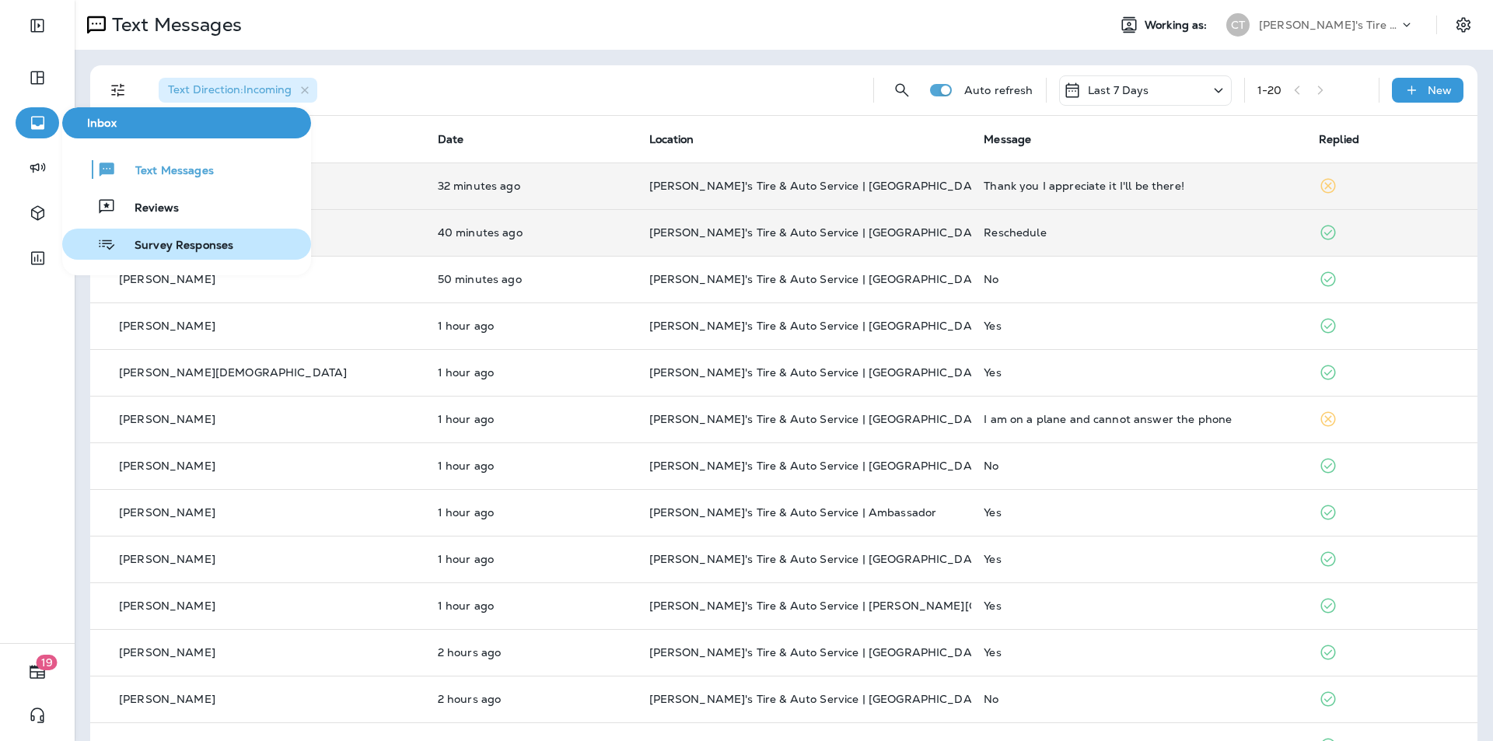
click at [188, 240] on span "Survey Responses" at bounding box center [174, 246] width 117 height 15
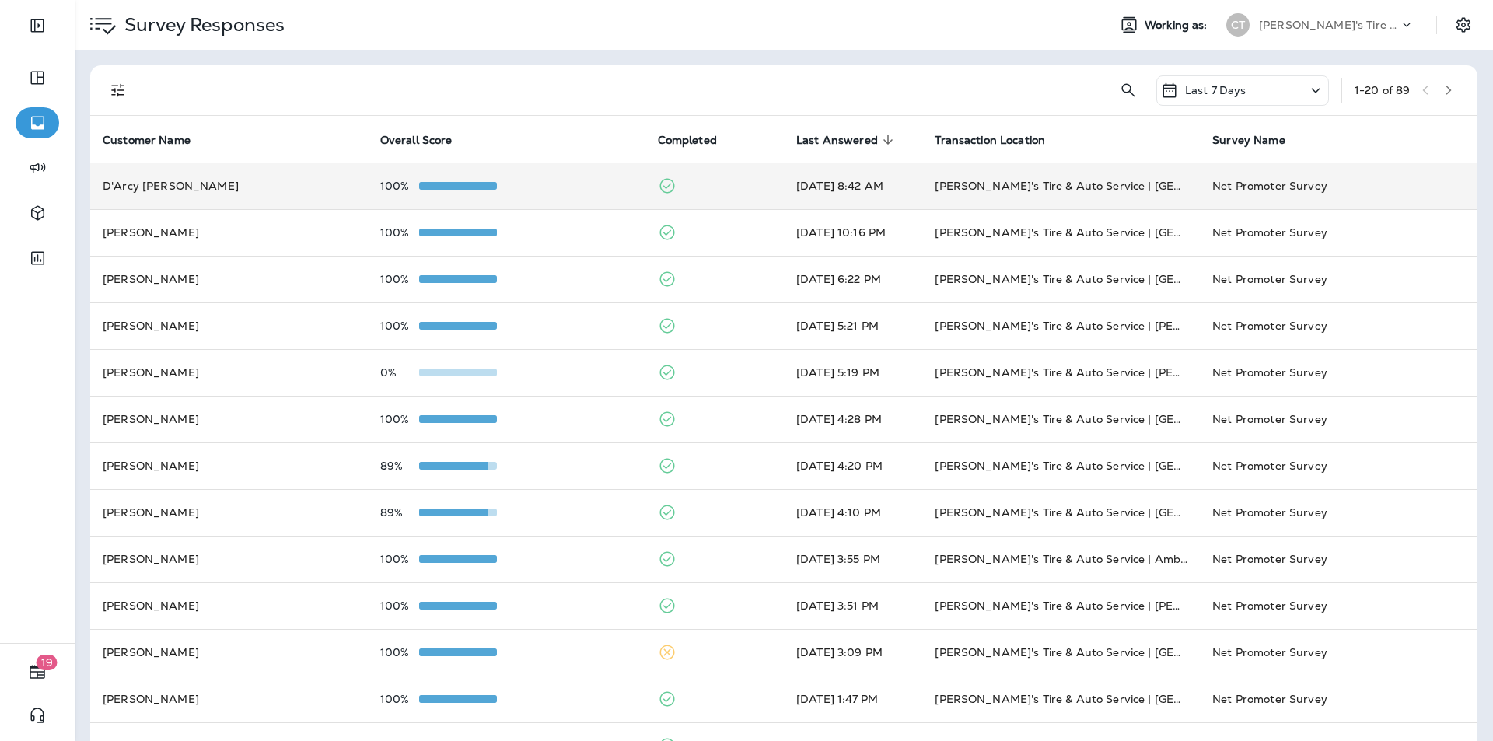
click at [568, 178] on td "100%" at bounding box center [507, 186] width 278 height 47
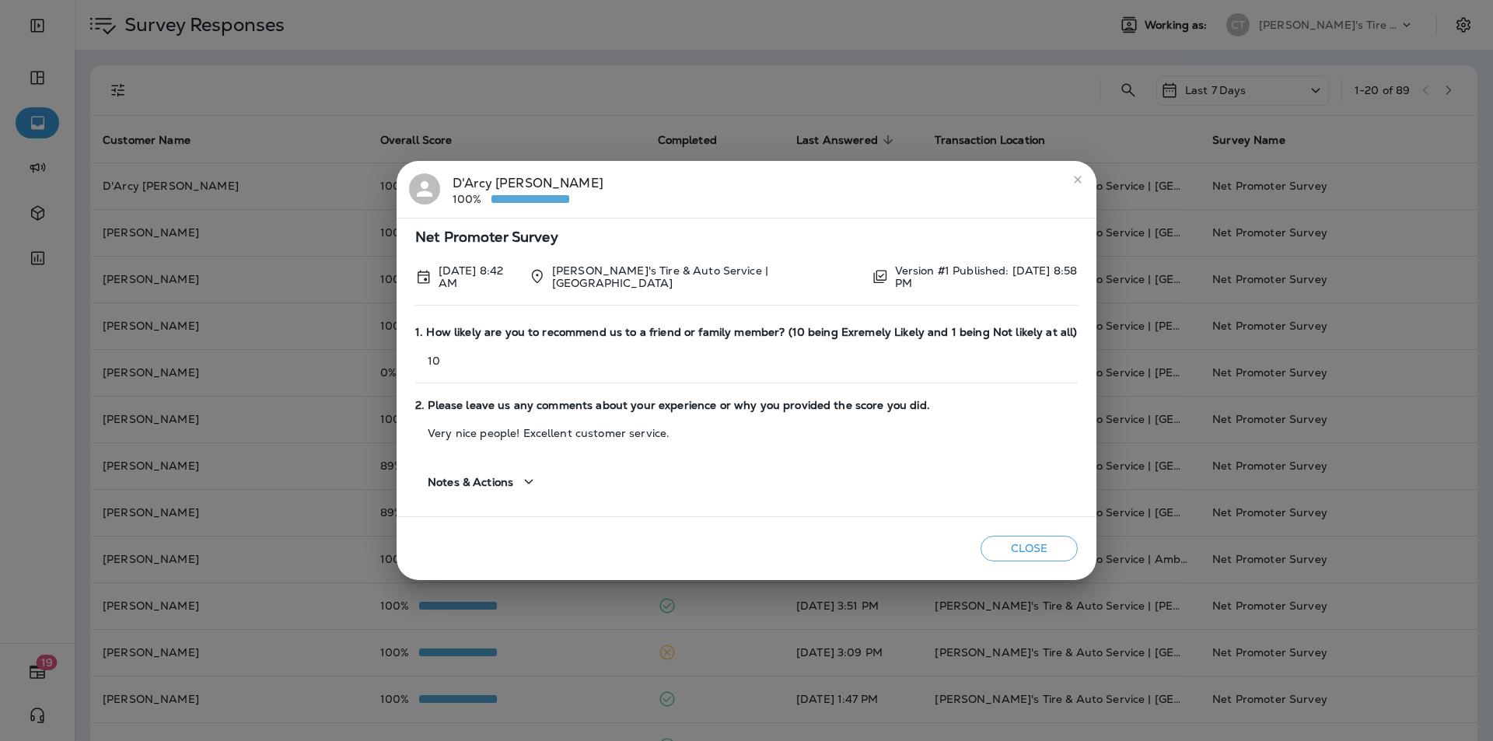
click at [784, 180] on icon "close" at bounding box center [1078, 179] width 12 height 12
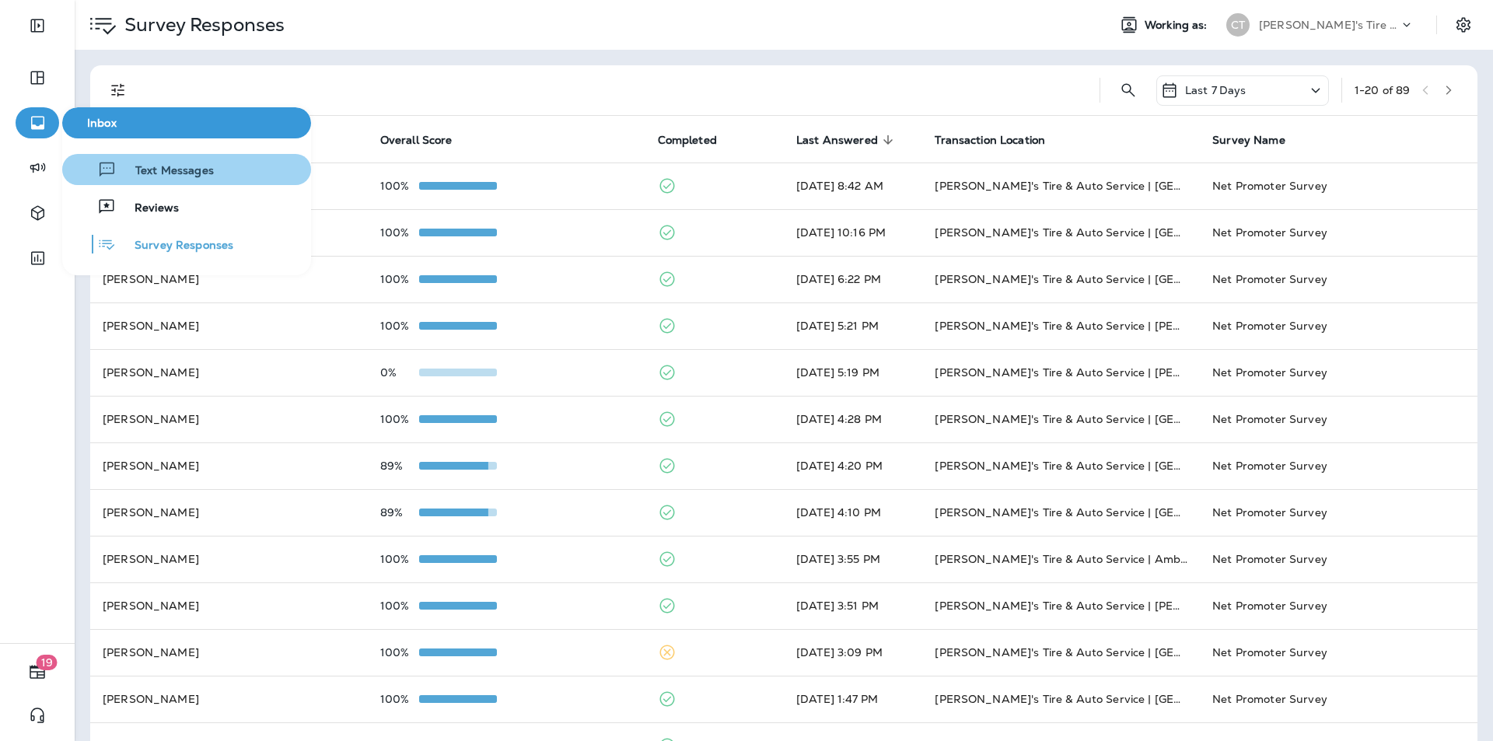
click at [161, 170] on span "Text Messages" at bounding box center [165, 171] width 97 height 15
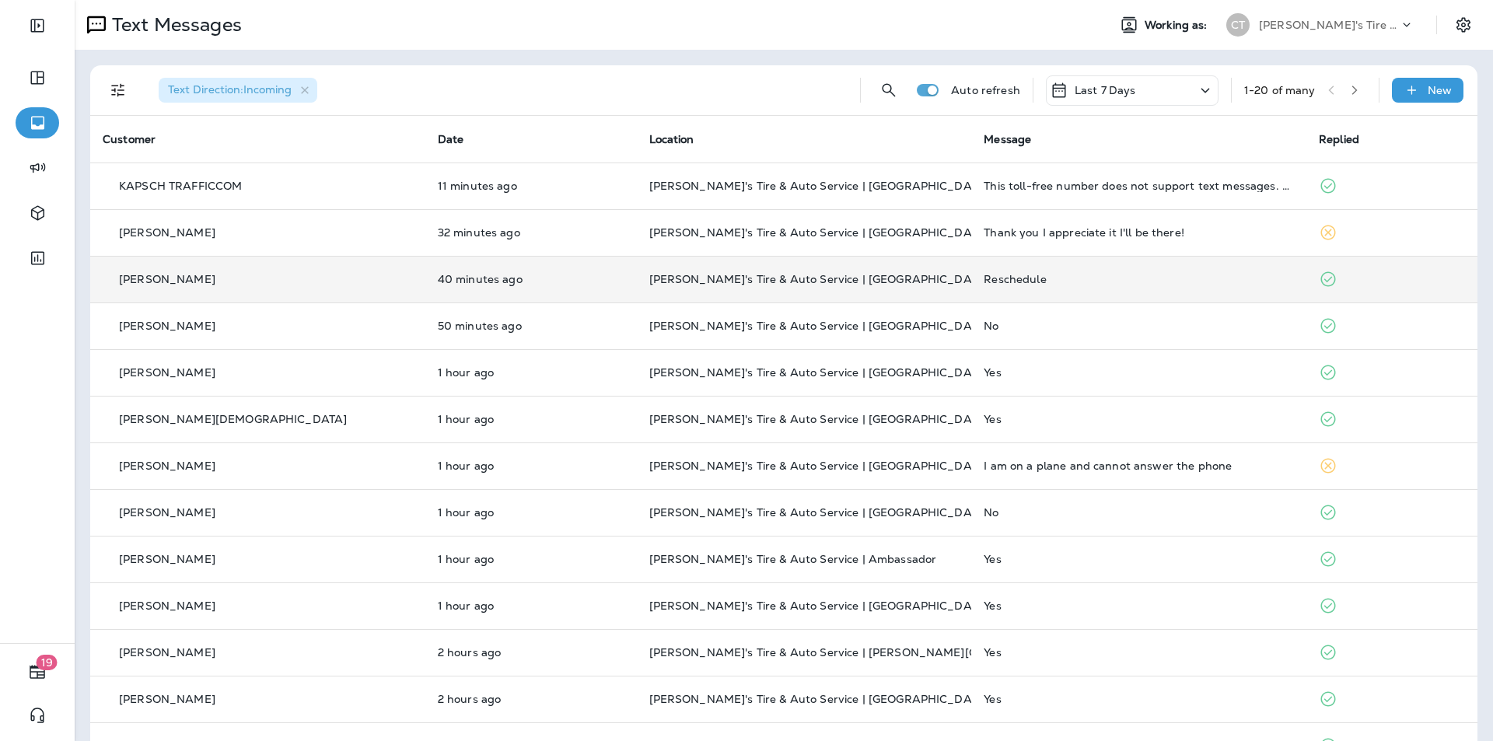
click at [784, 279] on p "[PERSON_NAME]'s Tire & Auto Service | [GEOGRAPHIC_DATA]" at bounding box center [804, 279] width 310 height 12
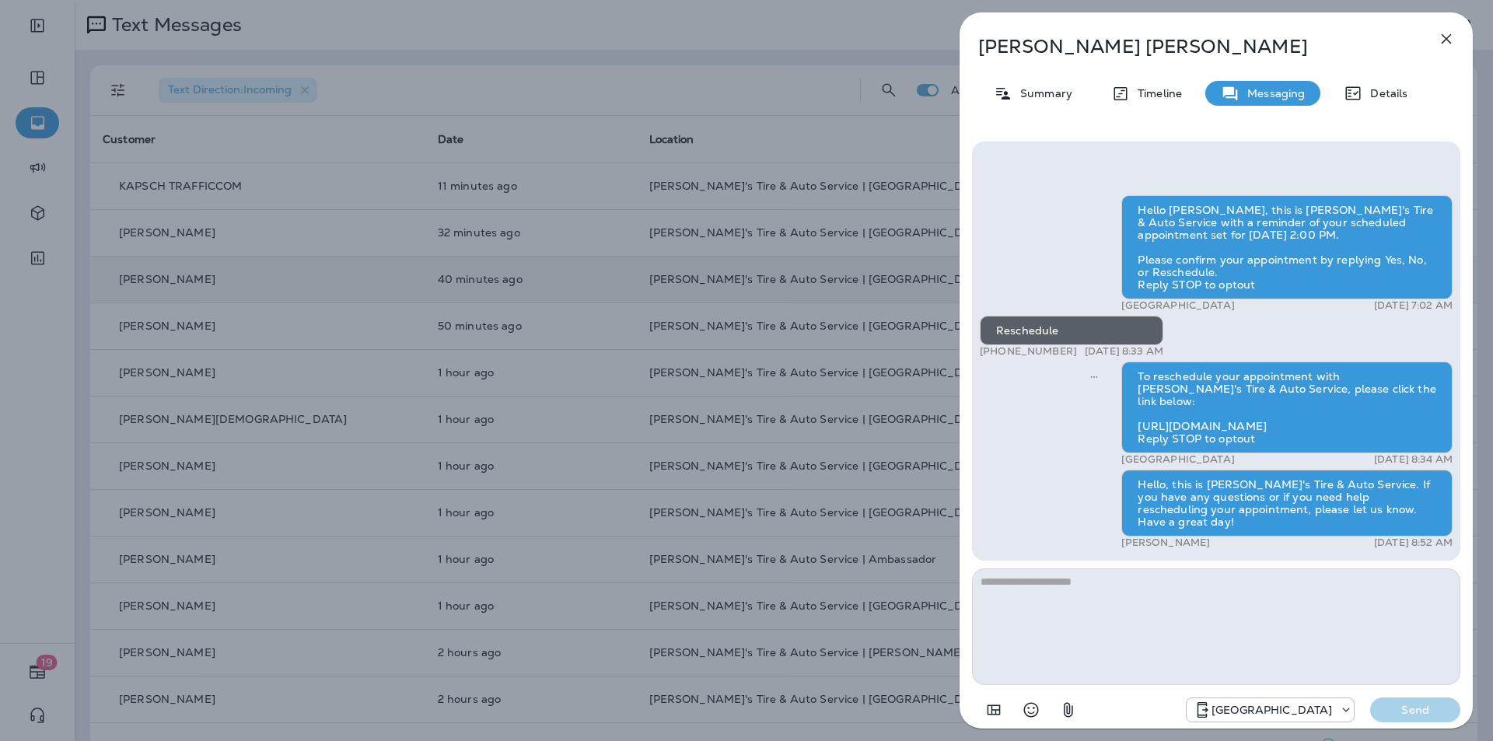
click at [784, 39] on icon "button" at bounding box center [1446, 39] width 19 height 19
